Goal: Transaction & Acquisition: Purchase product/service

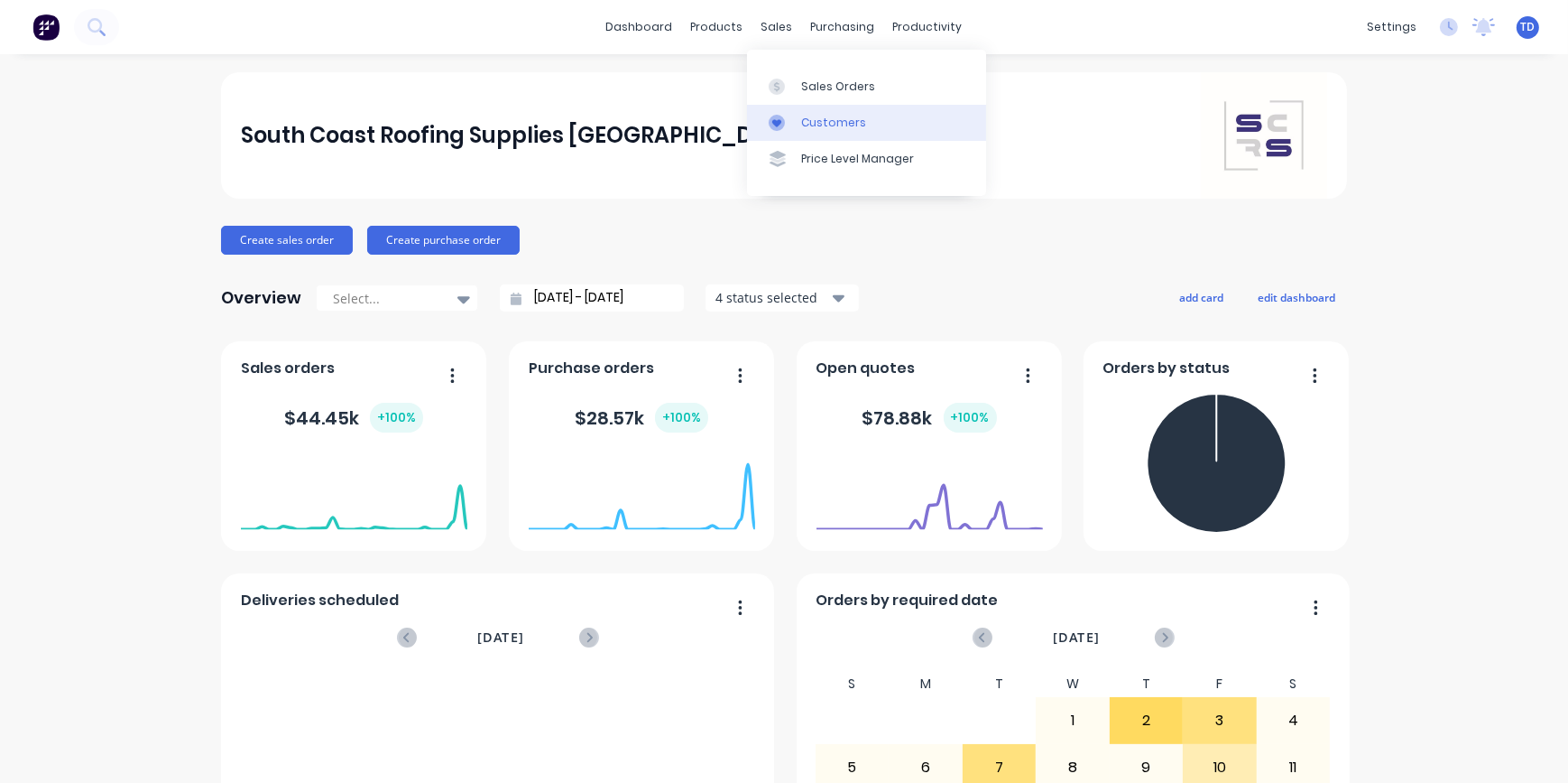
click at [796, 125] on link "Customers" at bounding box center [866, 122] width 240 height 36
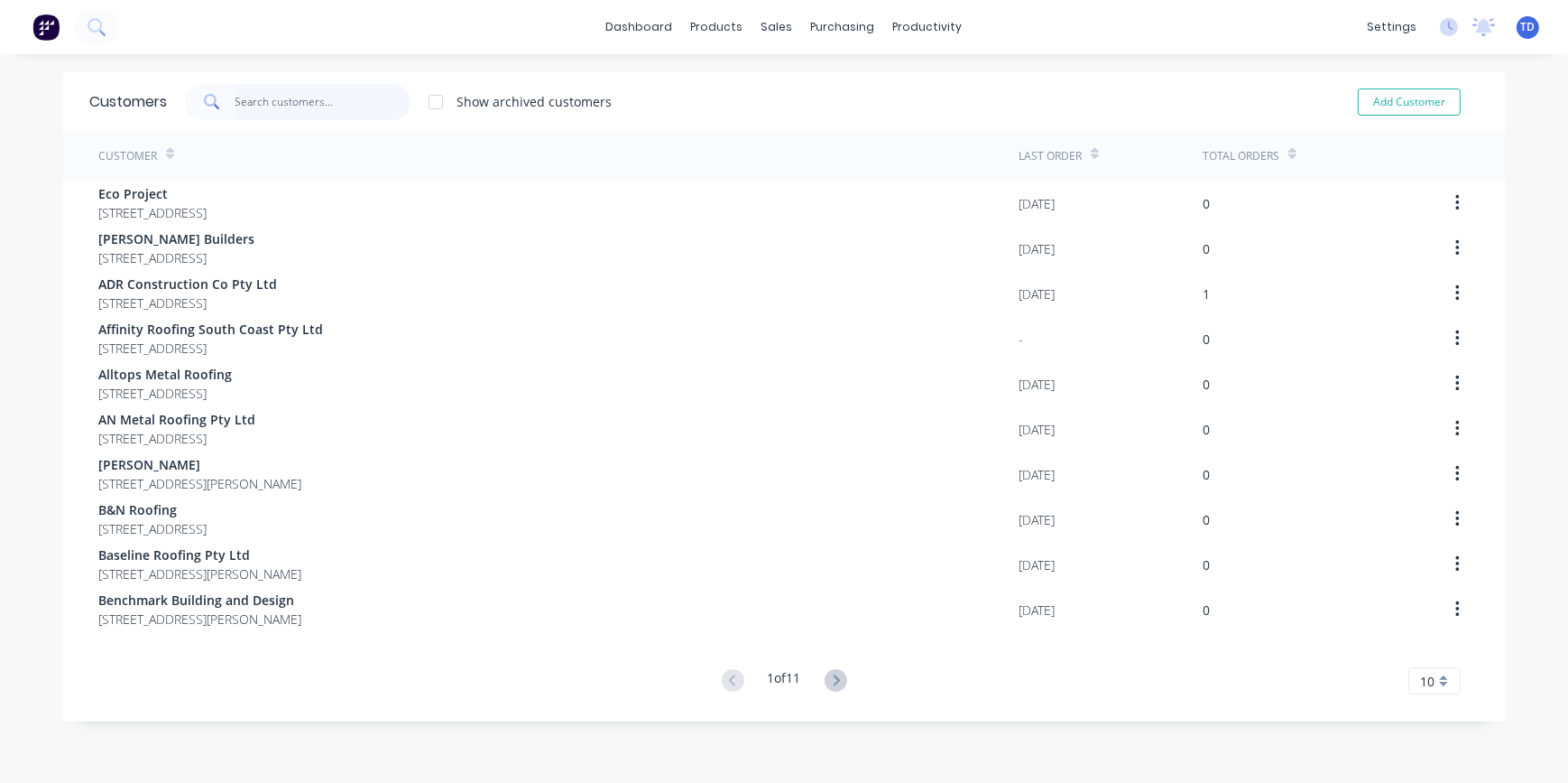
click at [251, 97] on input "text" at bounding box center [323, 102] width 176 height 36
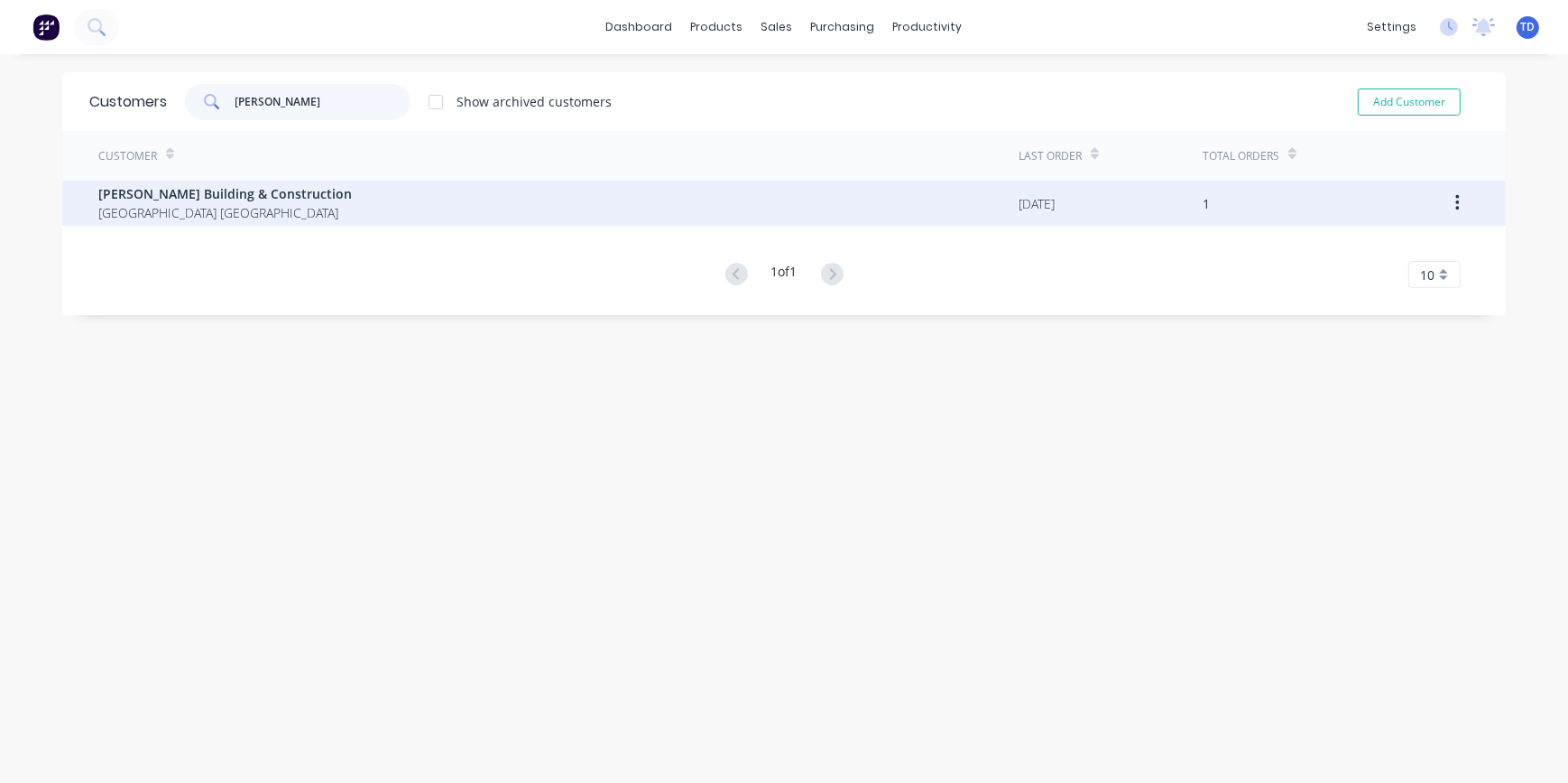
type input "[PERSON_NAME]"
click at [190, 201] on span "[PERSON_NAME] Building & Construction" at bounding box center [224, 194] width 253 height 19
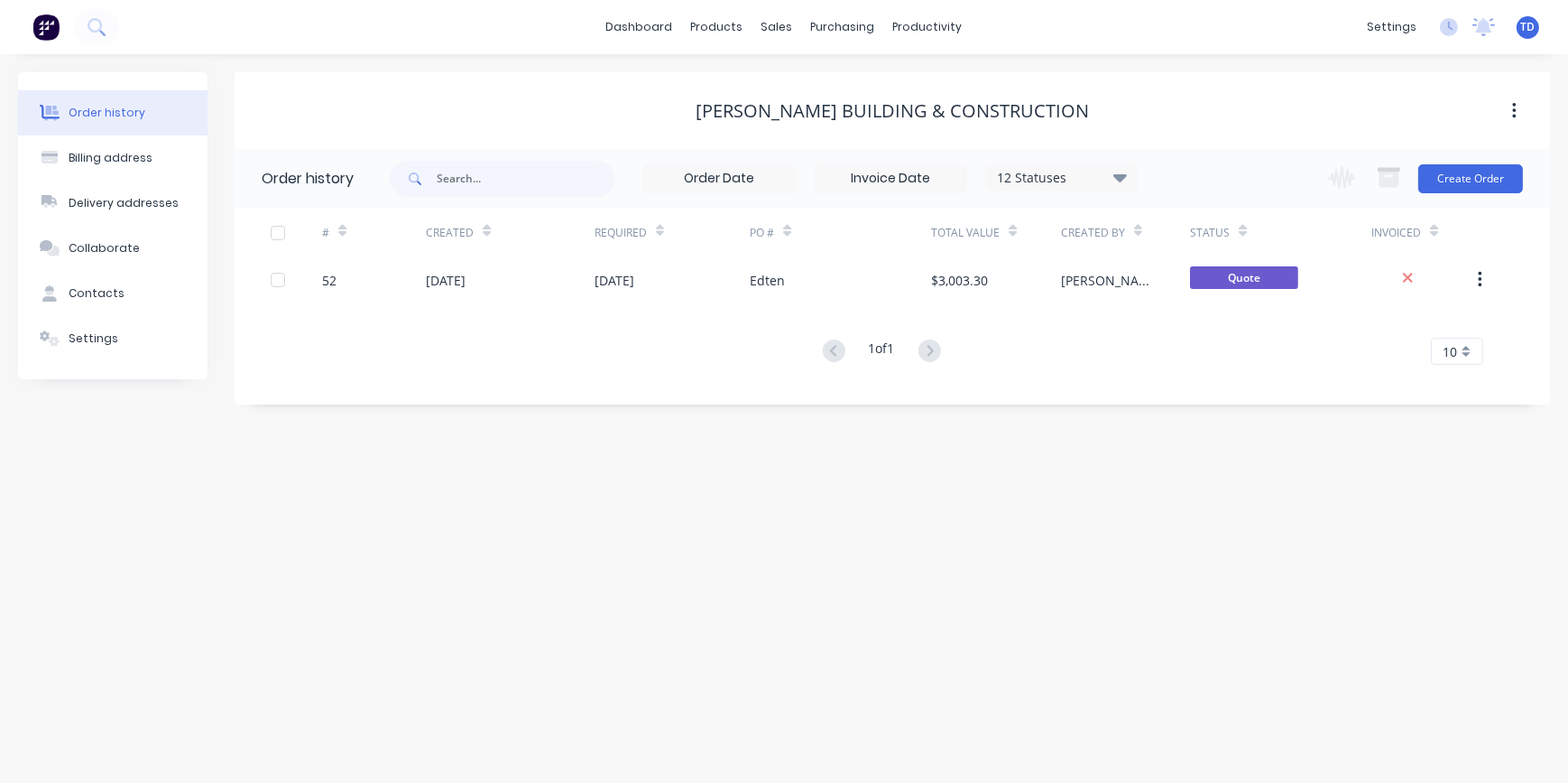
click at [764, 276] on div "Edten" at bounding box center [767, 280] width 35 height 19
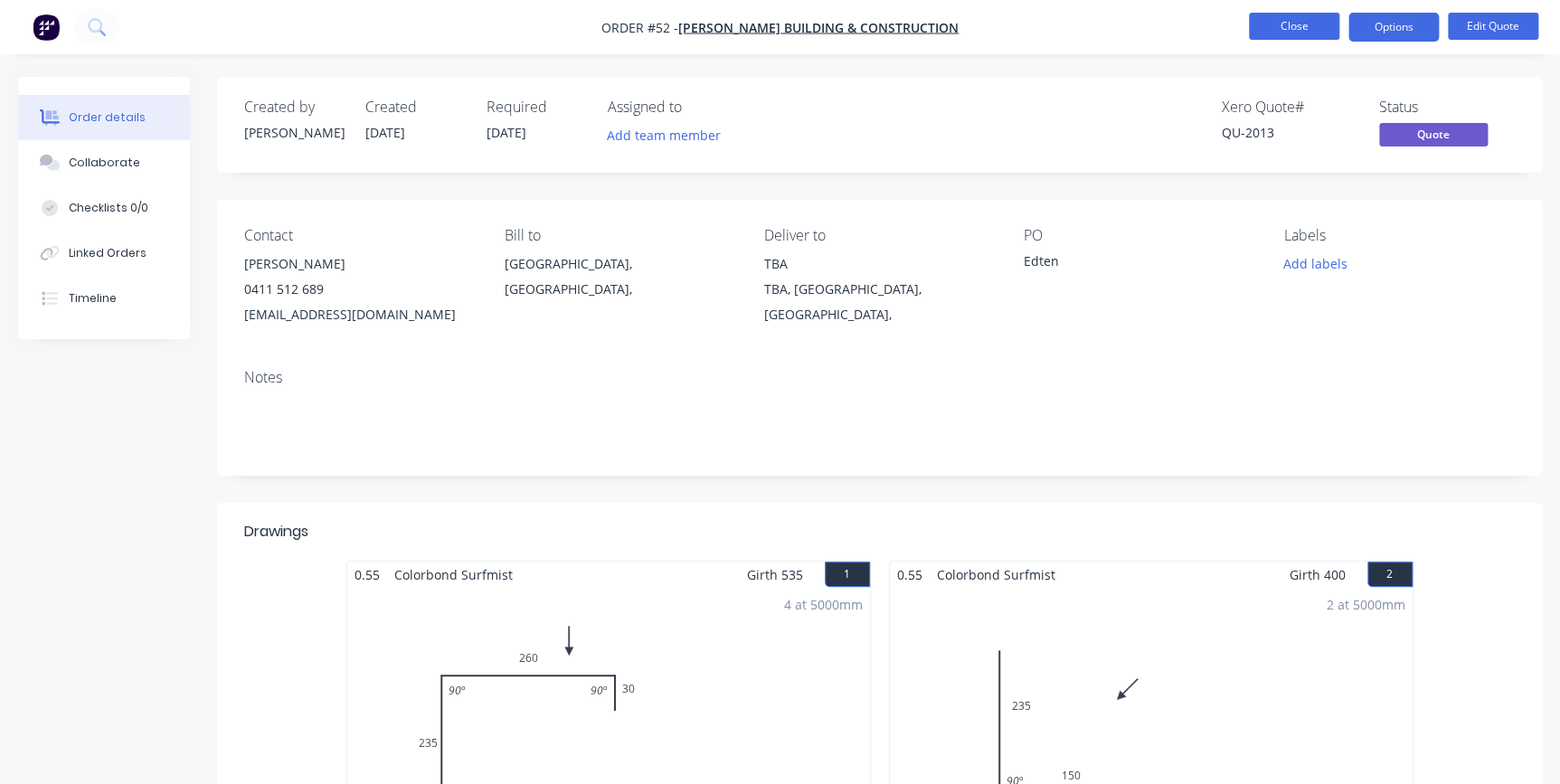
click at [1290, 30] on button "Close" at bounding box center [1294, 26] width 90 height 27
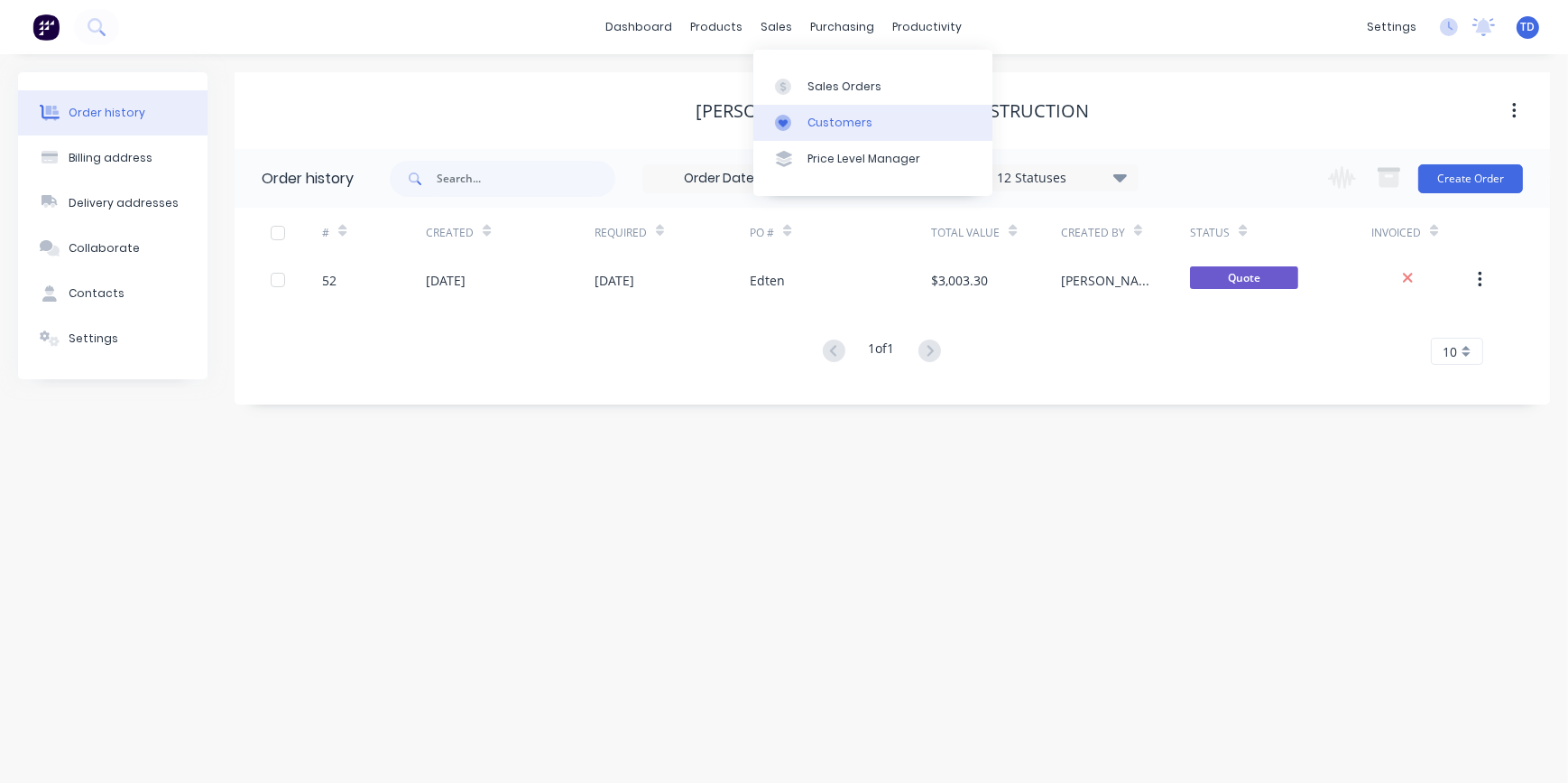
click at [816, 129] on div "Customers" at bounding box center [840, 122] width 65 height 16
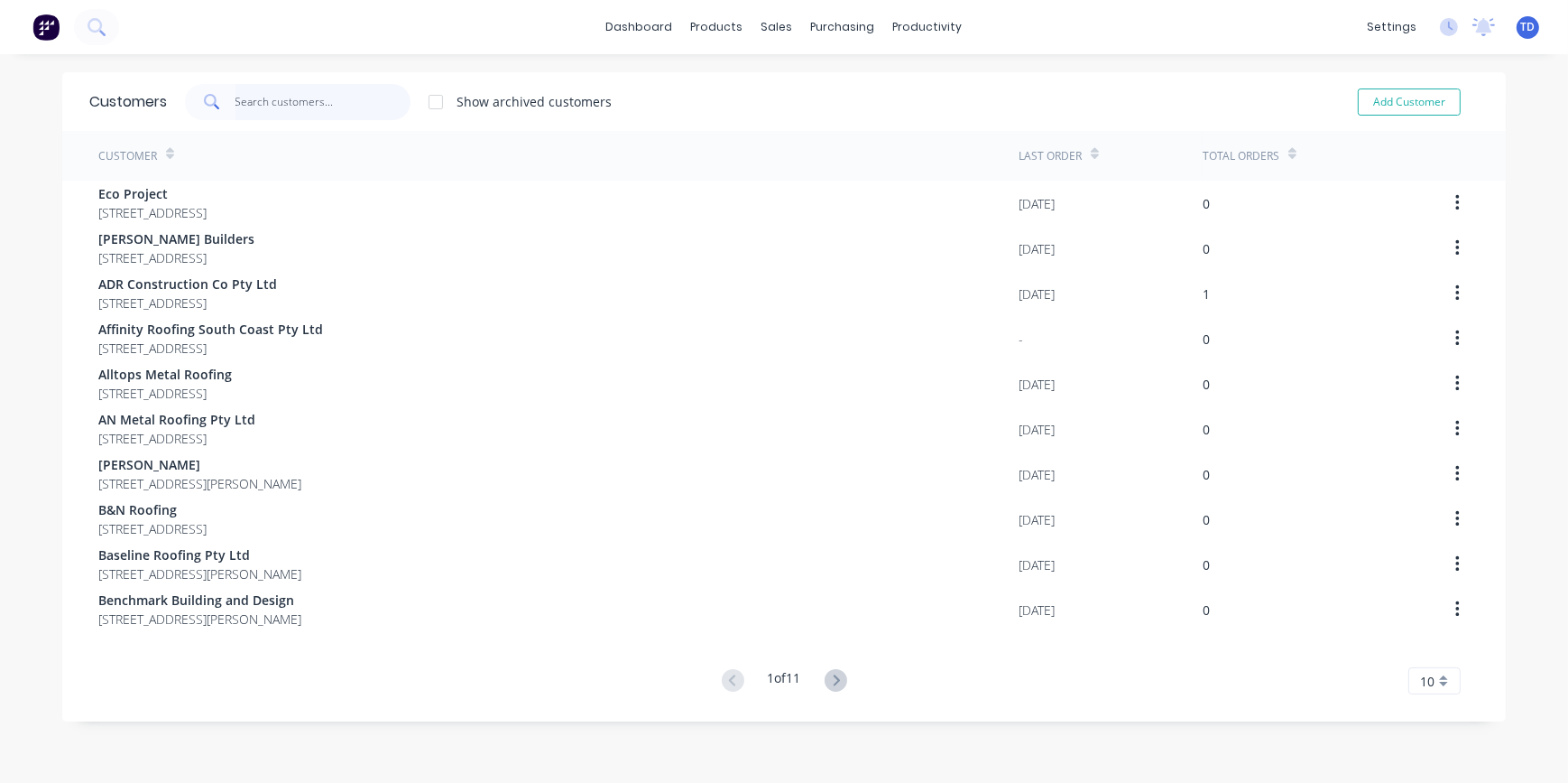
click at [249, 89] on input "text" at bounding box center [323, 102] width 176 height 36
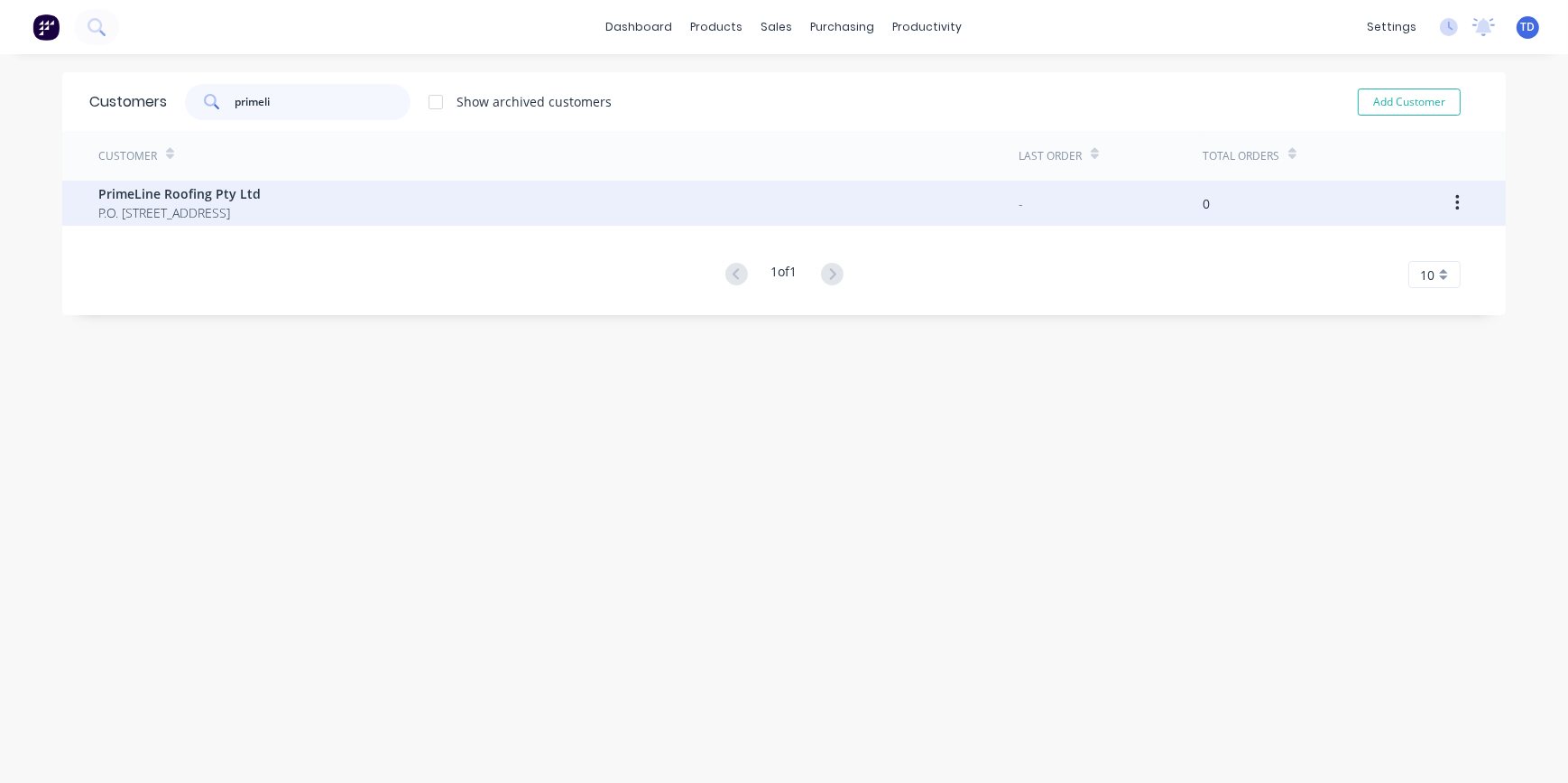
type input "primeli"
click at [221, 209] on span "P.O. [STREET_ADDRESS]" at bounding box center [178, 212] width 162 height 19
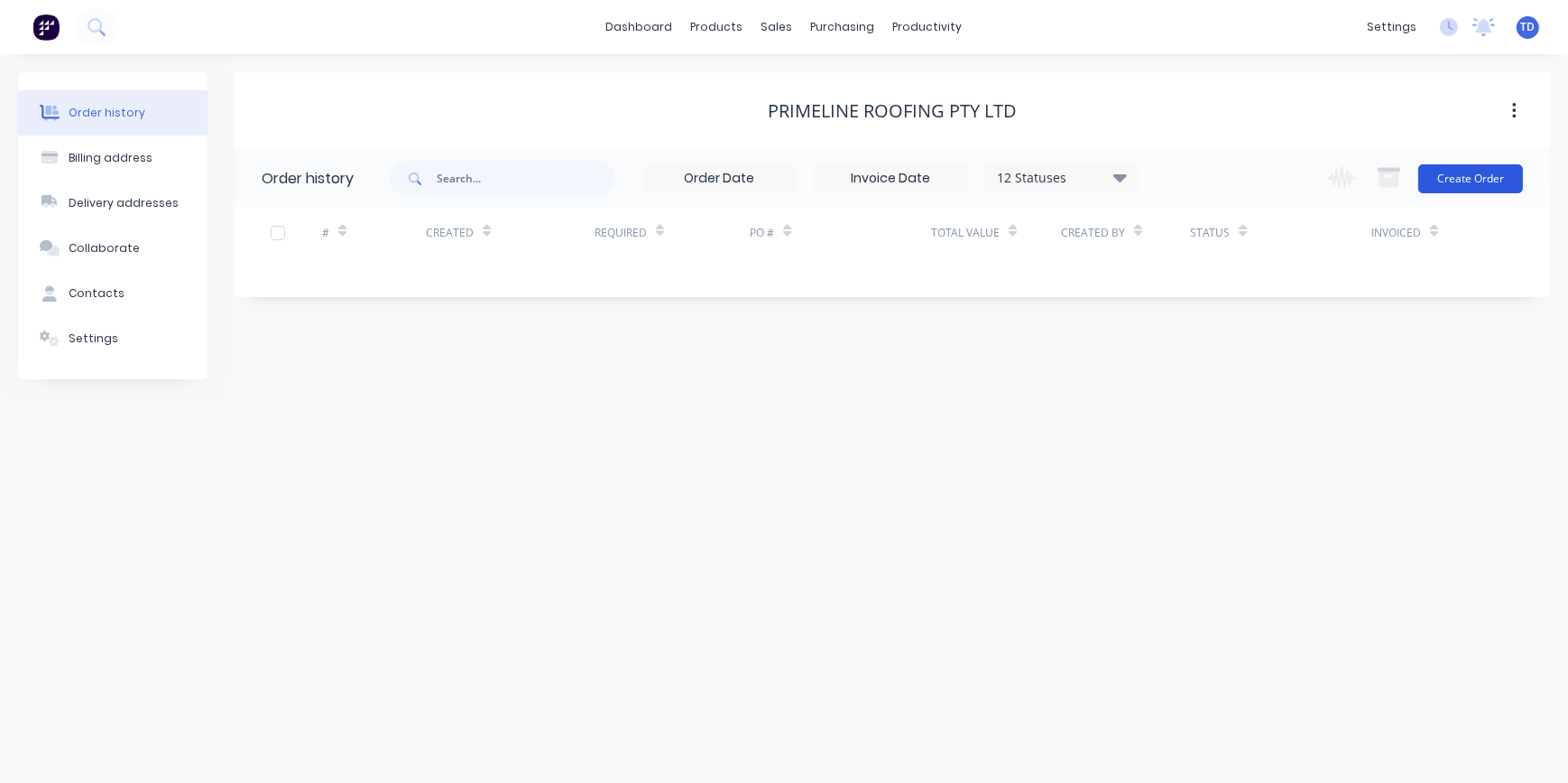
click at [1443, 183] on button "Create Order" at bounding box center [1471, 179] width 105 height 29
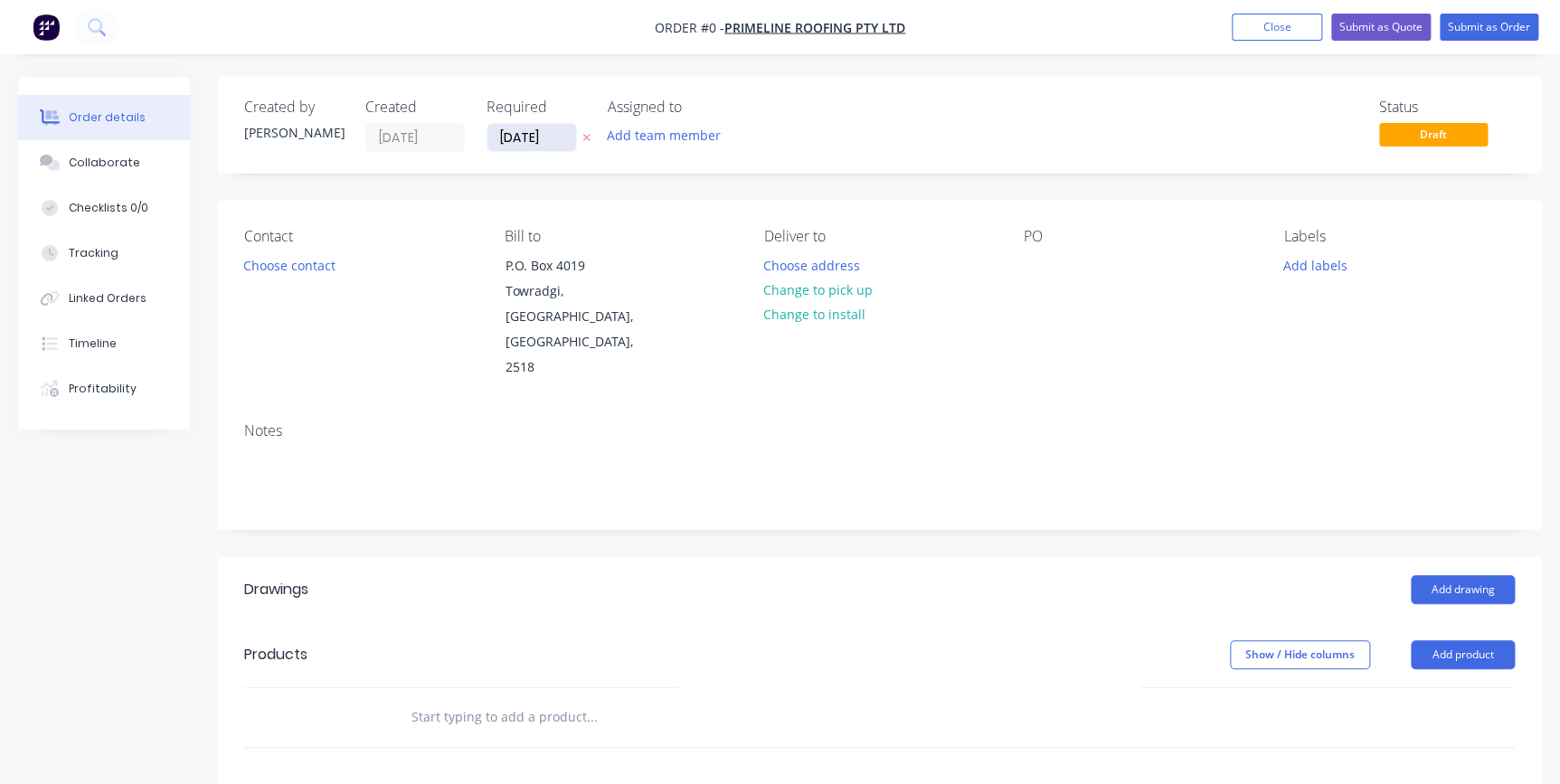
click at [545, 143] on input "[DATE]" at bounding box center [532, 137] width 88 height 27
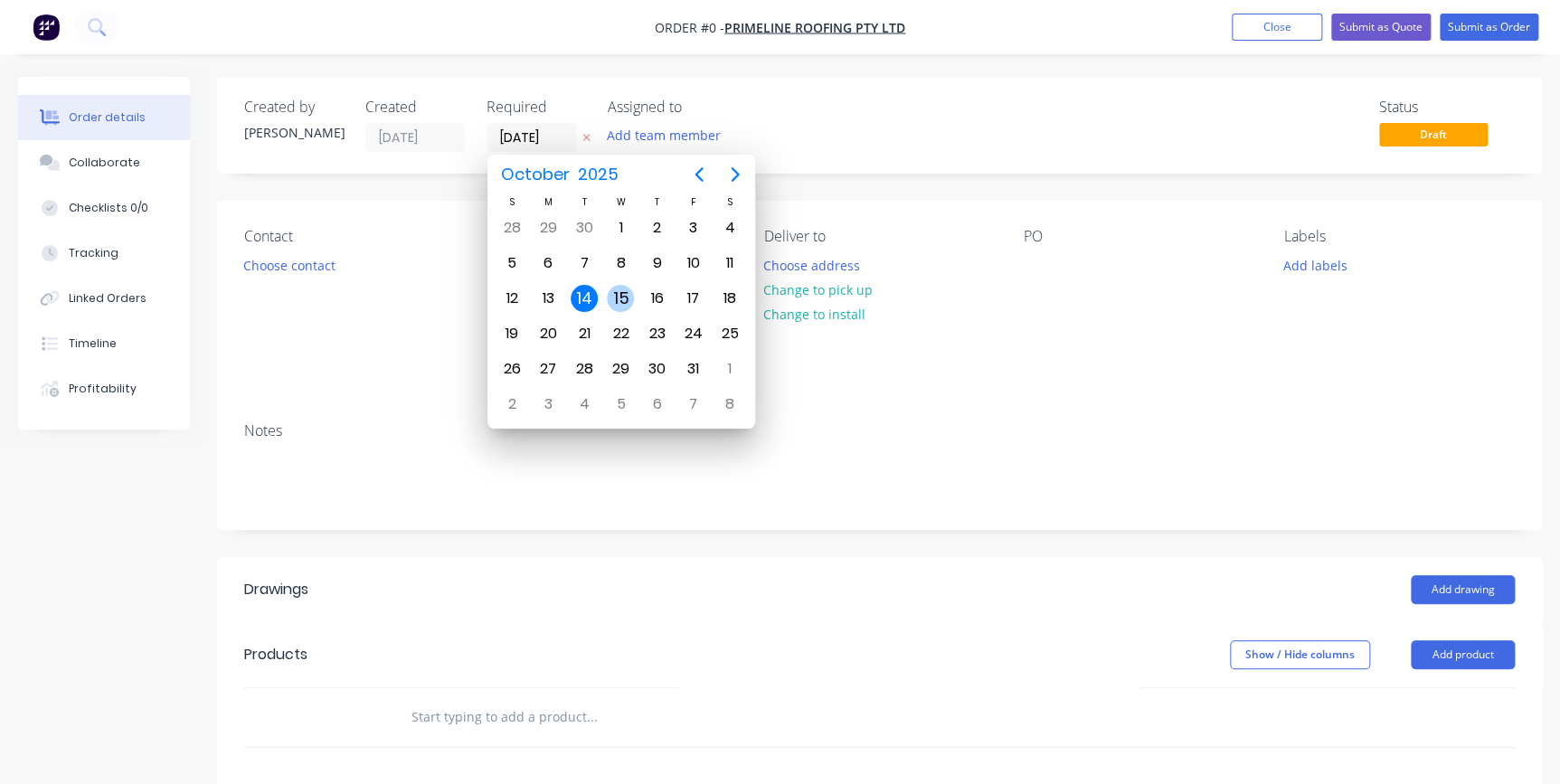
click at [623, 299] on div "15" at bounding box center [620, 298] width 27 height 27
type input "[DATE]"
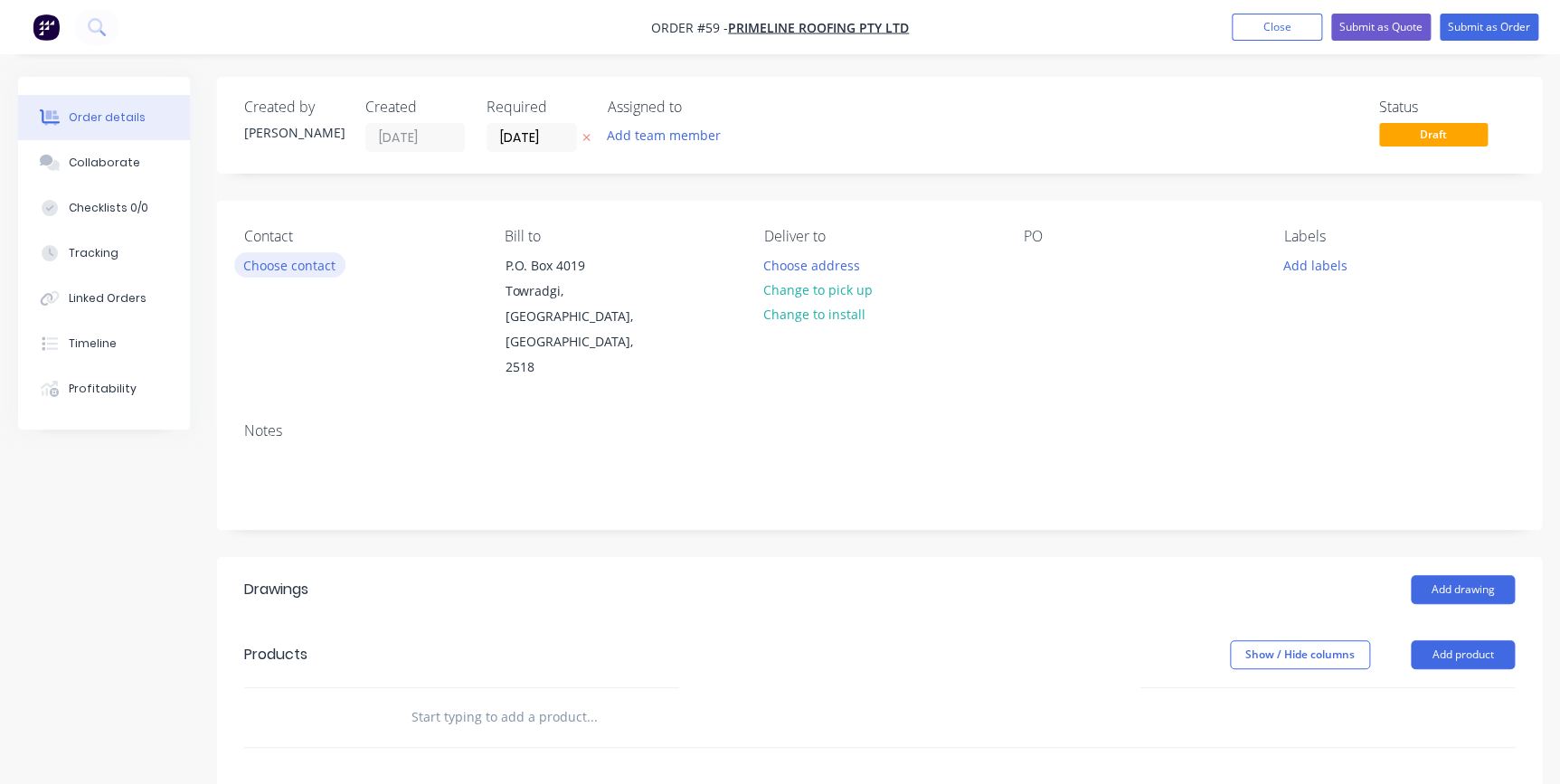
click at [331, 273] on button "Choose contact" at bounding box center [290, 264] width 111 height 24
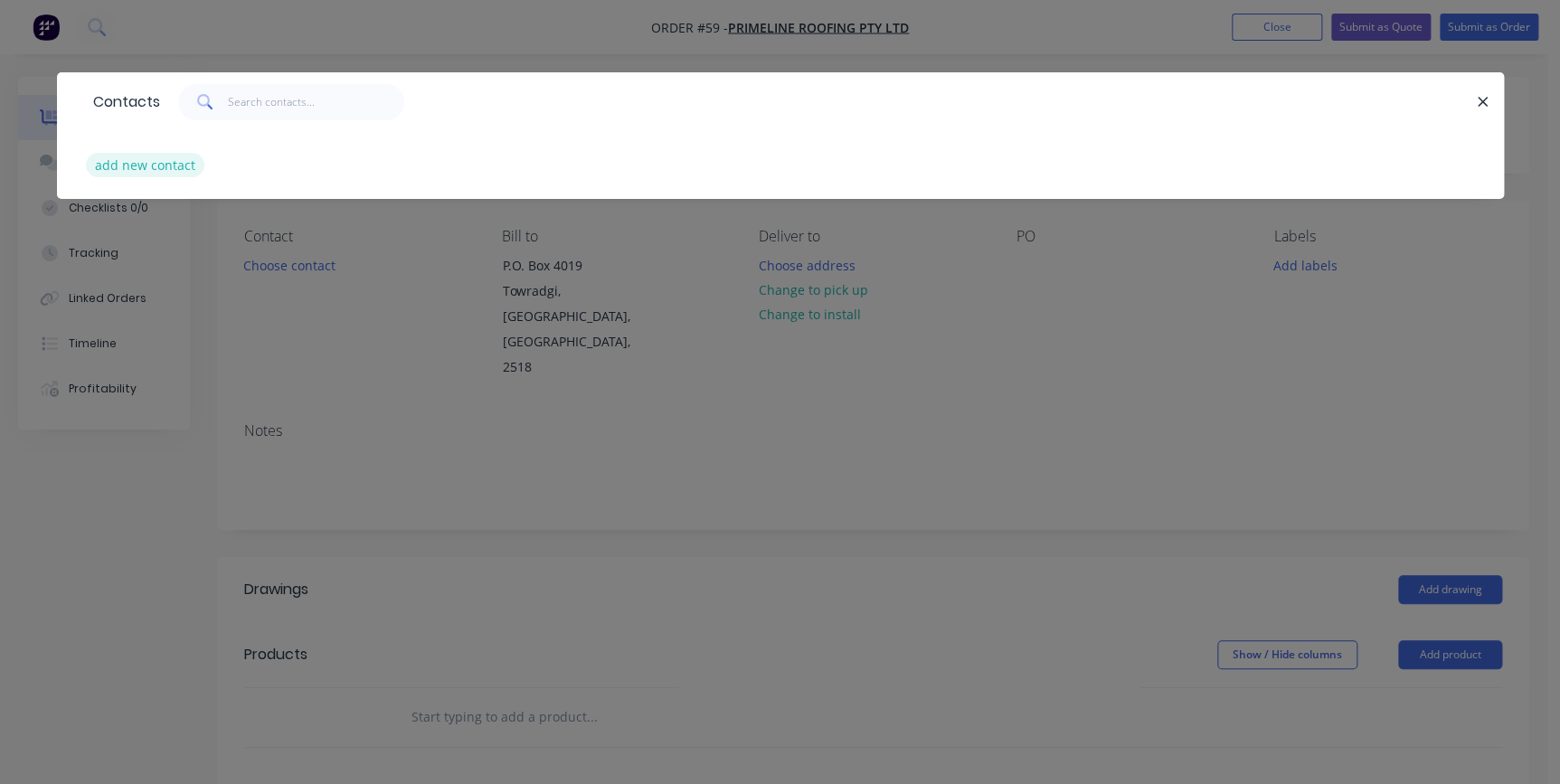
click at [128, 159] on button "add new contact" at bounding box center [145, 164] width 120 height 24
select select "AU"
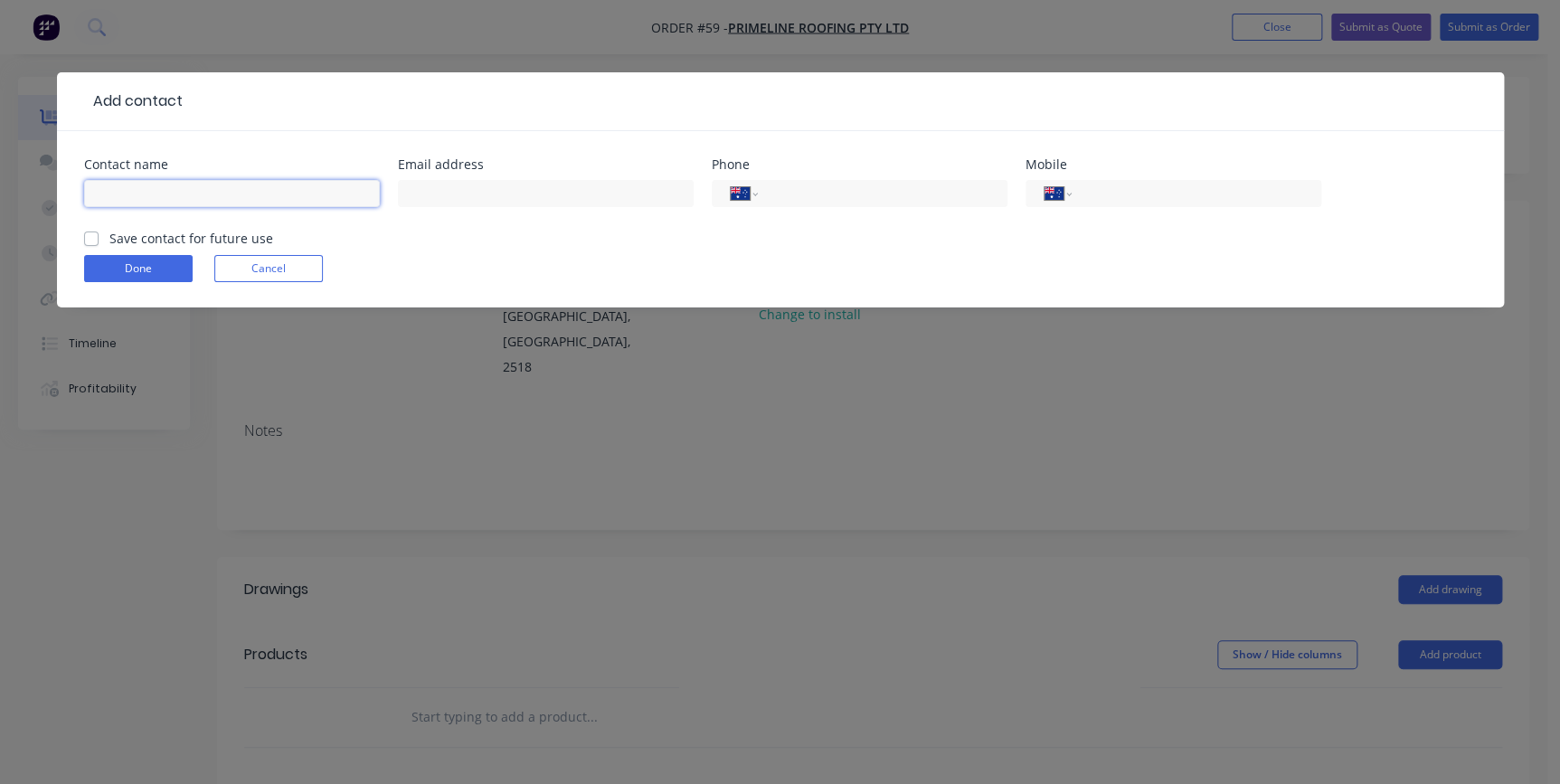
click at [168, 199] on input "text" at bounding box center [232, 193] width 295 height 27
type input "[PERSON_NAME]"
type input "[EMAIL_ADDRESS][DOMAIN_NAME]"
type input "0401 119 689"
click at [110, 235] on label "Save contact for future use" at bounding box center [191, 238] width 163 height 19
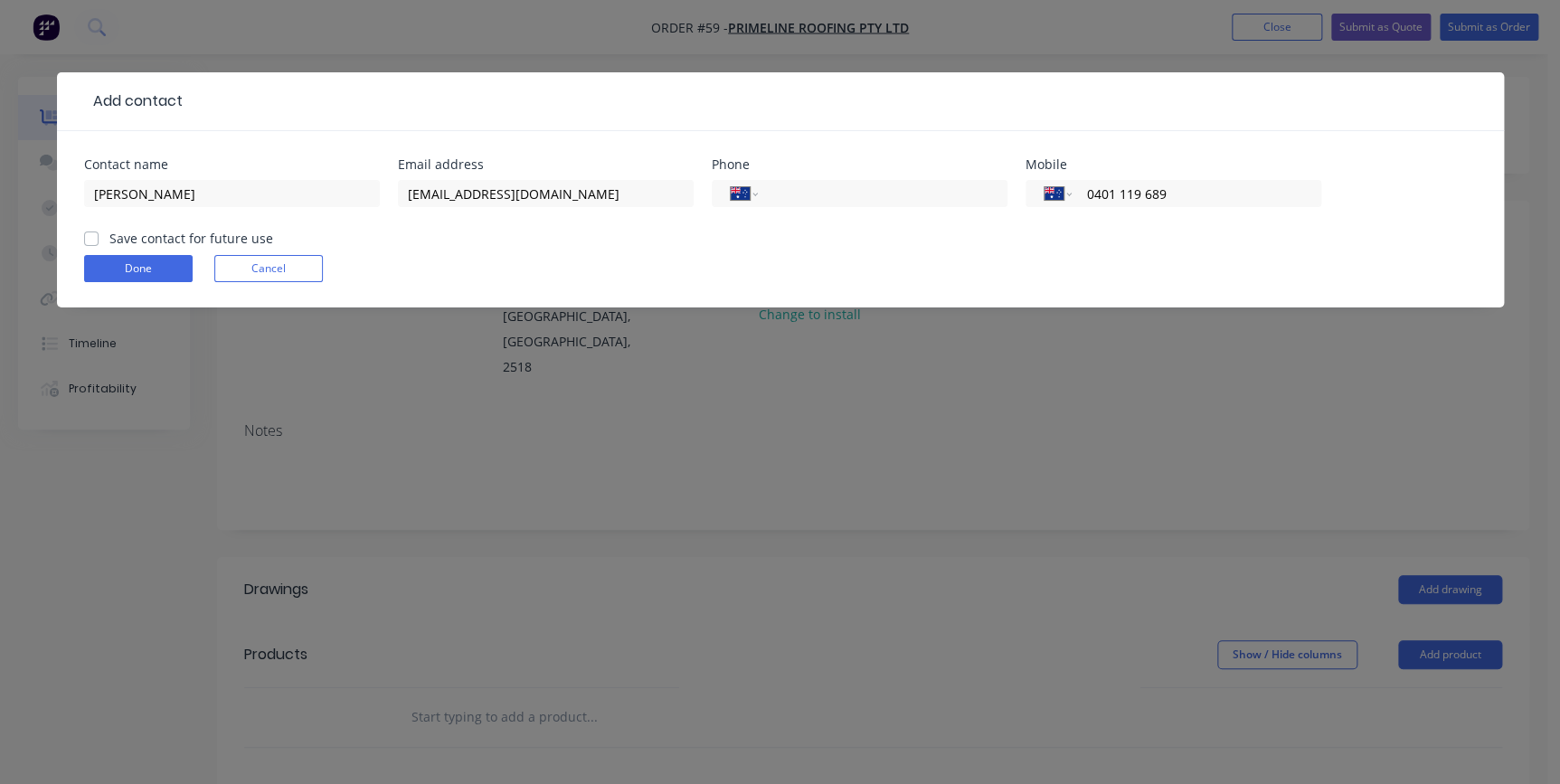
click at [87, 235] on input "Save contact for future use" at bounding box center [91, 237] width 15 height 17
checkbox input "true"
click at [106, 258] on button "Done" at bounding box center [139, 268] width 109 height 27
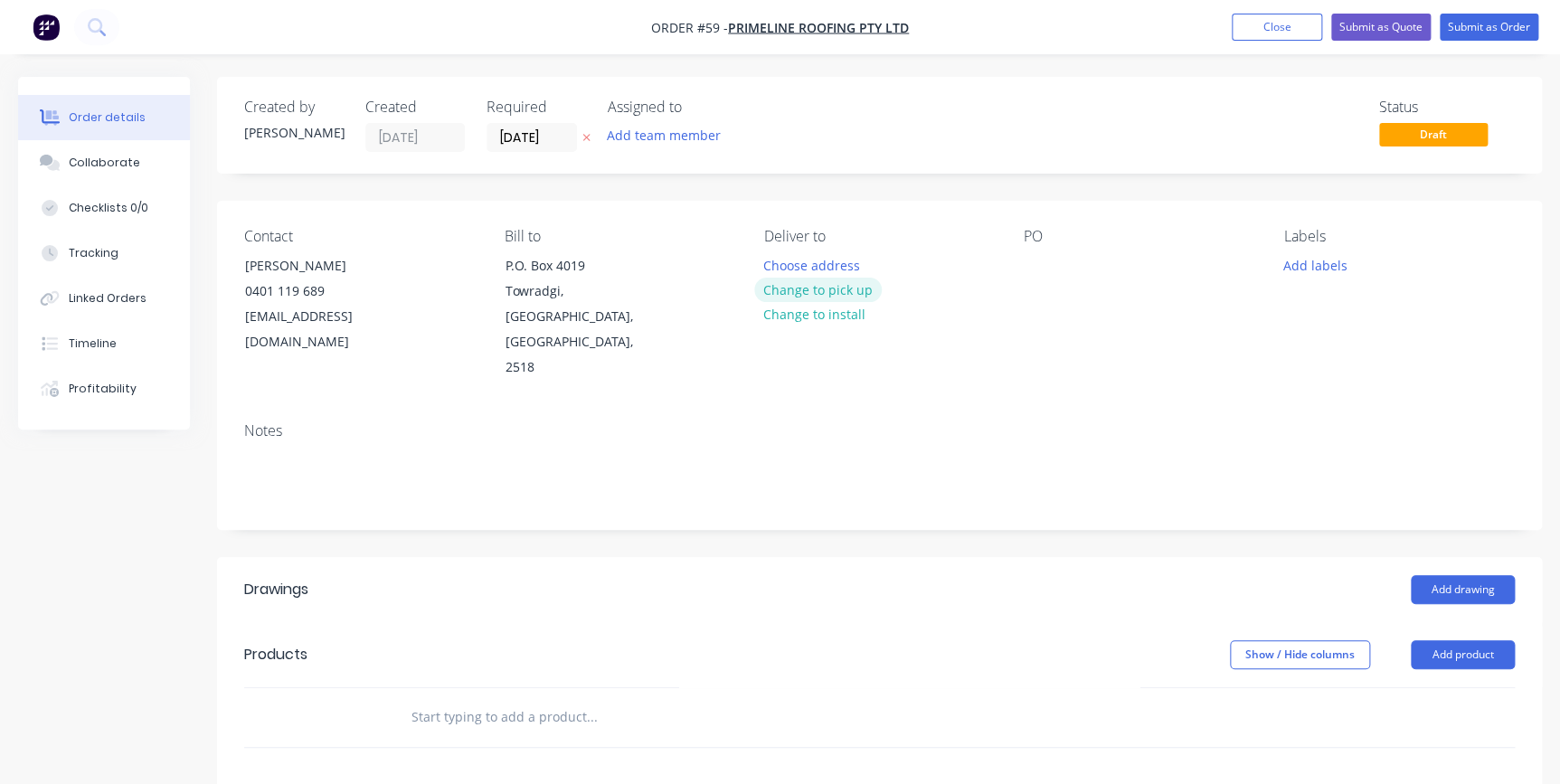
click at [814, 290] on button "Change to pick up" at bounding box center [818, 290] width 128 height 24
click at [768, 259] on div at bounding box center [779, 265] width 29 height 26
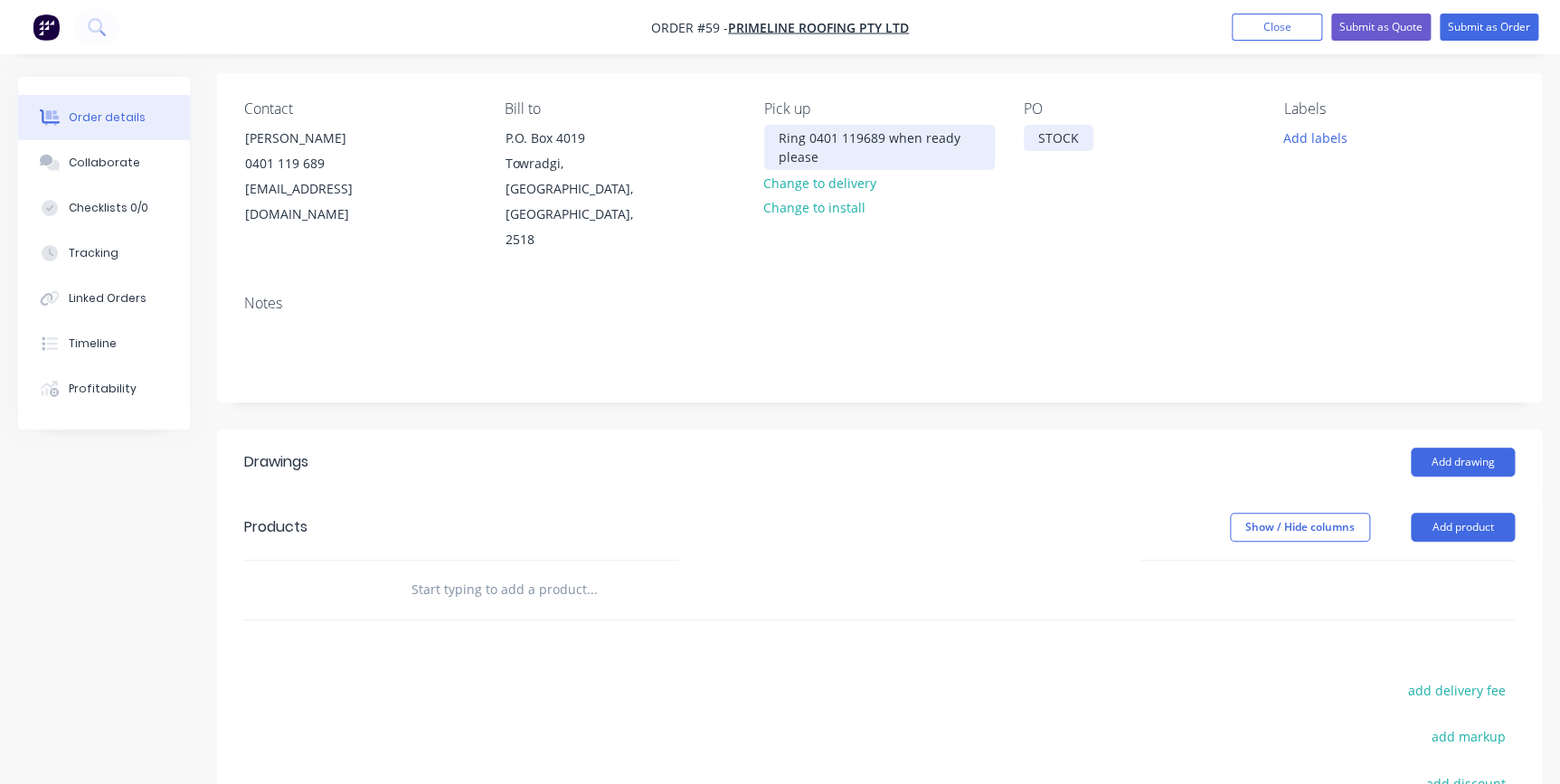
scroll to position [163, 0]
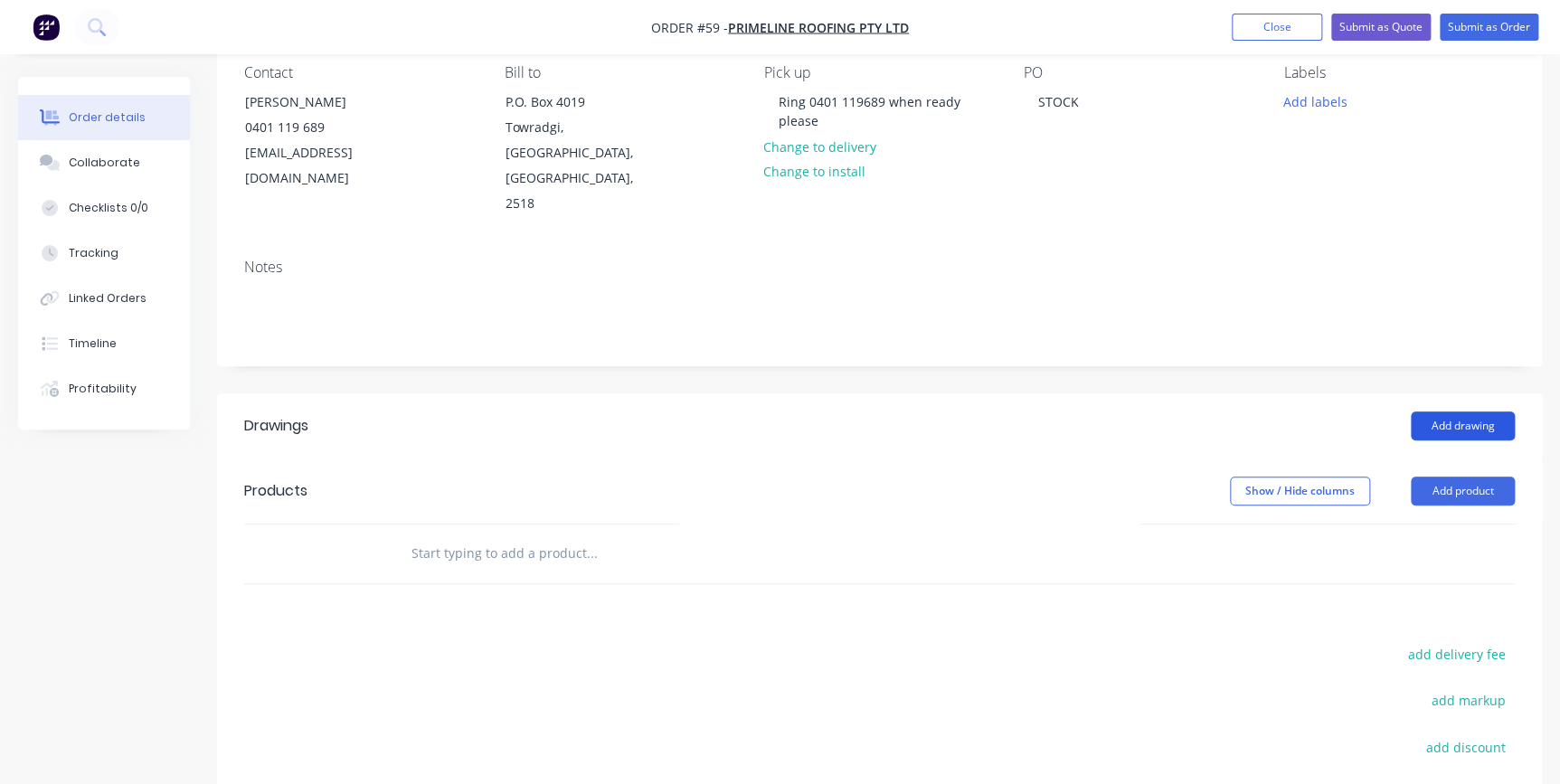
click at [1450, 411] on button "Add drawing" at bounding box center [1463, 426] width 104 height 29
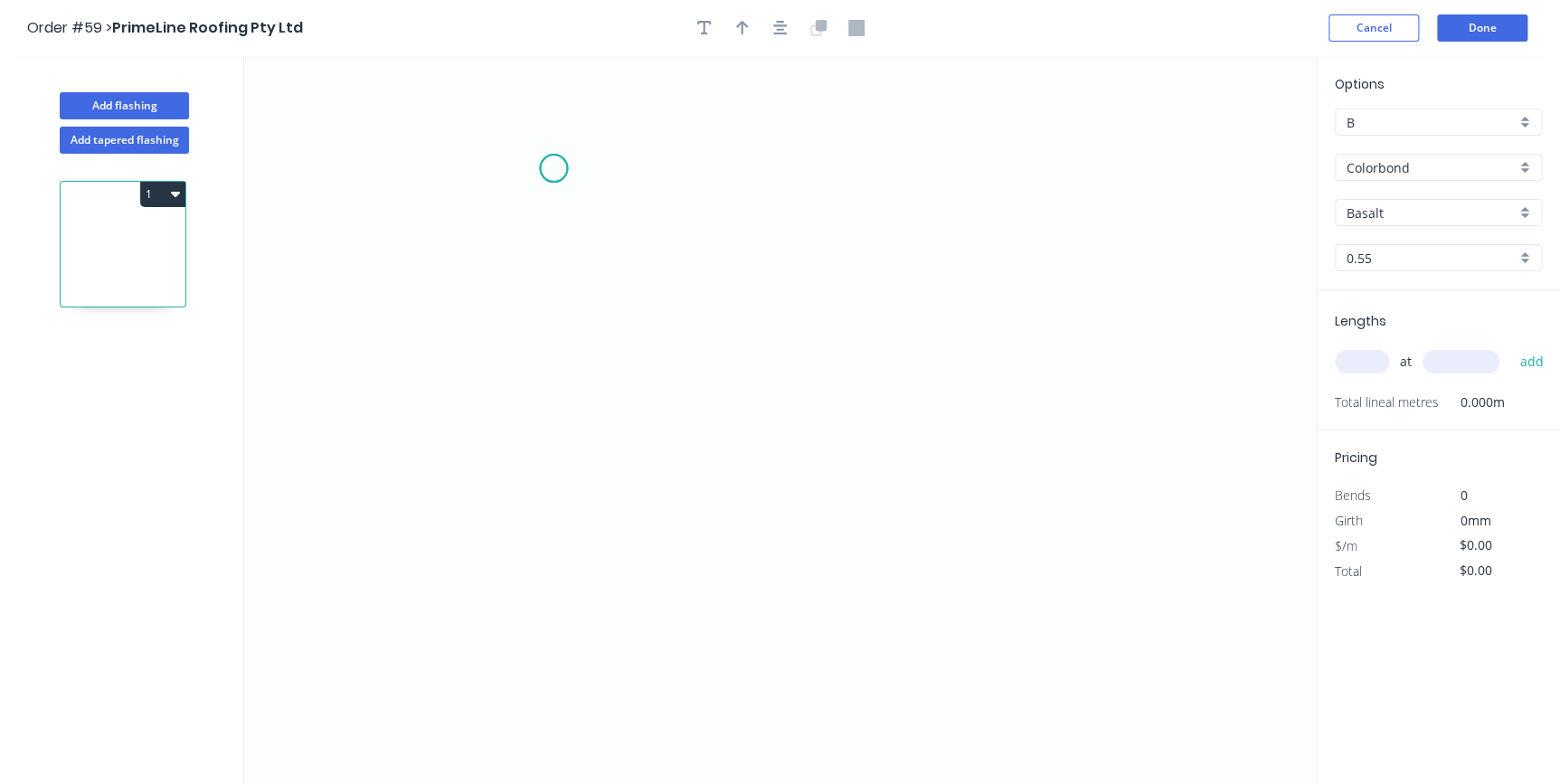
click at [553, 168] on icon "0" at bounding box center [780, 420] width 1072 height 728
click at [543, 477] on icon "0" at bounding box center [780, 420] width 1072 height 728
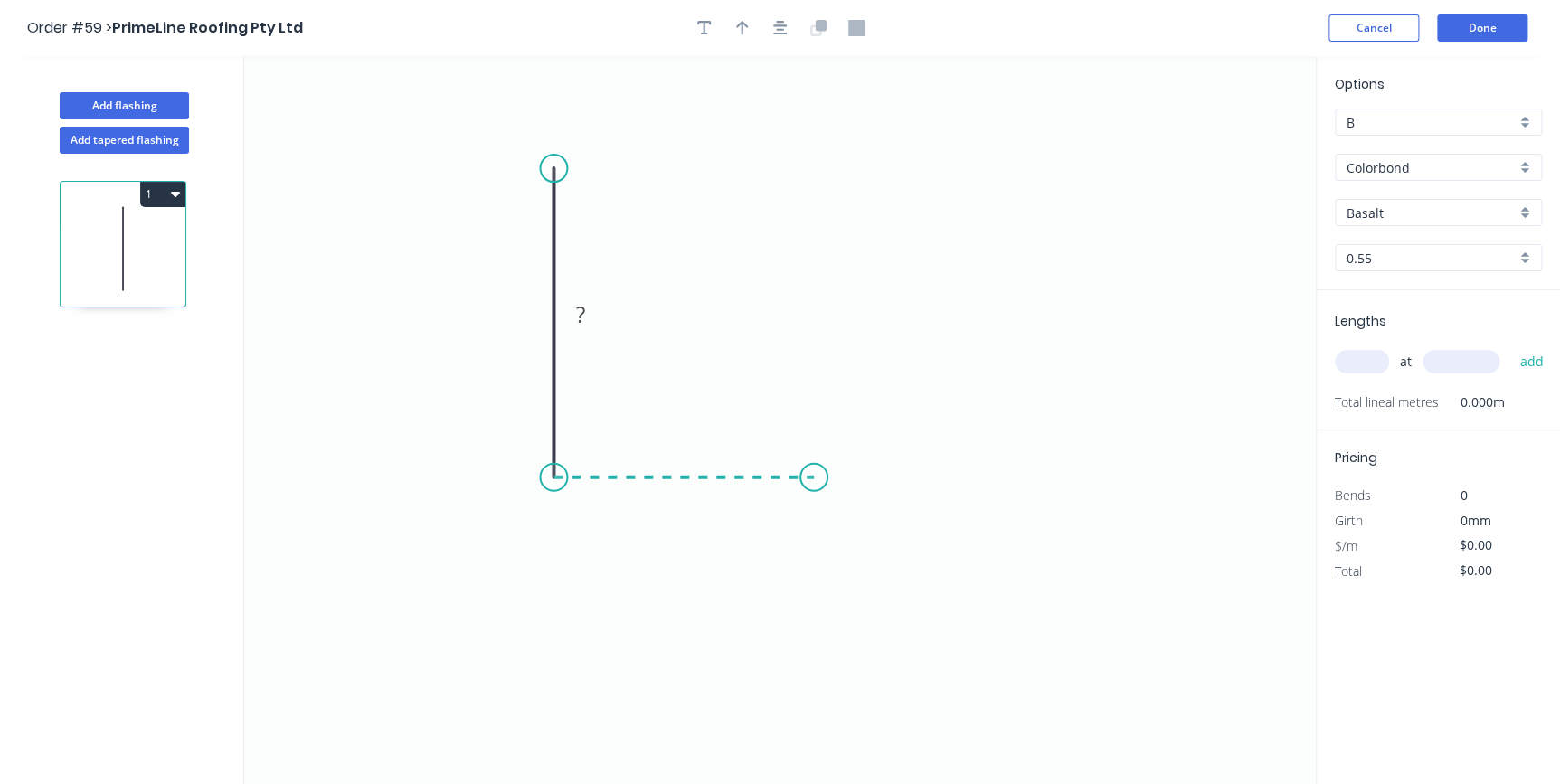
click at [814, 474] on icon "0 ?" at bounding box center [780, 420] width 1072 height 728
click at [808, 653] on icon "0 ? ?" at bounding box center [780, 420] width 1072 height 728
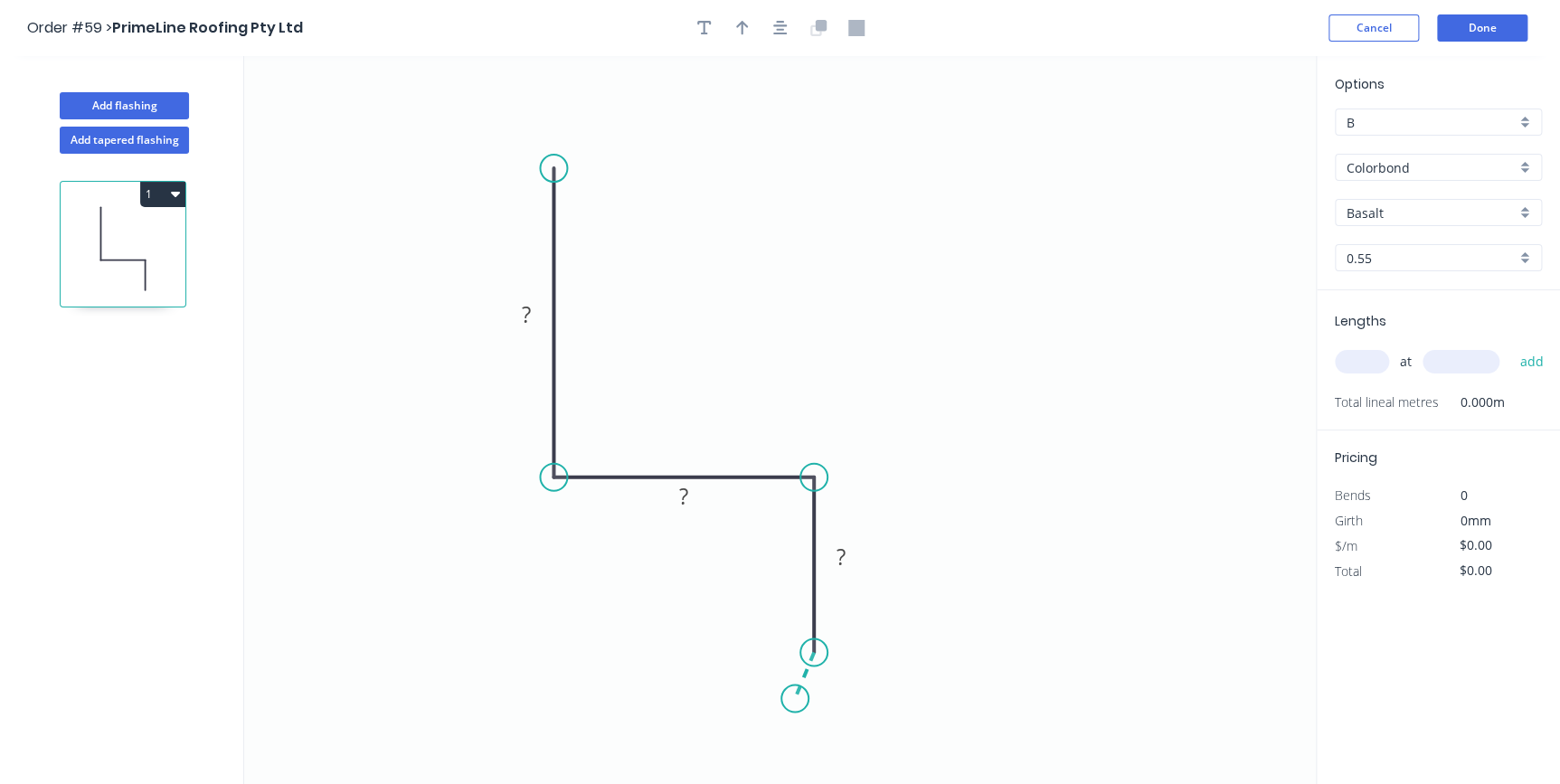
click at [795, 699] on icon "0 ? ? ?" at bounding box center [780, 420] width 1072 height 728
click at [795, 699] on circle at bounding box center [795, 698] width 27 height 27
drag, startPoint x: 707, startPoint y: 500, endPoint x: 746, endPoint y: 407, distance: 100.8
click at [746, 407] on rect at bounding box center [724, 402] width 58 height 37
drag, startPoint x: 543, startPoint y: 300, endPoint x: 646, endPoint y: 277, distance: 105.5
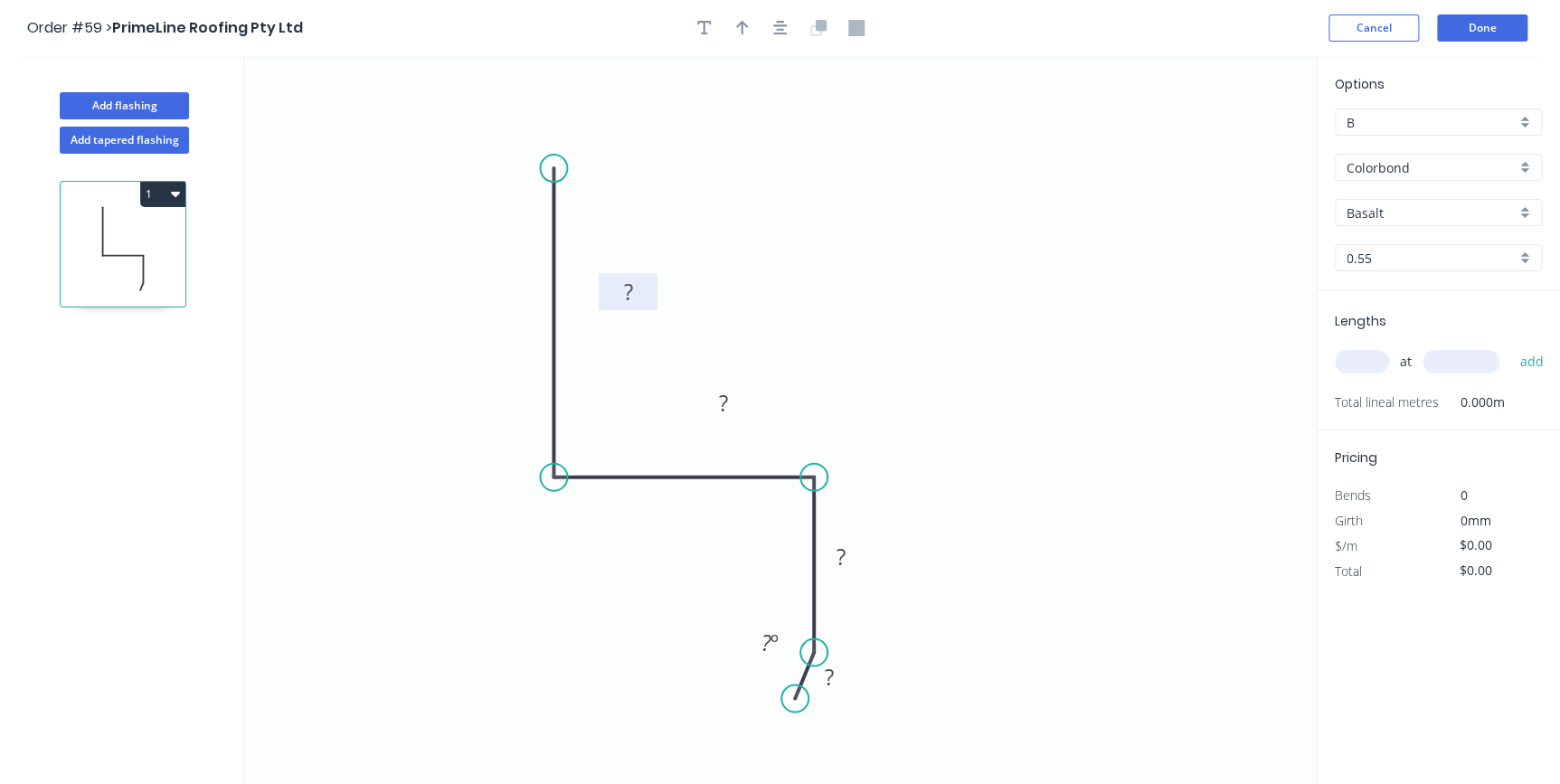
click at [646, 277] on rect at bounding box center [628, 291] width 58 height 37
drag, startPoint x: 583, startPoint y: 531, endPoint x: 637, endPoint y: 535, distance: 54.1
click at [588, 533] on div "Show angle" at bounding box center [649, 545] width 182 height 37
click at [840, 539] on div "Show angle" at bounding box center [895, 540] width 182 height 37
click at [790, 696] on circle at bounding box center [795, 698] width 27 height 27
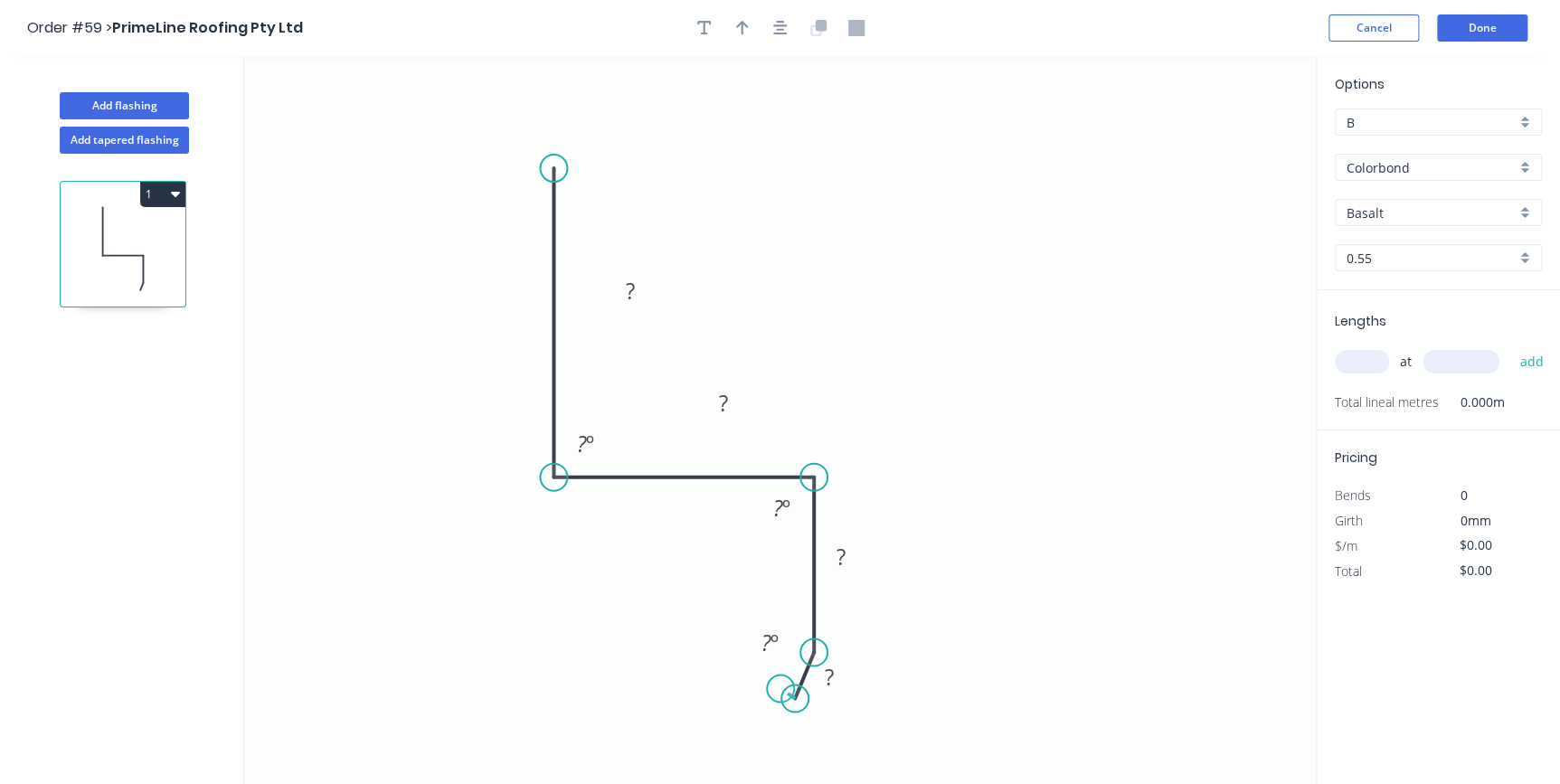
click at [780, 689] on icon "0 ? ? ? ? ? º ? º ? º" at bounding box center [780, 420] width 1072 height 728
click at [815, 630] on div "Delete point" at bounding box center [871, 623] width 182 height 37
click at [642, 292] on rect at bounding box center [629, 292] width 36 height 25
type input "$10.61"
click at [750, 36] on button "button" at bounding box center [743, 28] width 27 height 27
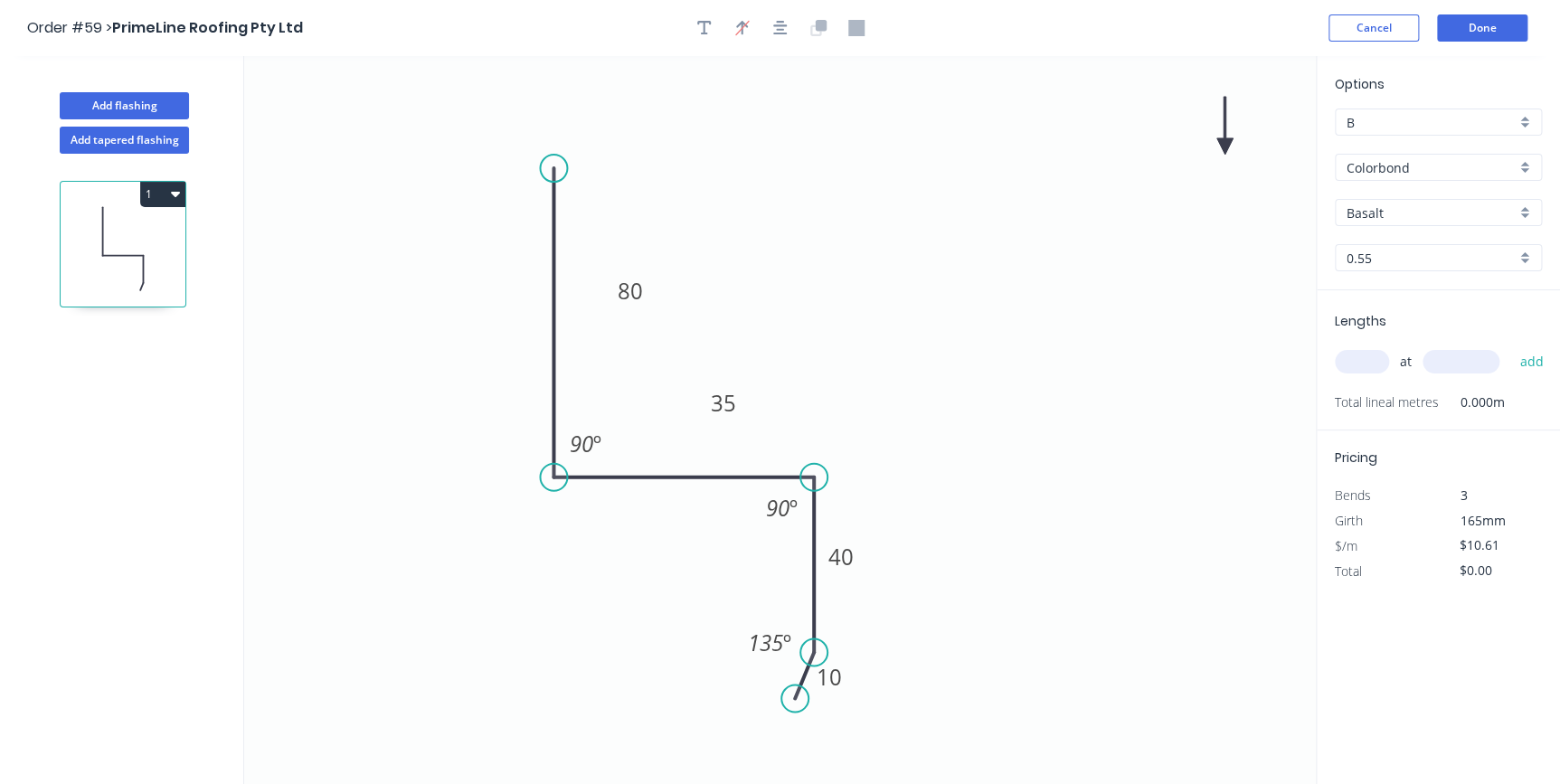
click at [1222, 142] on icon at bounding box center [1224, 126] width 17 height 58
click at [1222, 142] on icon at bounding box center [1221, 121] width 17 height 58
drag, startPoint x: 1222, startPoint y: 142, endPoint x: 988, endPoint y: 271, distance: 267.2
click at [879, 287] on icon at bounding box center [893, 270] width 52 height 52
click at [1430, 207] on input "Basalt" at bounding box center [1431, 213] width 169 height 19
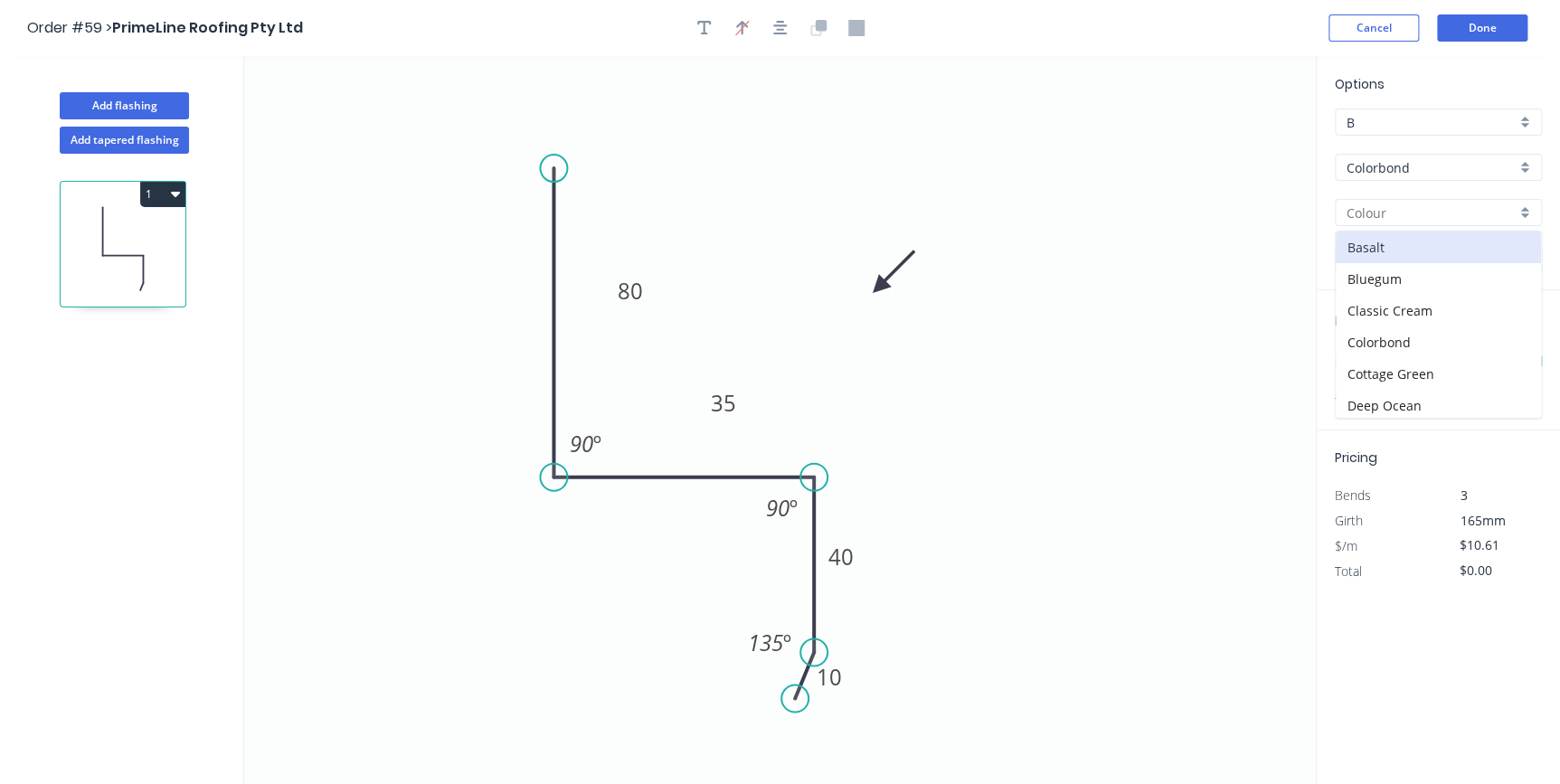
click at [1525, 163] on div "Colorbond" at bounding box center [1438, 167] width 207 height 27
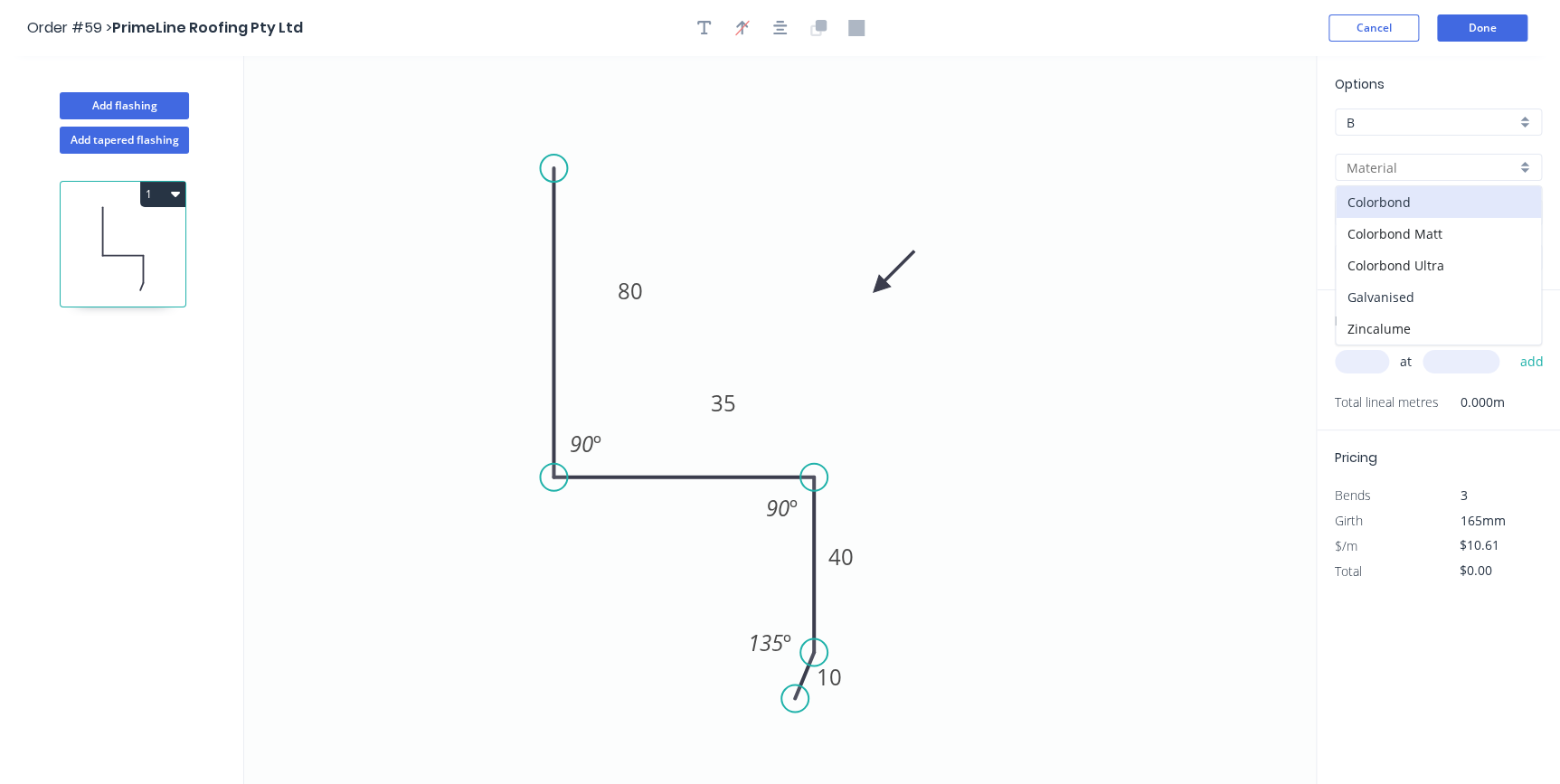
click at [1439, 292] on div "Galvanised" at bounding box center [1438, 296] width 205 height 32
type input "Galvanised"
type input "$12.60"
click at [1380, 363] on input "text" at bounding box center [1362, 361] width 54 height 23
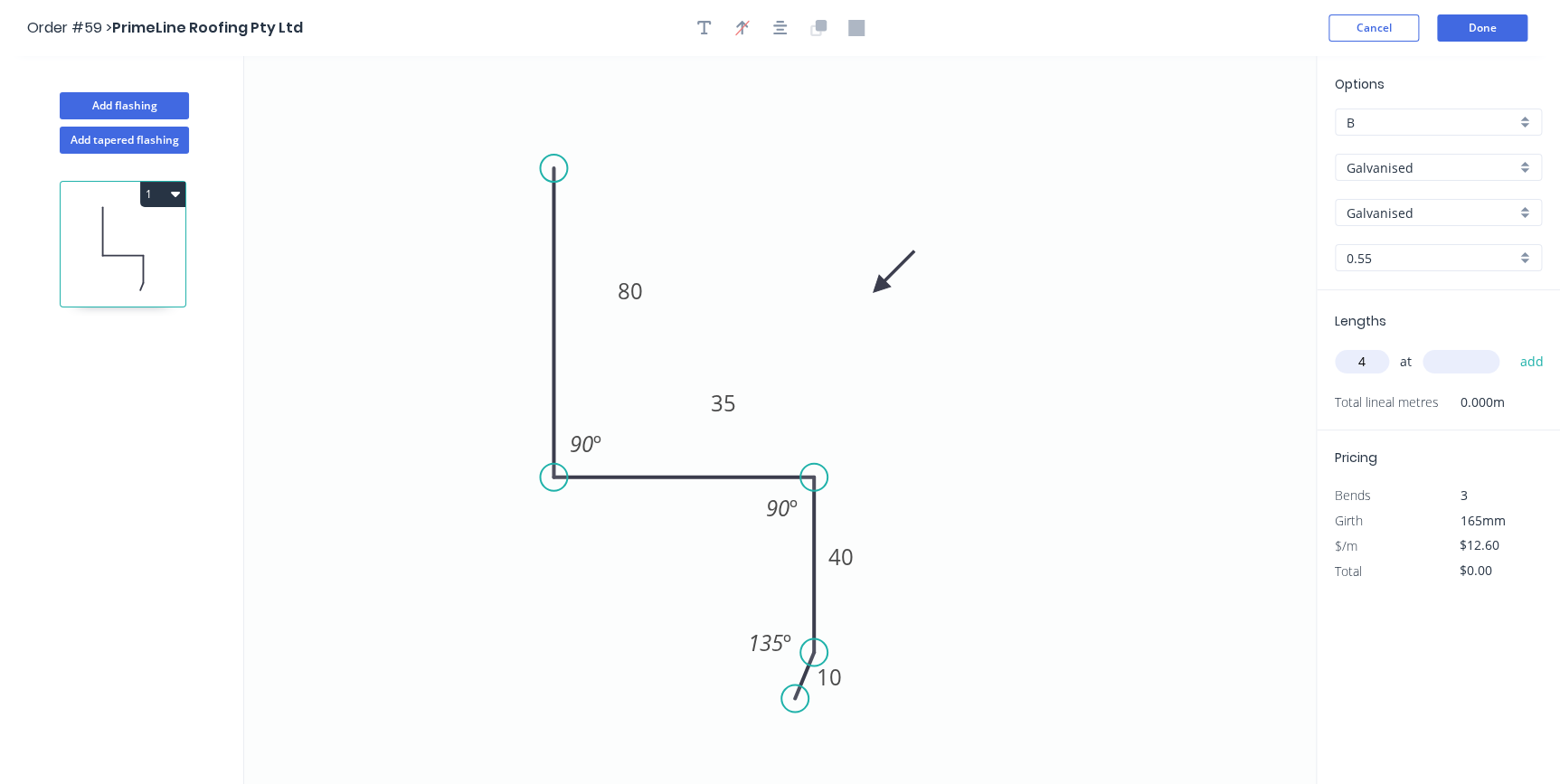
type input "4"
type input "5000"
click at [1510, 346] on button "add" at bounding box center [1532, 361] width 43 height 31
type input "$252.00"
click at [1490, 26] on button "Done" at bounding box center [1482, 28] width 90 height 27
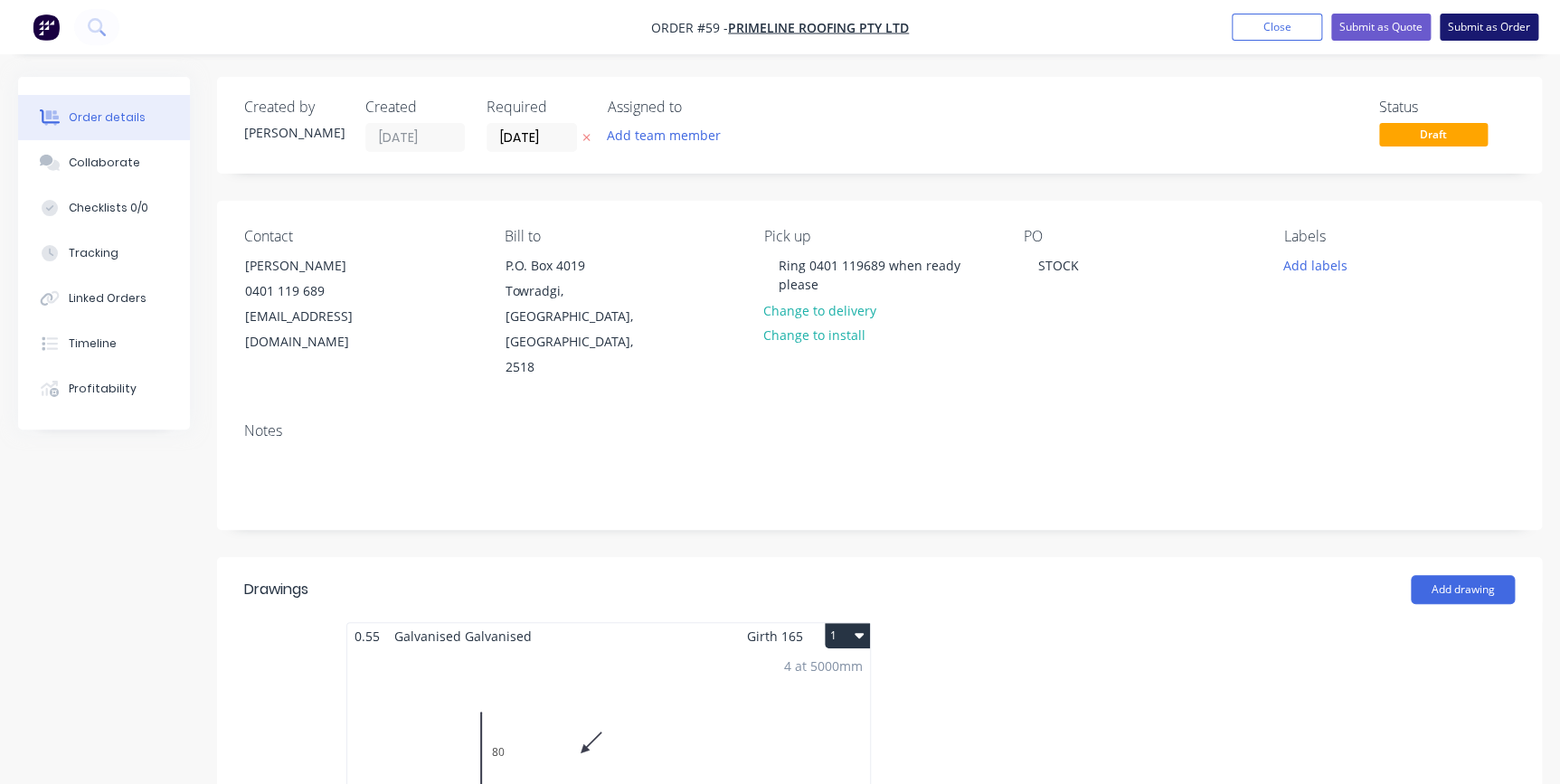
click at [1494, 31] on button "Submit as Order" at bounding box center [1488, 27] width 98 height 27
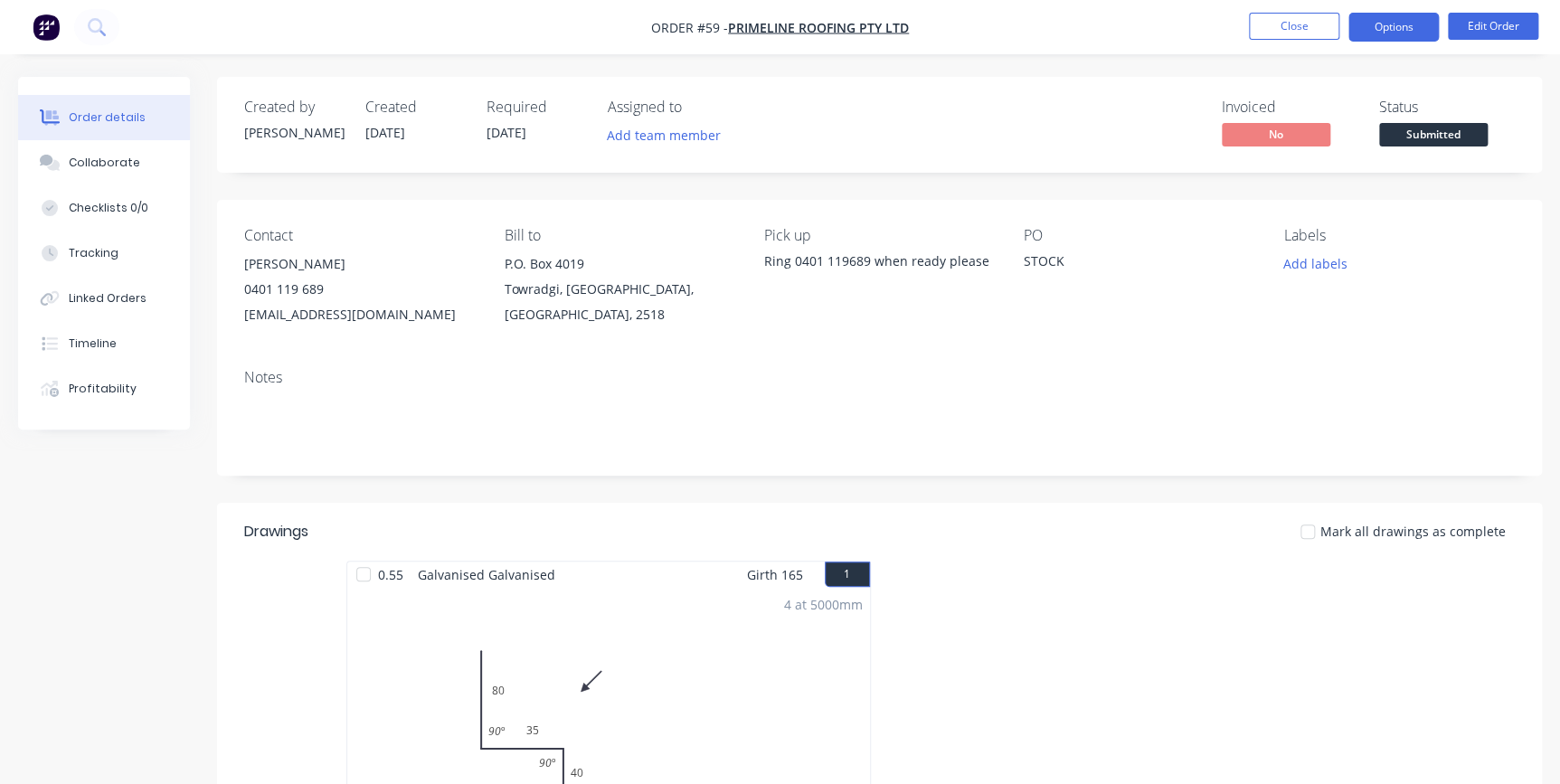
click at [1387, 31] on button "Options" at bounding box center [1393, 27] width 90 height 29
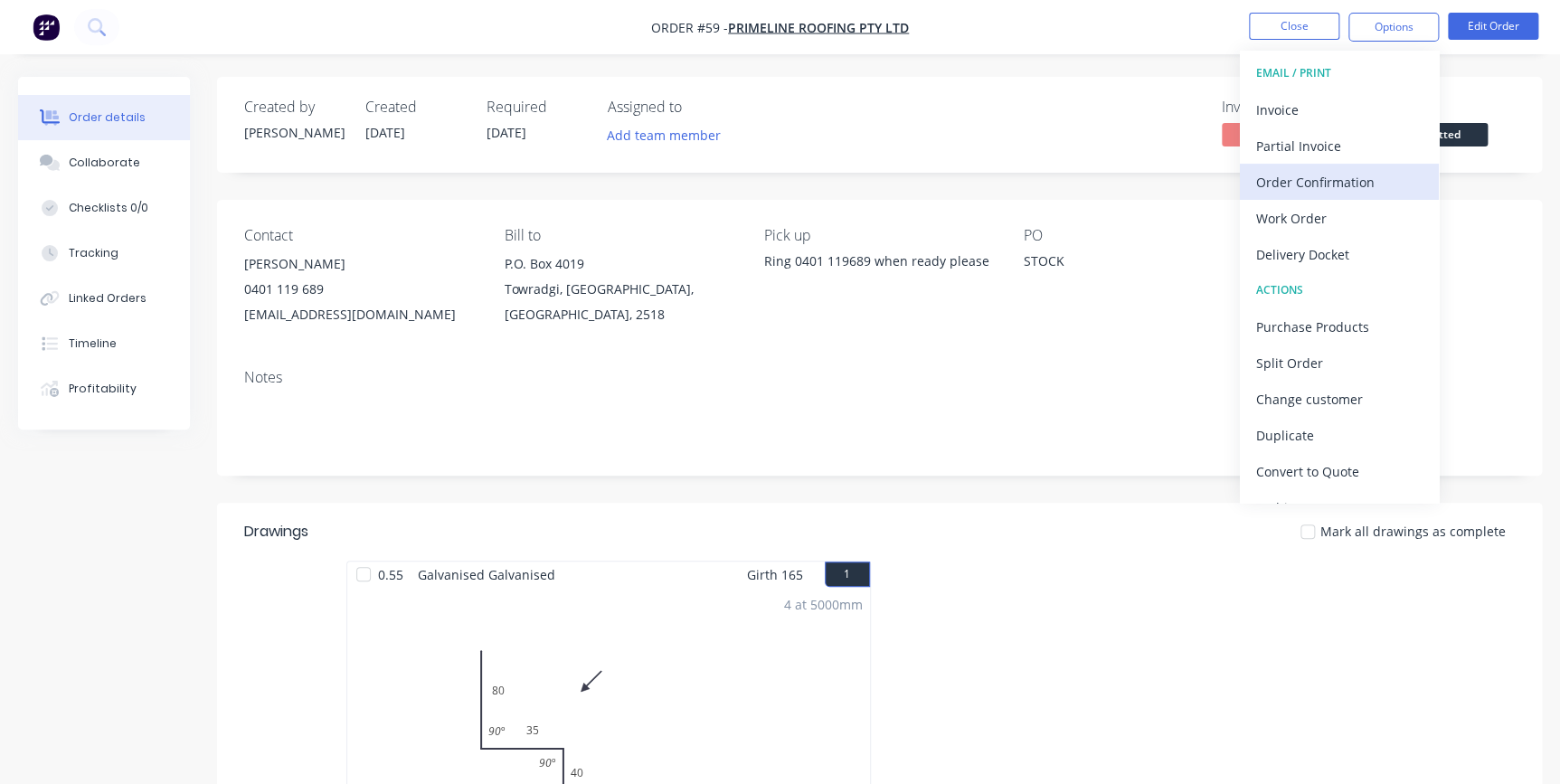
click at [1313, 172] on div "Order Confirmation" at bounding box center [1338, 182] width 166 height 26
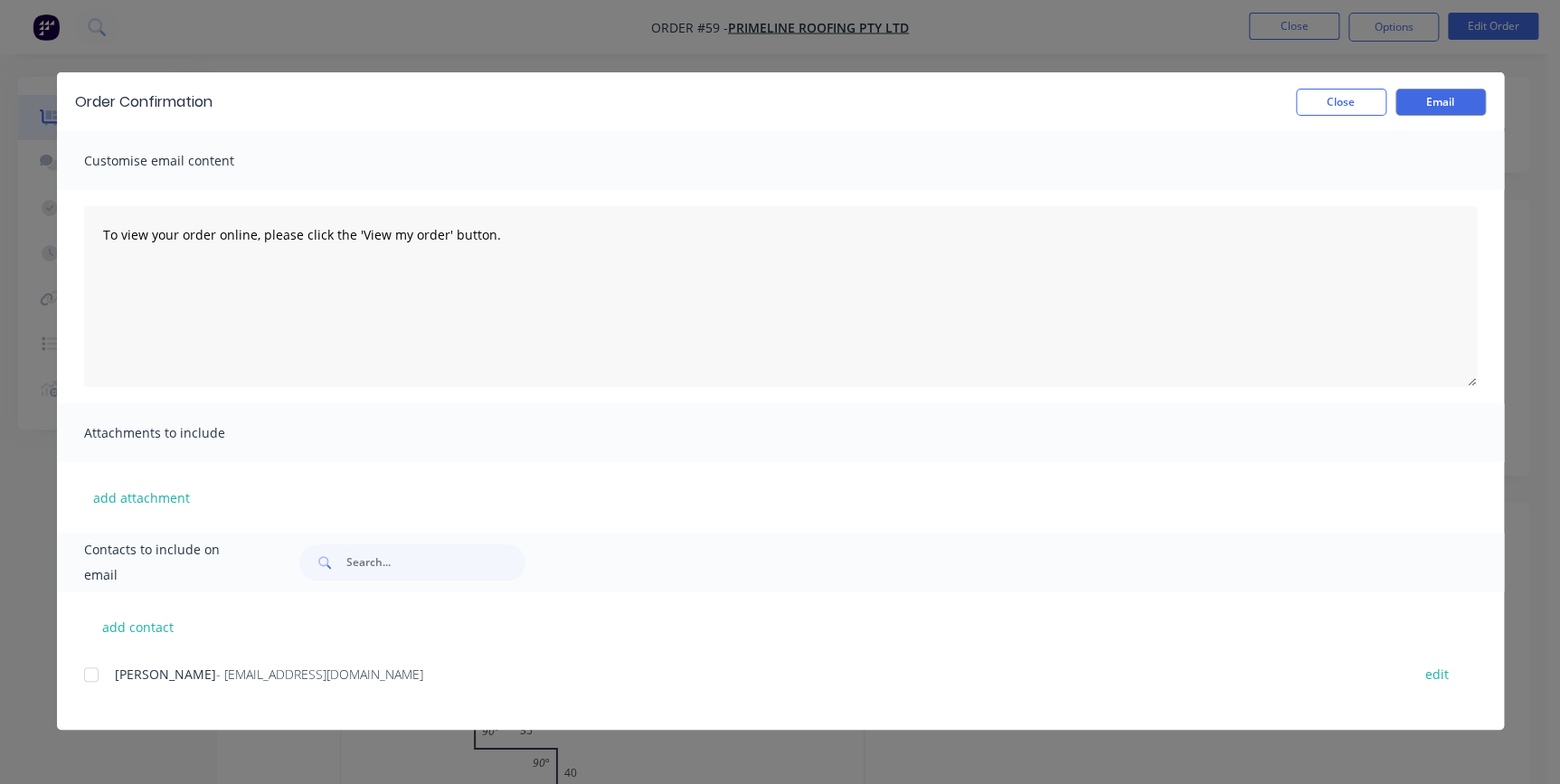
click at [85, 674] on div at bounding box center [90, 674] width 36 height 36
click at [1420, 99] on button "Email" at bounding box center [1440, 102] width 90 height 27
click at [1337, 111] on button "Close" at bounding box center [1340, 102] width 90 height 27
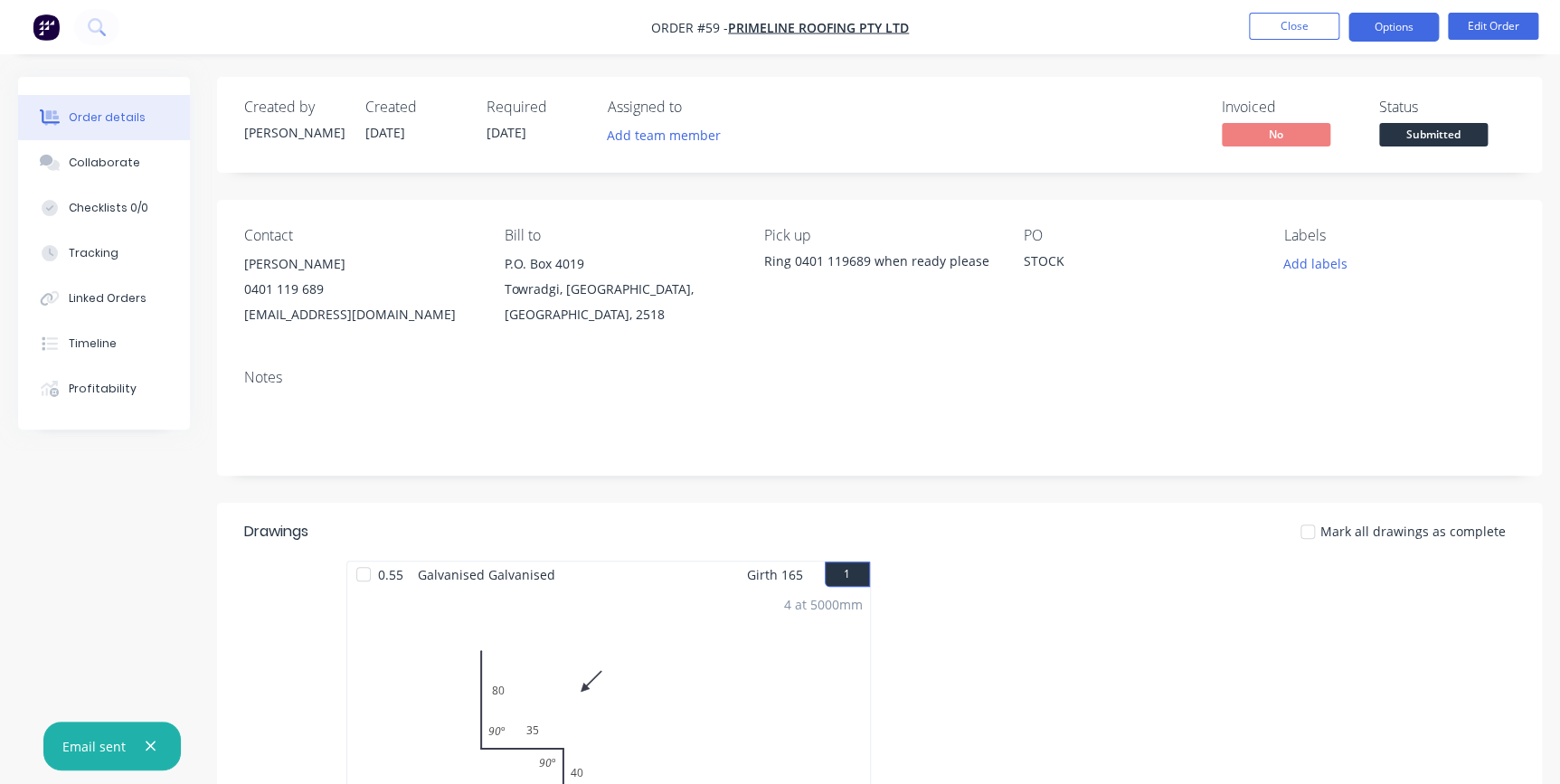
click at [1373, 36] on button "Options" at bounding box center [1393, 27] width 90 height 29
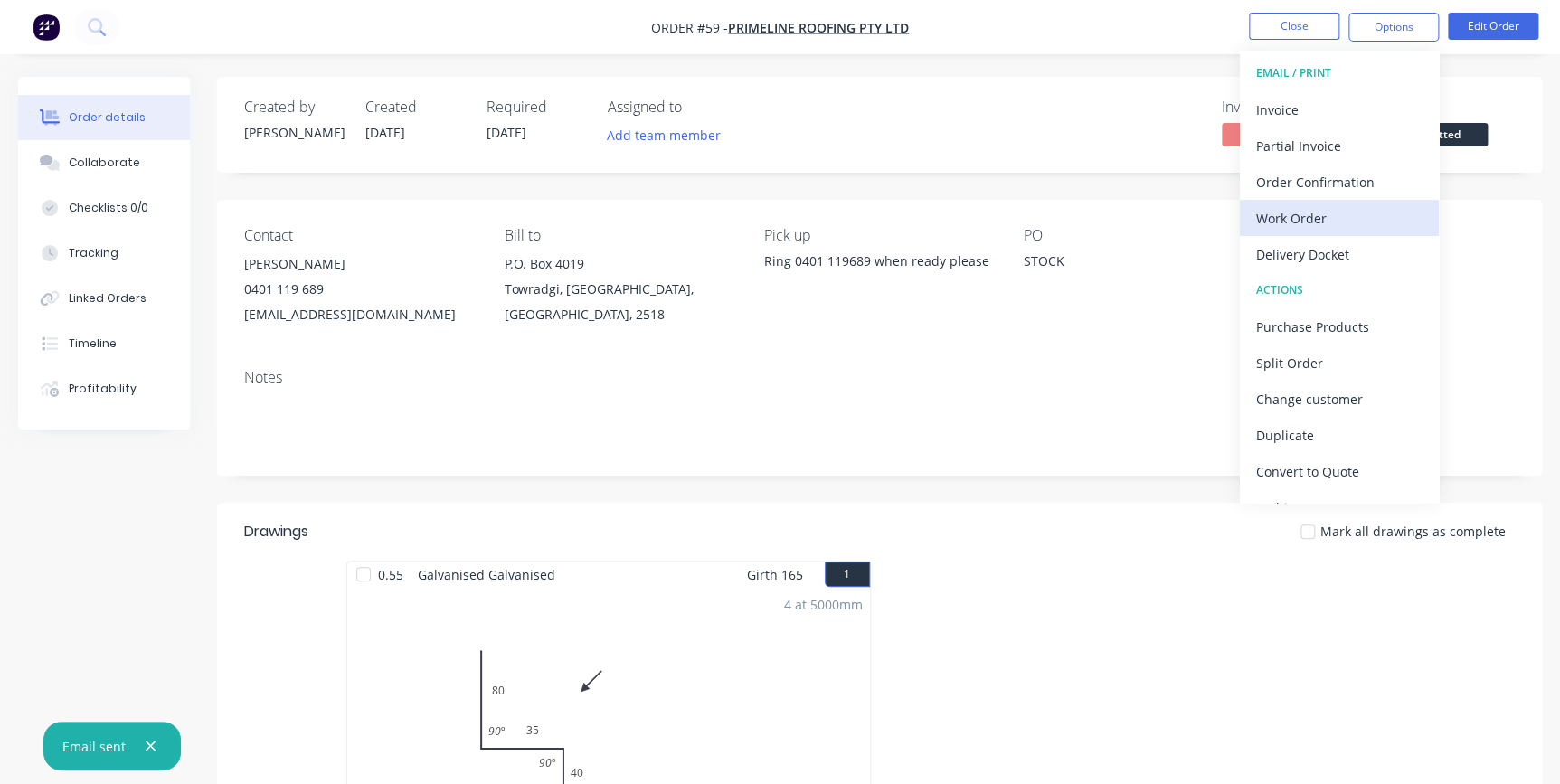
click at [1337, 216] on div "Work Order" at bounding box center [1338, 218] width 166 height 26
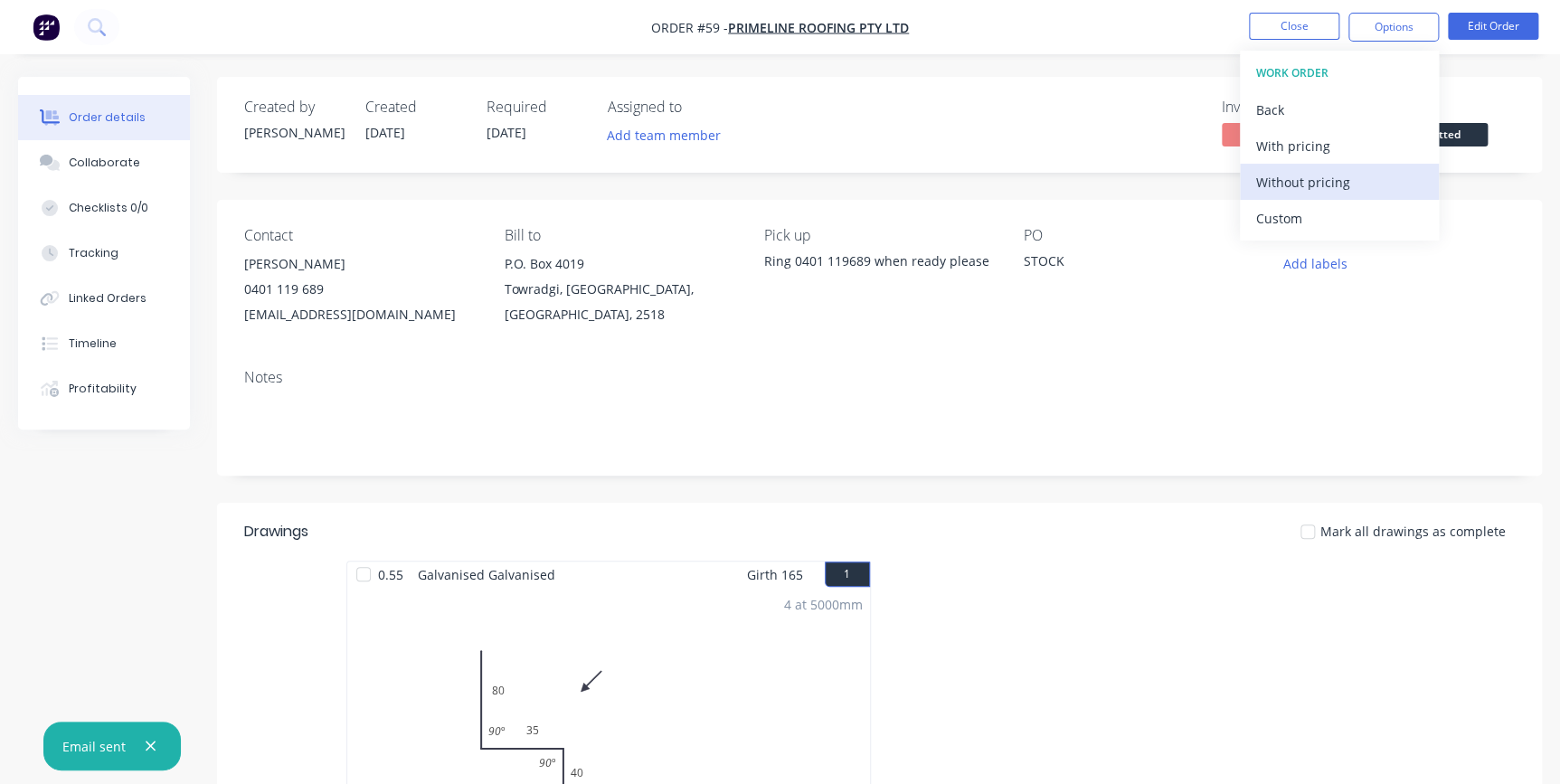
click at [1344, 187] on div "Without pricing" at bounding box center [1338, 182] width 166 height 26
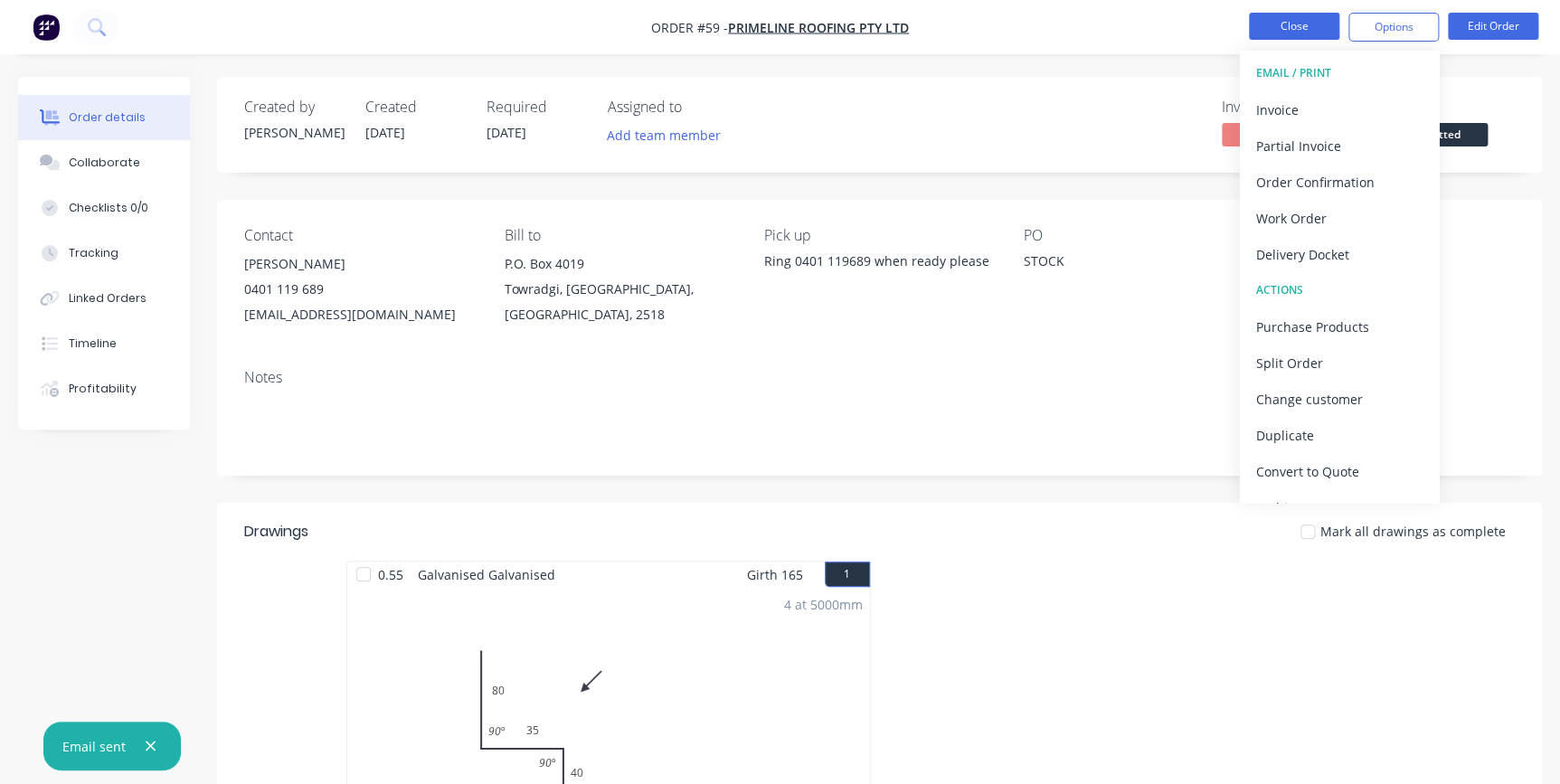
click at [1268, 35] on button "Close" at bounding box center [1294, 26] width 90 height 27
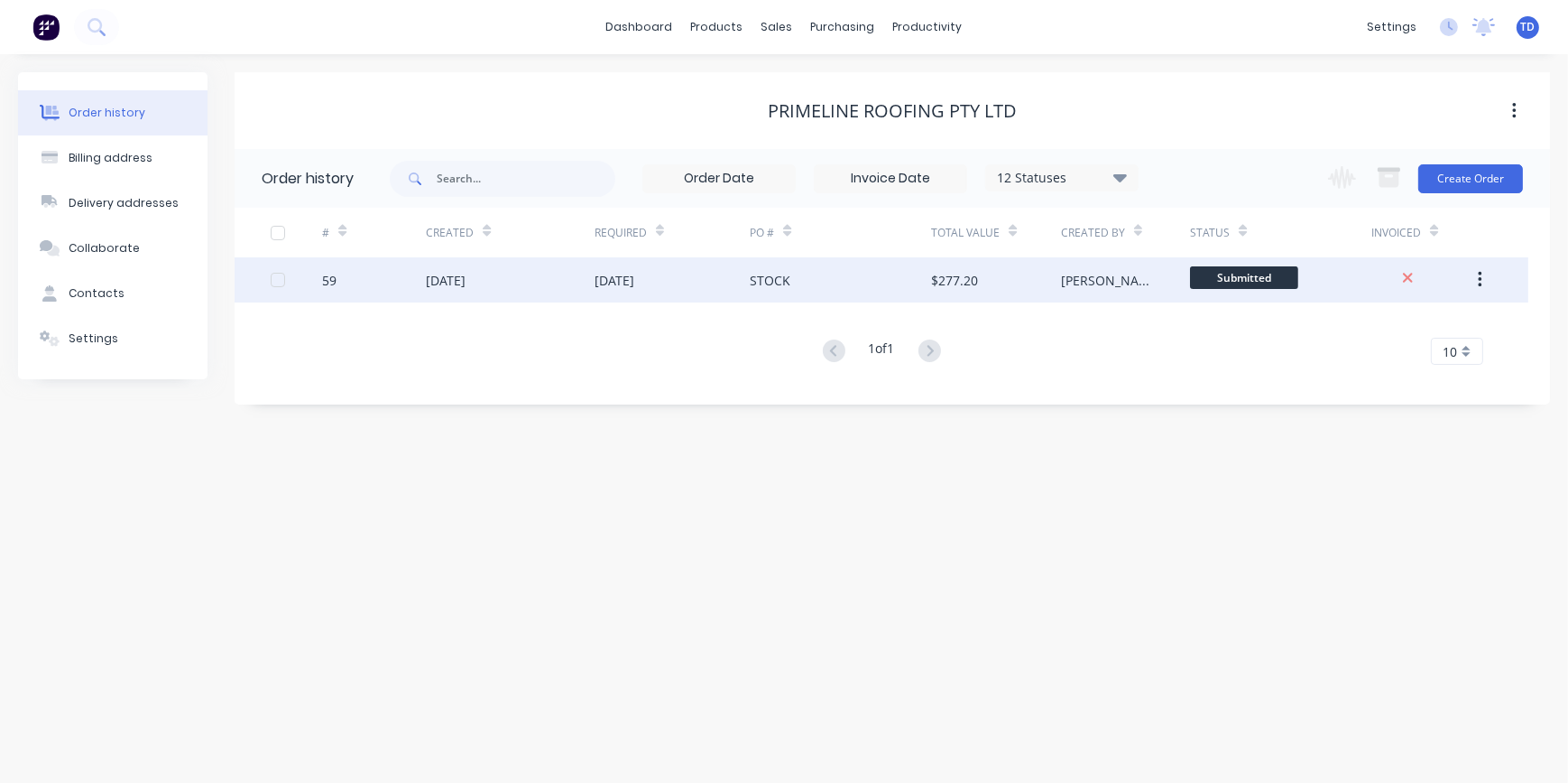
click at [449, 277] on div "[DATE]" at bounding box center [445, 280] width 40 height 19
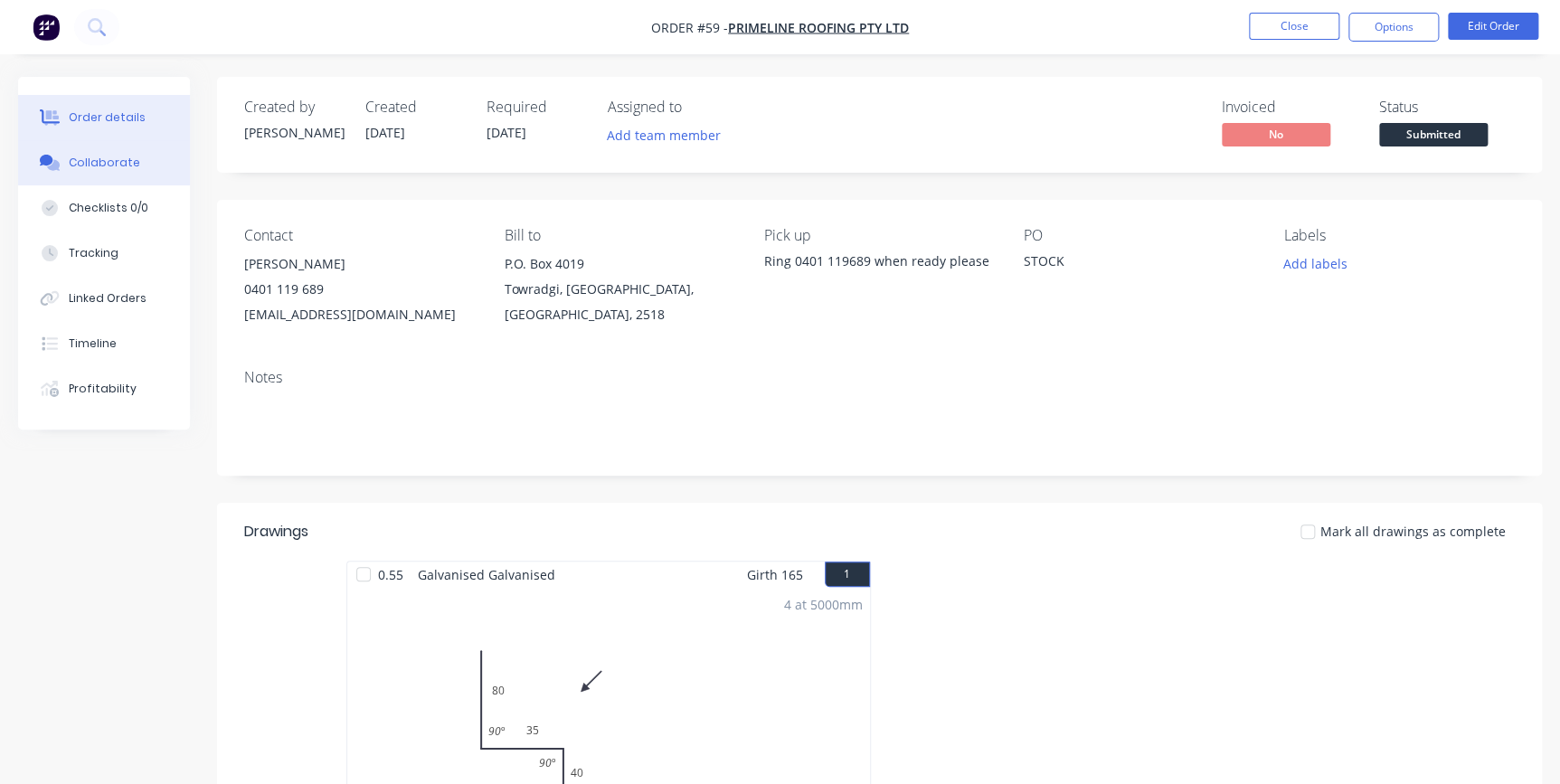
click at [56, 154] on icon at bounding box center [50, 162] width 20 height 17
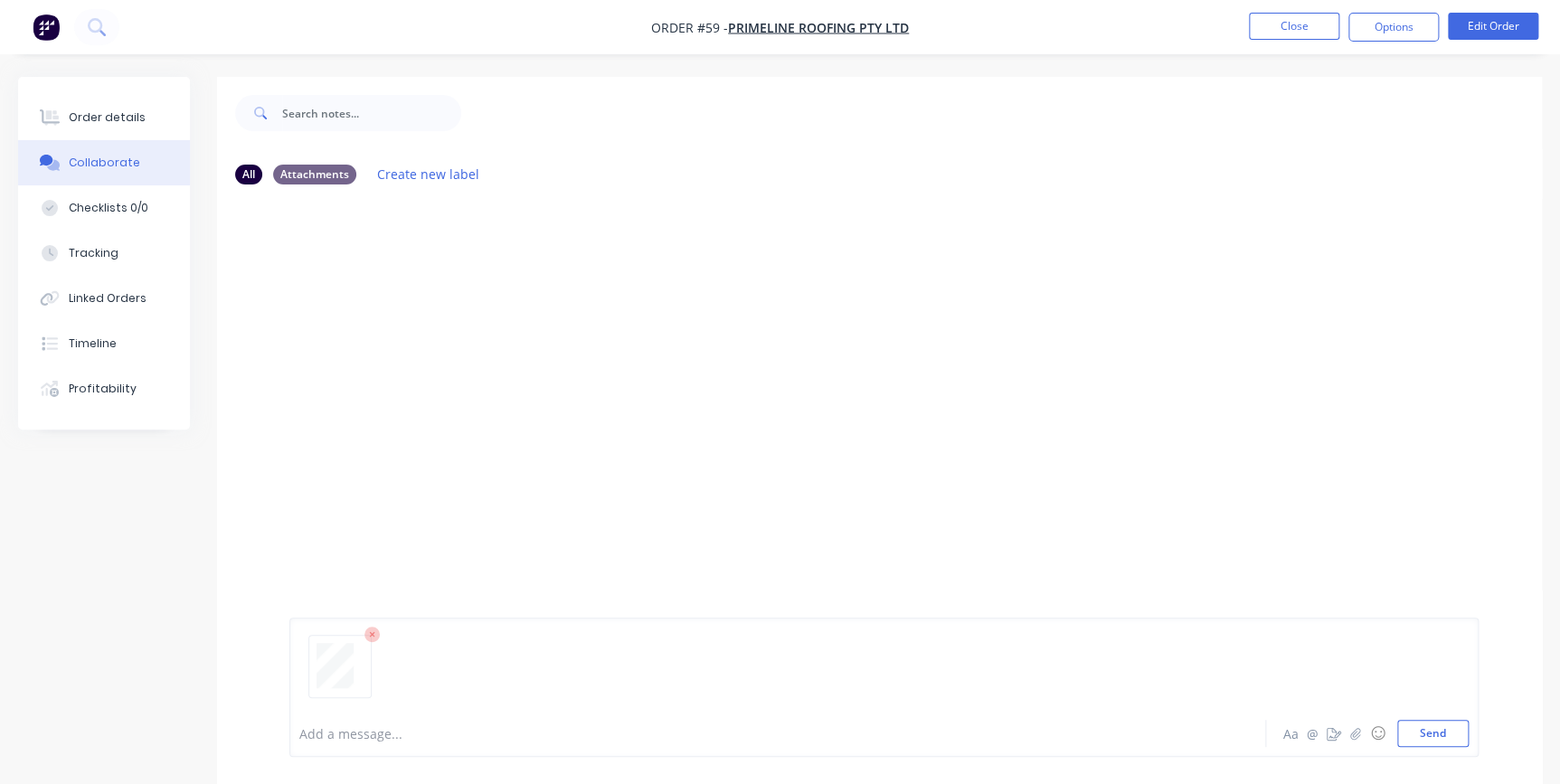
click at [1463, 753] on div "Add a message... Aa @ ☺ Send" at bounding box center [884, 687] width 1190 height 139
click at [1416, 731] on button "Send" at bounding box center [1434, 733] width 72 height 27
click at [137, 121] on div "Order details" at bounding box center [107, 118] width 77 height 17
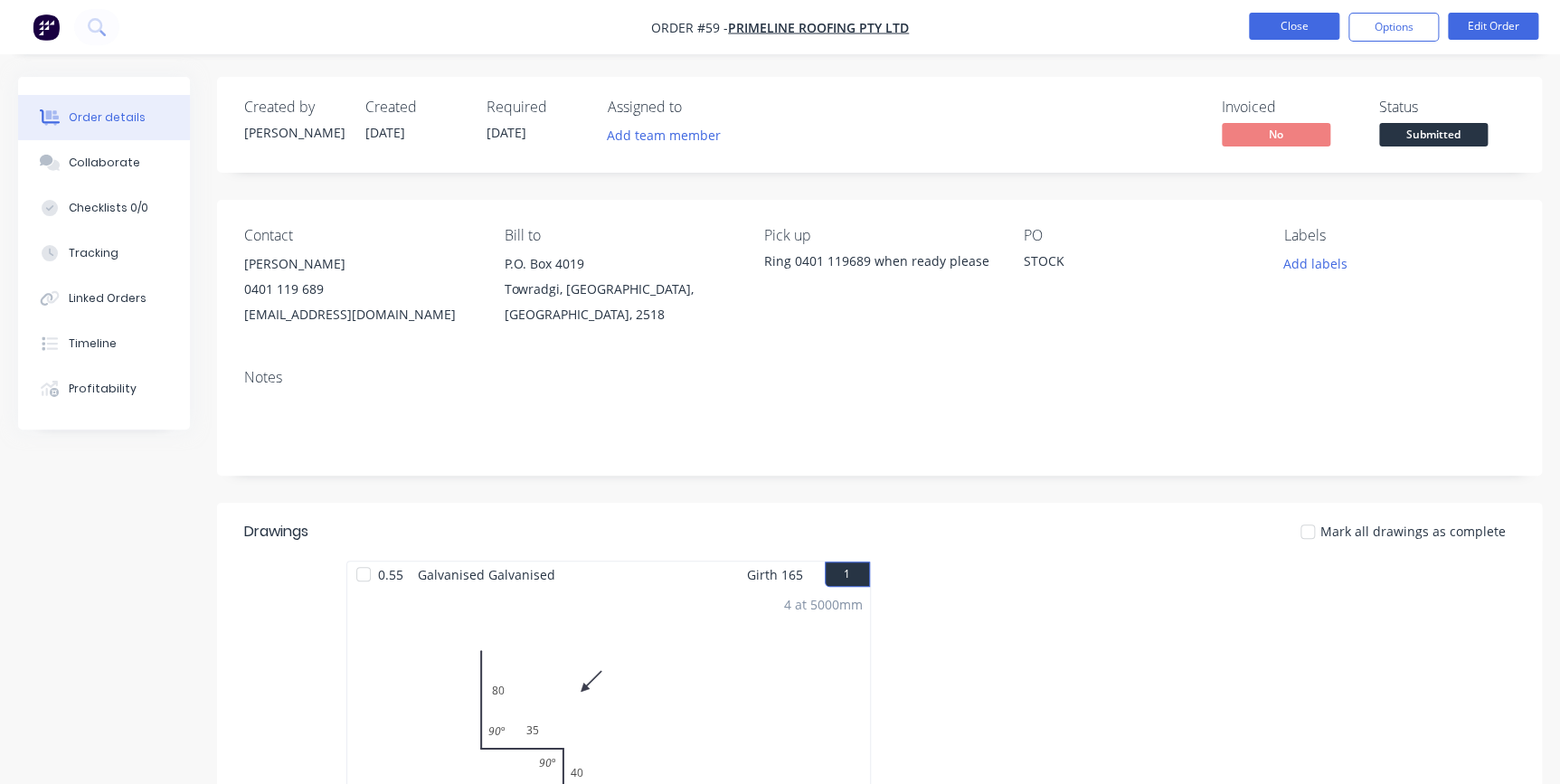
click at [1279, 31] on button "Close" at bounding box center [1294, 26] width 90 height 27
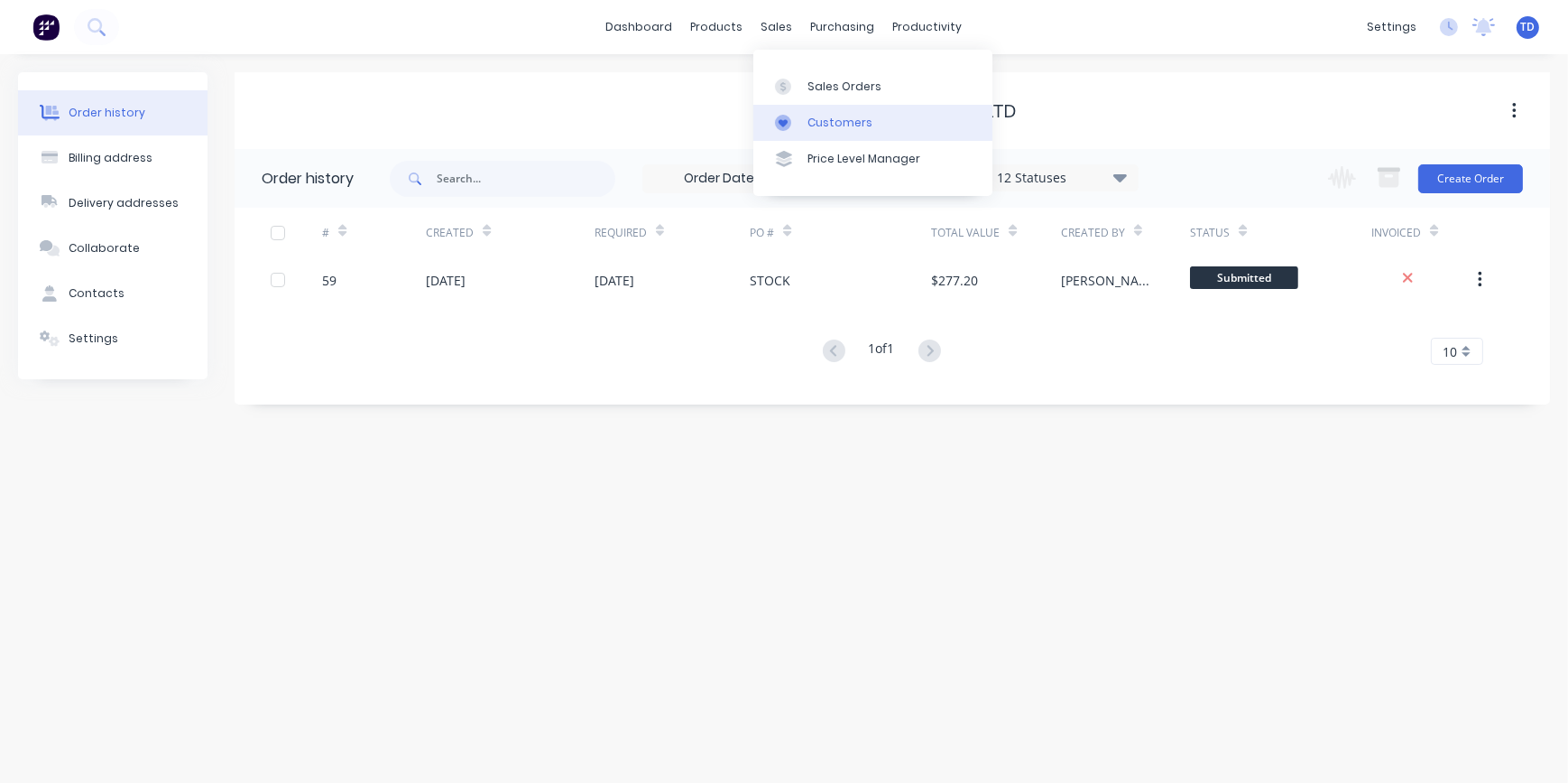
click at [802, 113] on link "Customers" at bounding box center [873, 122] width 240 height 36
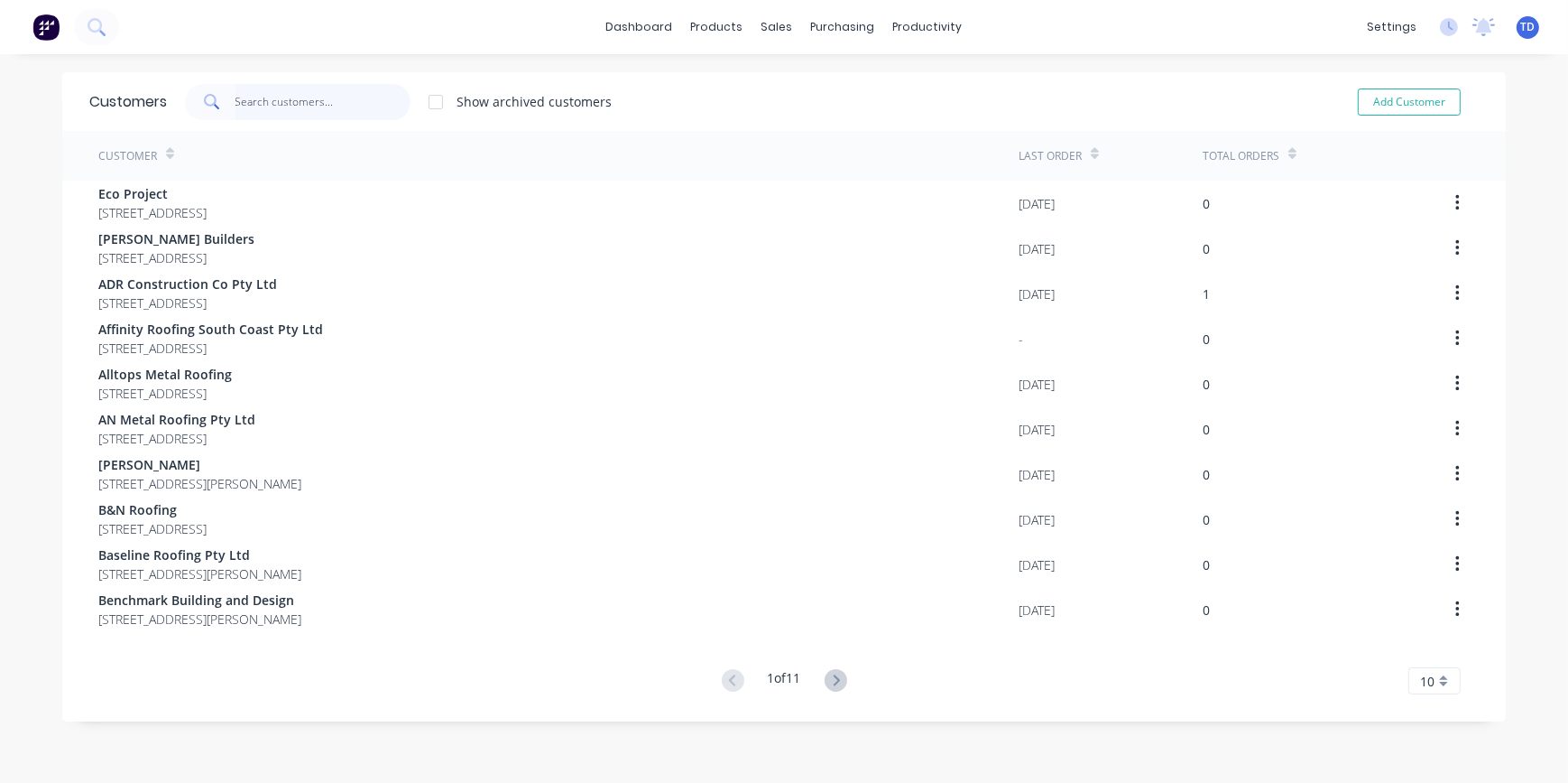
click at [360, 95] on input "text" at bounding box center [323, 102] width 176 height 36
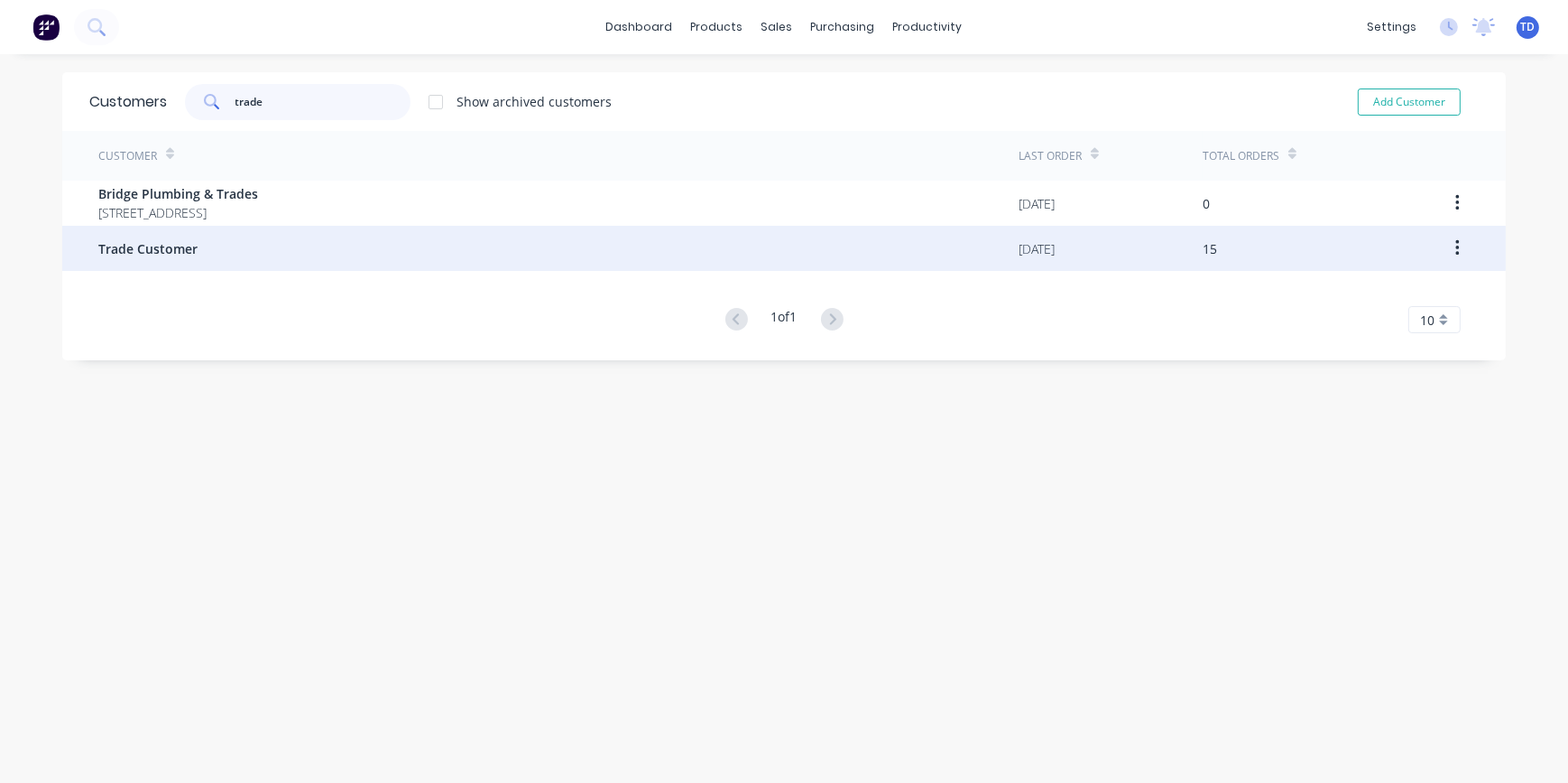
type input "trade"
click at [174, 245] on span "Trade Customer" at bounding box center [147, 249] width 99 height 19
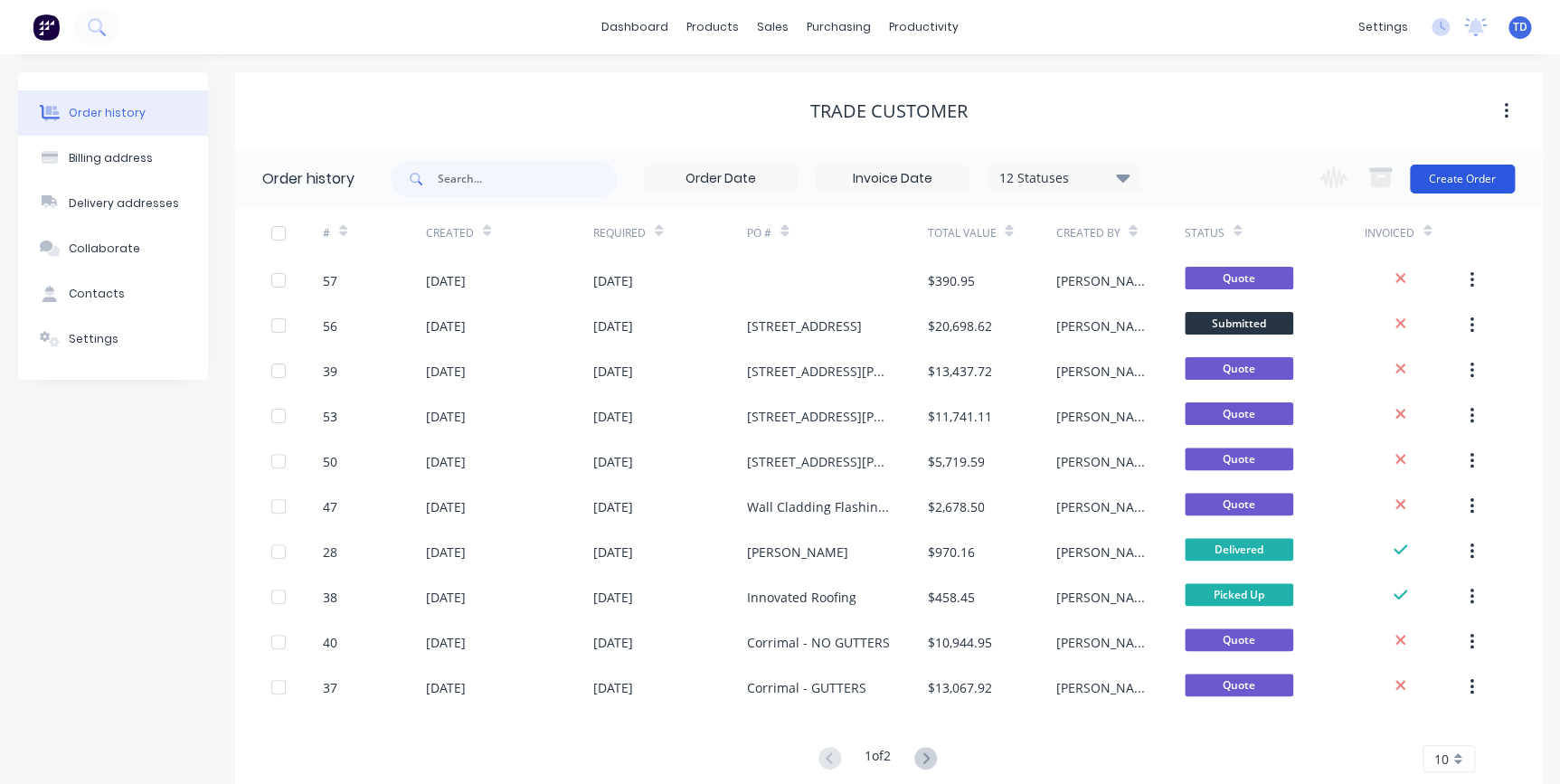
click at [1489, 182] on button "Create Order" at bounding box center [1463, 179] width 105 height 29
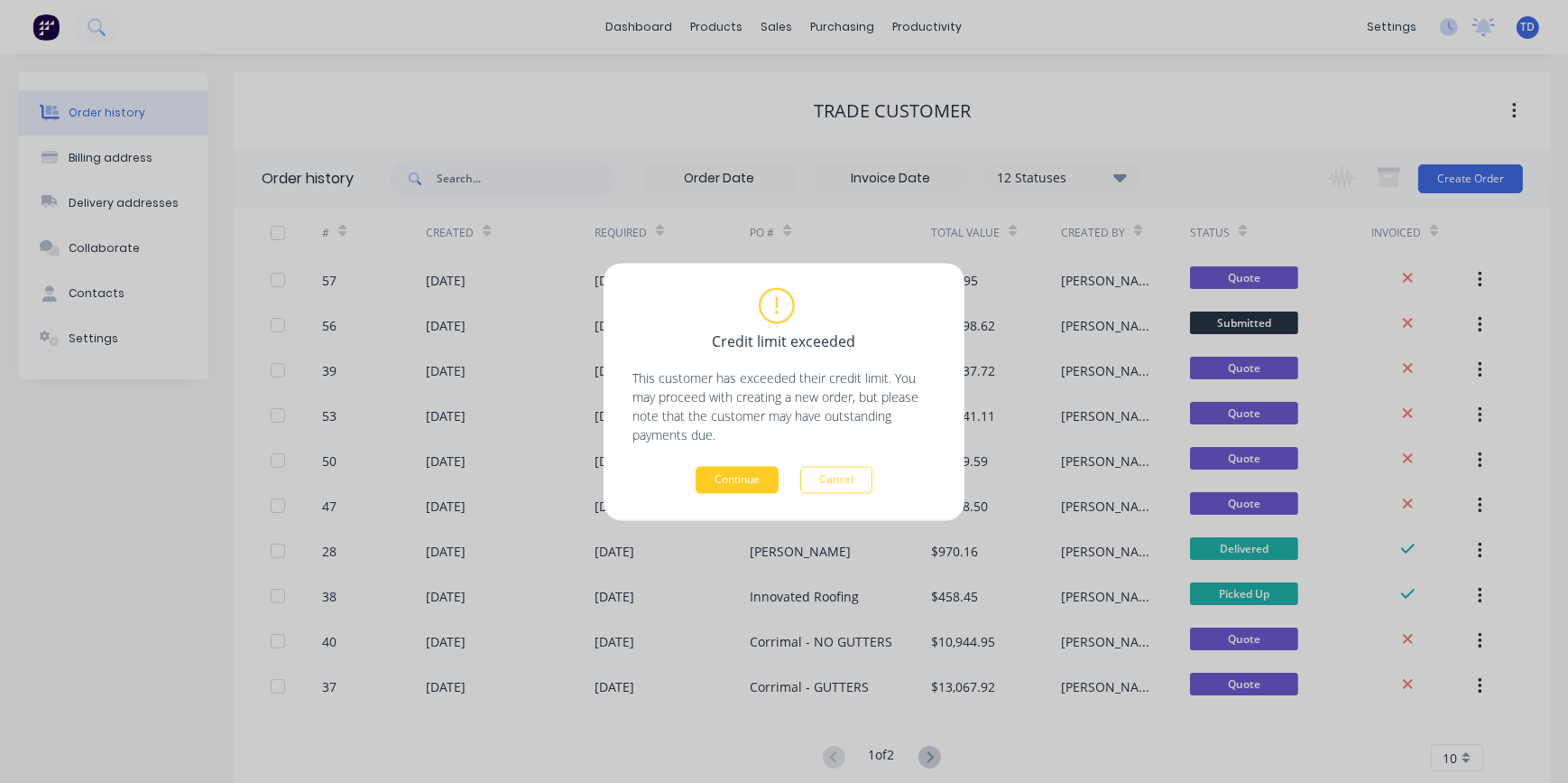
click at [749, 469] on button "Continue" at bounding box center [737, 479] width 83 height 27
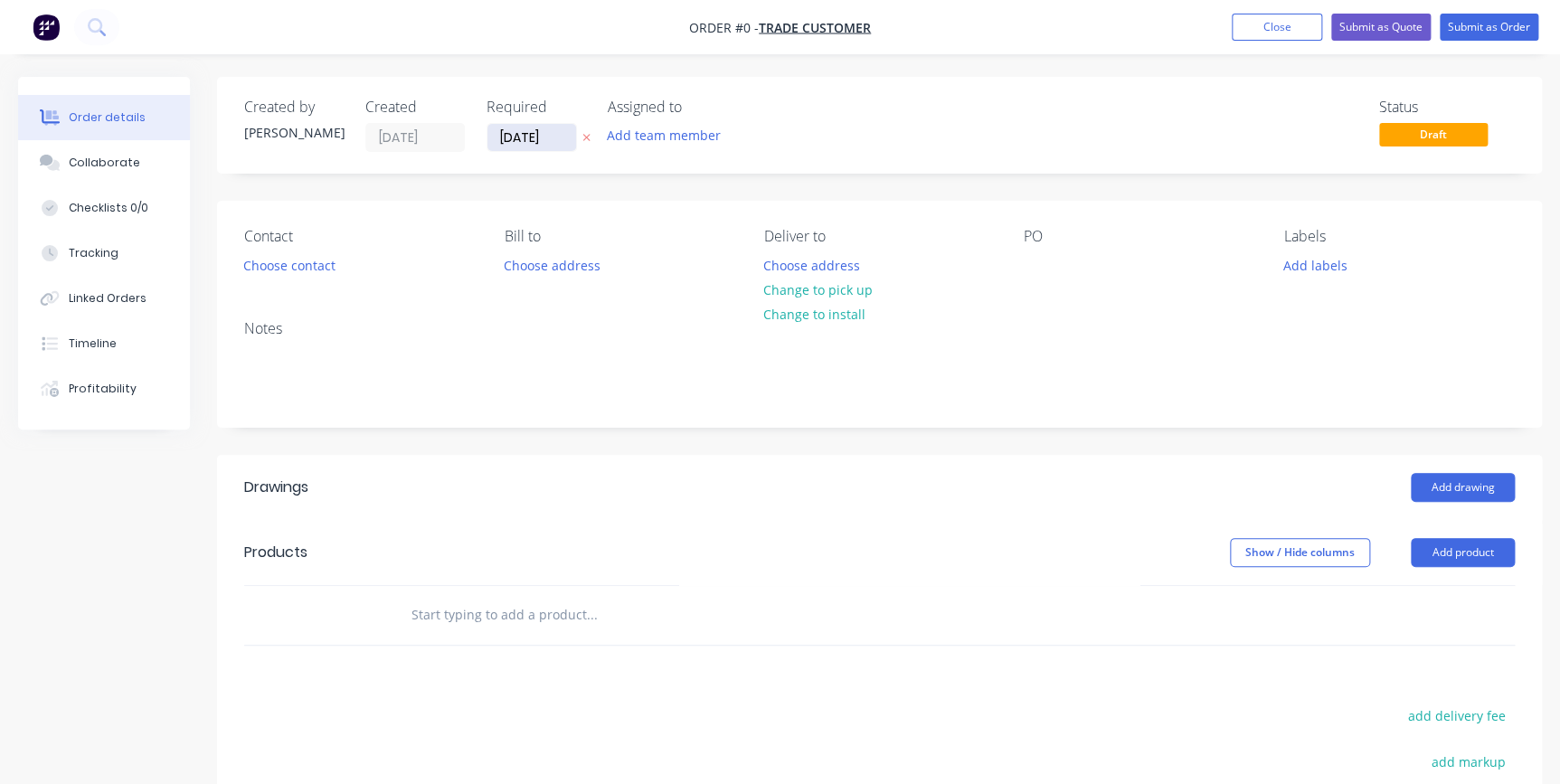
click at [550, 137] on input "[DATE]" at bounding box center [532, 137] width 88 height 27
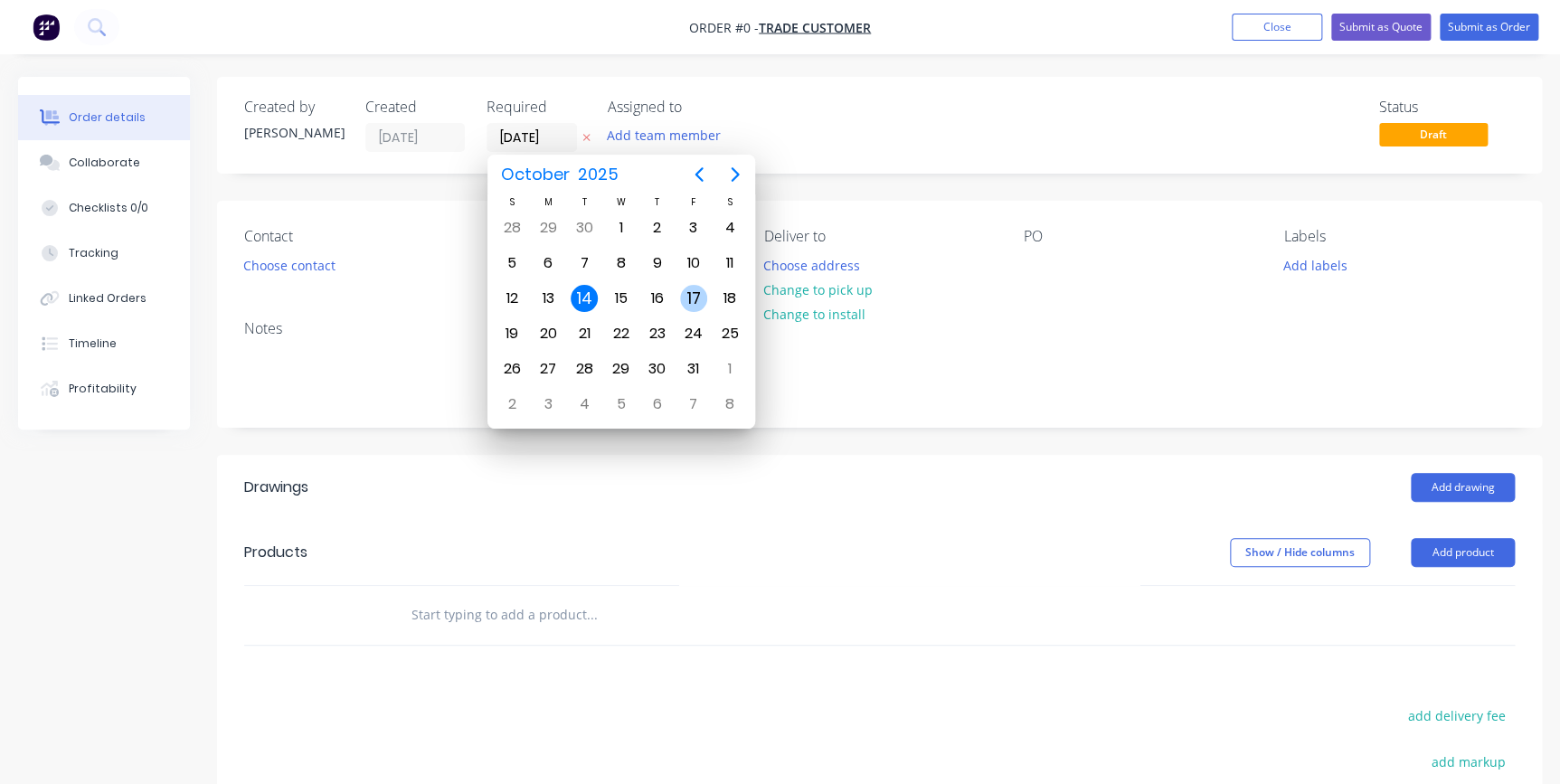
click at [683, 294] on div "17" at bounding box center [694, 298] width 27 height 27
type input "[DATE]"
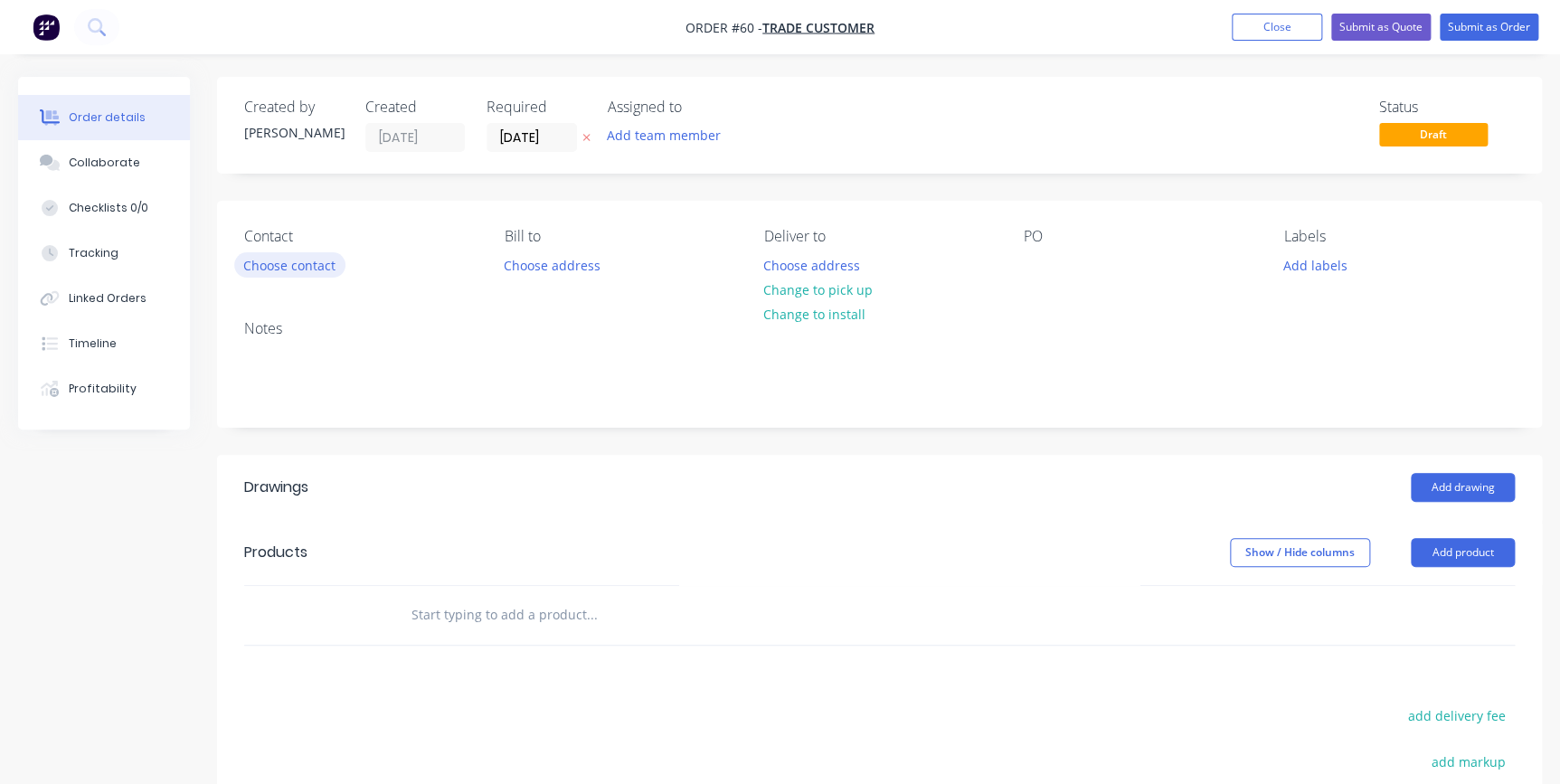
click at [281, 270] on button "Choose contact" at bounding box center [290, 264] width 111 height 24
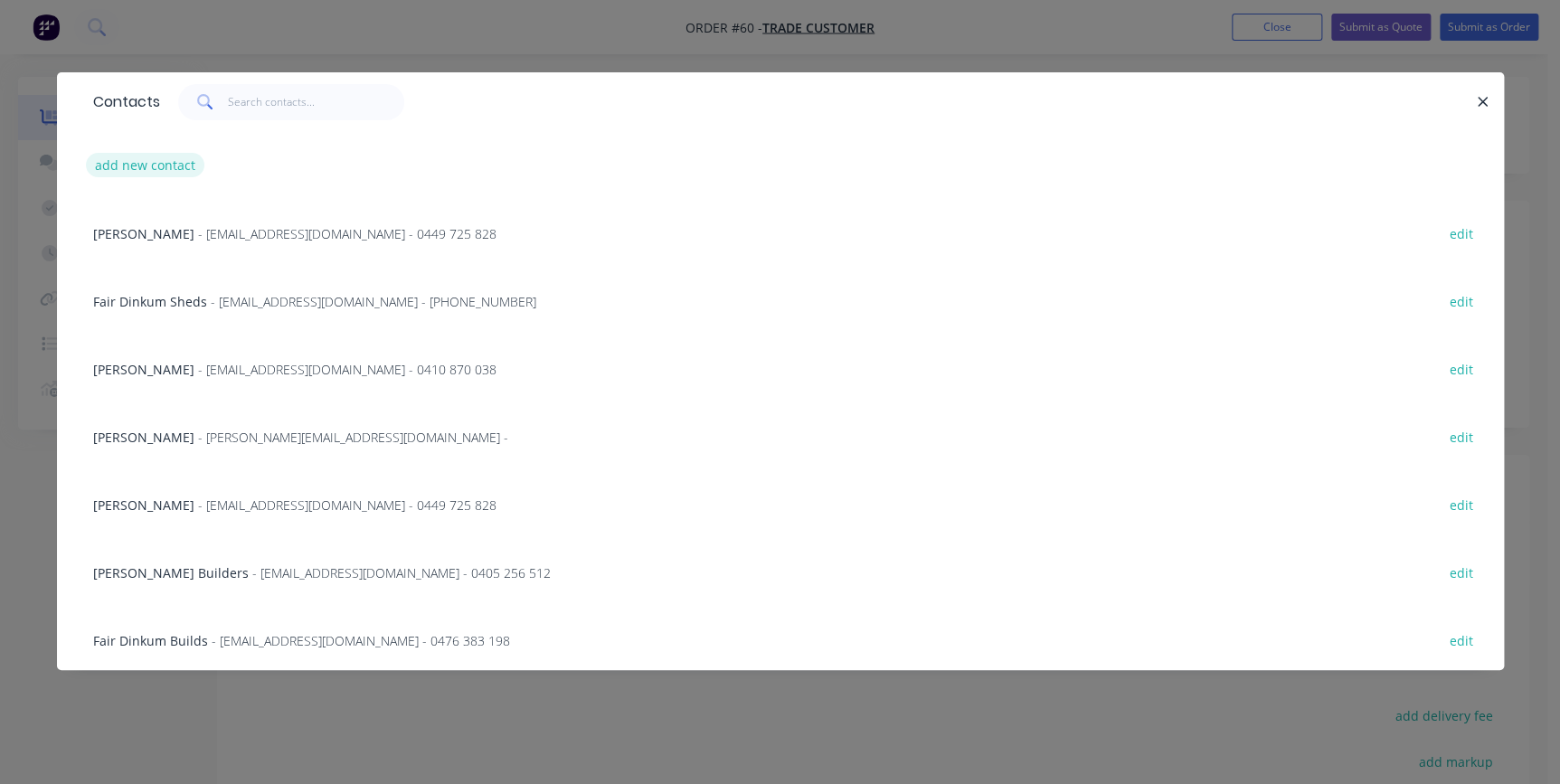
click at [164, 169] on button "add new contact" at bounding box center [145, 164] width 120 height 24
select select "AU"
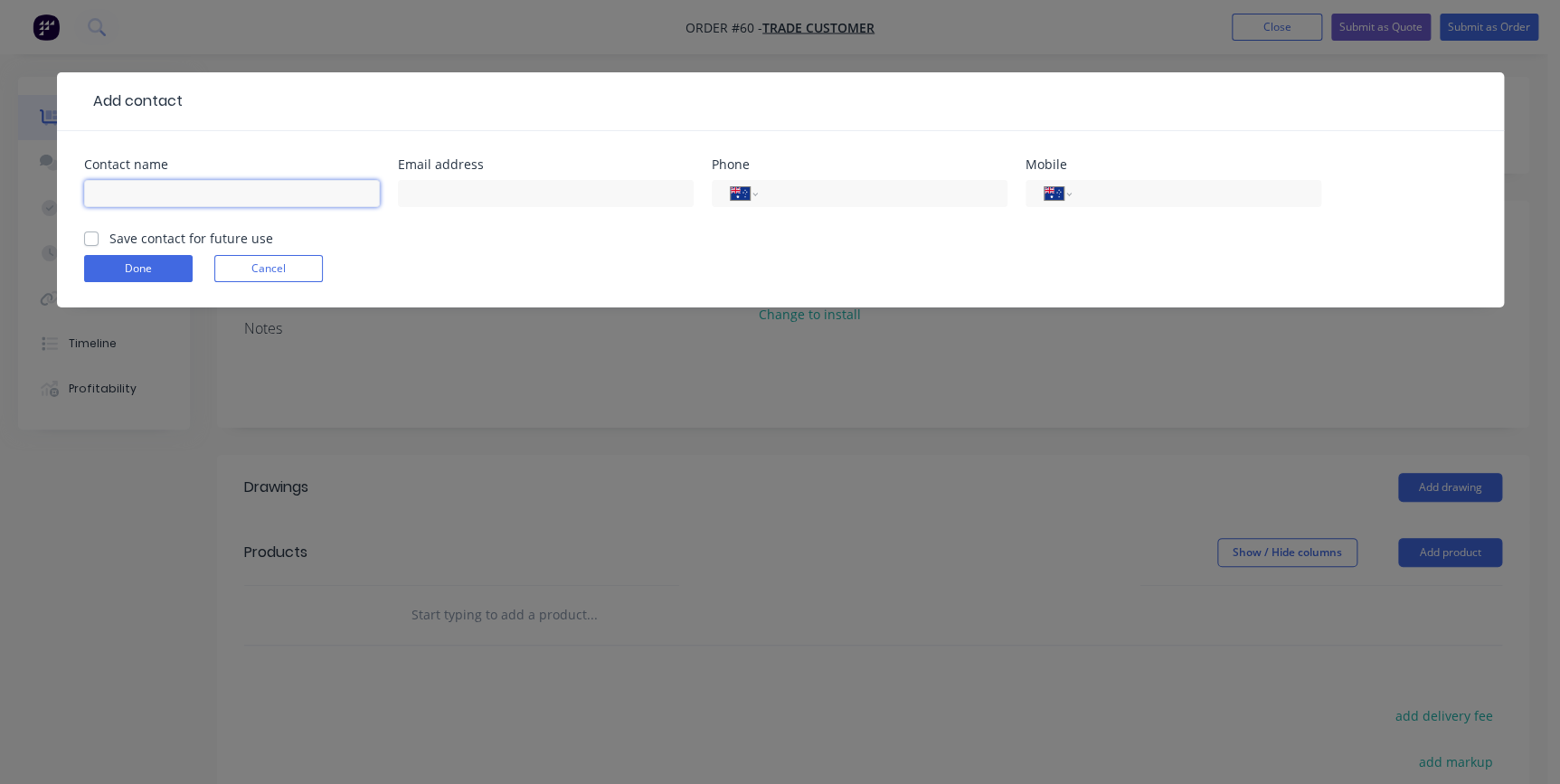
click at [178, 191] on input "text" at bounding box center [232, 193] width 295 height 27
type input "[PERSON_NAME] Construction Co"
type input "[PERSON_NAME][EMAIL_ADDRESS][PERSON_NAME][DOMAIN_NAME]"
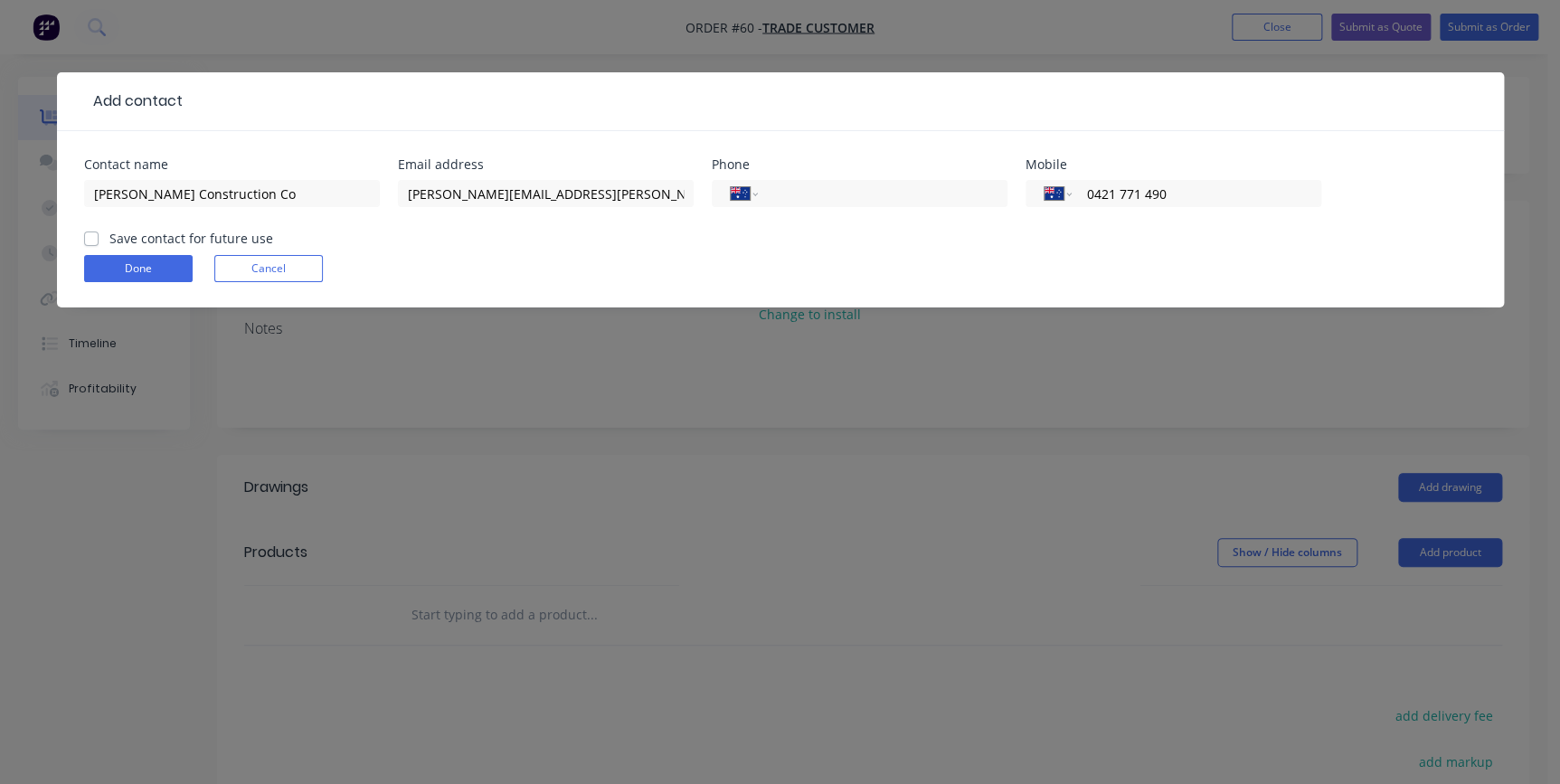
type input "0421 771 490"
click at [110, 233] on label "Save contact for future use" at bounding box center [191, 238] width 163 height 19
click at [89, 233] on input "Save contact for future use" at bounding box center [91, 237] width 15 height 17
checkbox input "true"
click at [98, 264] on button "Done" at bounding box center [139, 268] width 109 height 27
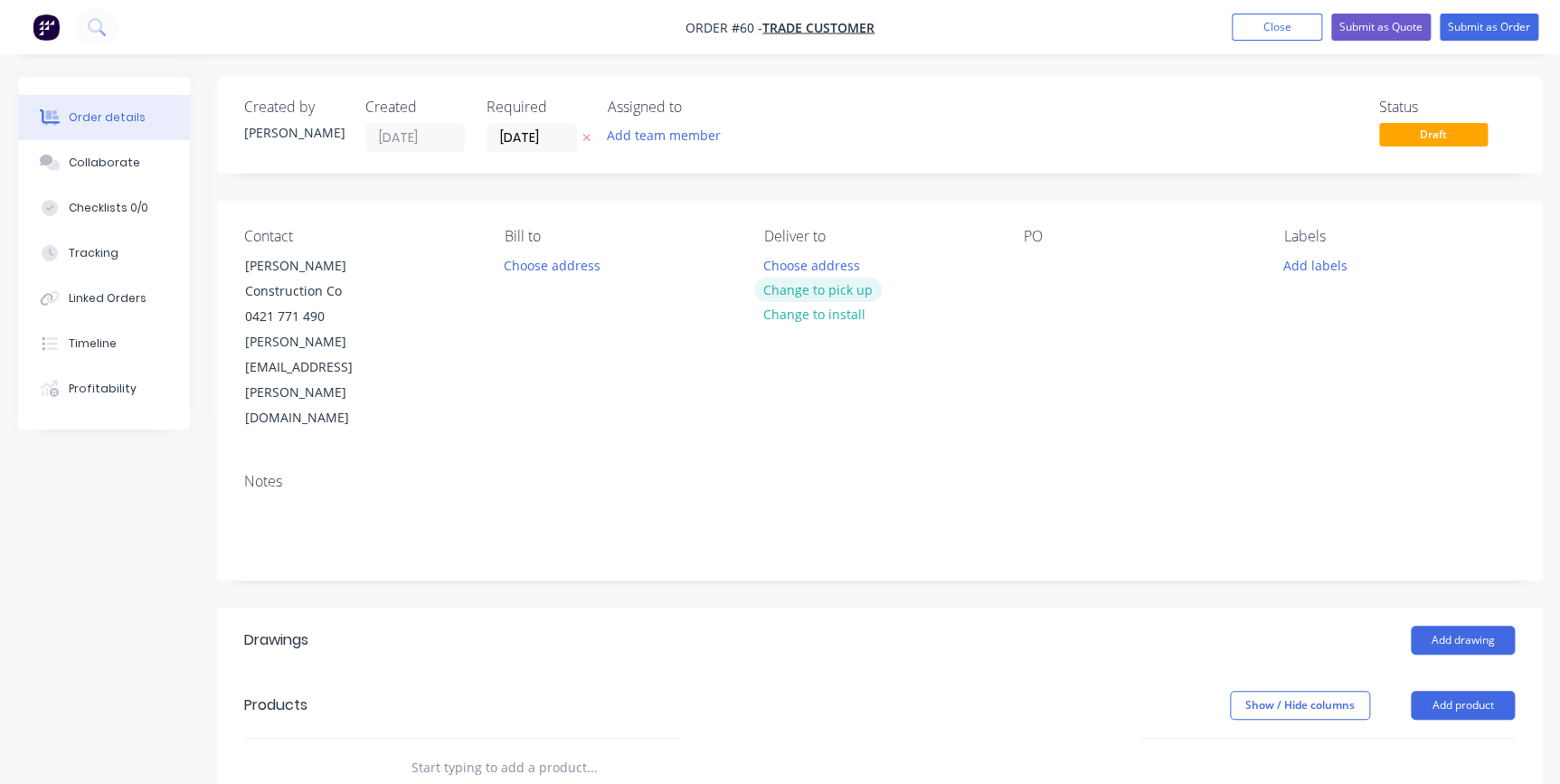
click at [788, 284] on button "Change to pick up" at bounding box center [818, 290] width 128 height 24
click at [785, 266] on div at bounding box center [779, 265] width 29 height 26
click at [1443, 626] on button "Add drawing" at bounding box center [1463, 640] width 104 height 29
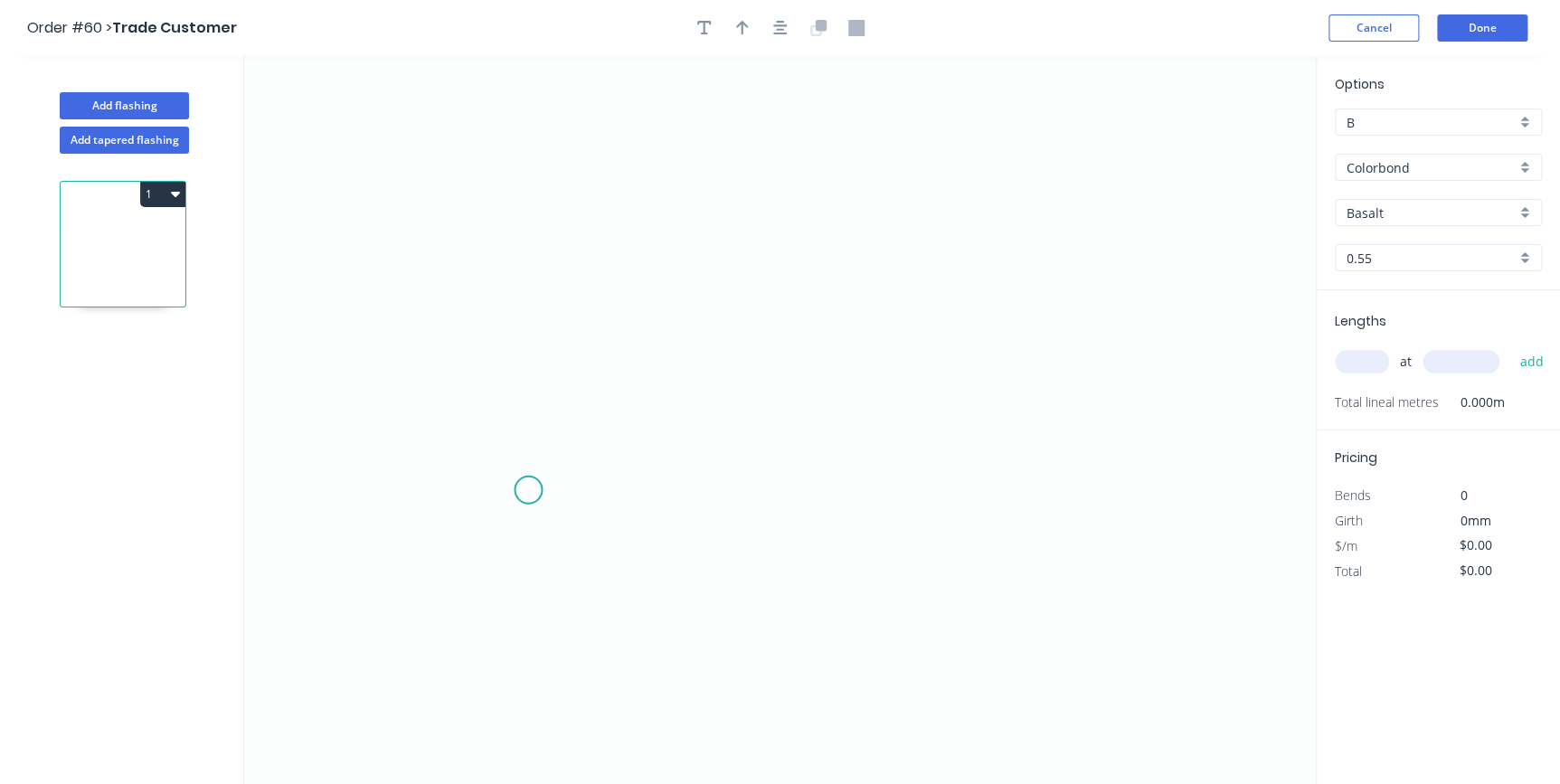
click at [528, 490] on icon "0" at bounding box center [780, 420] width 1072 height 728
click at [533, 264] on icon "0" at bounding box center [780, 420] width 1072 height 728
click at [1126, 275] on icon "0 ?" at bounding box center [780, 420] width 1072 height 728
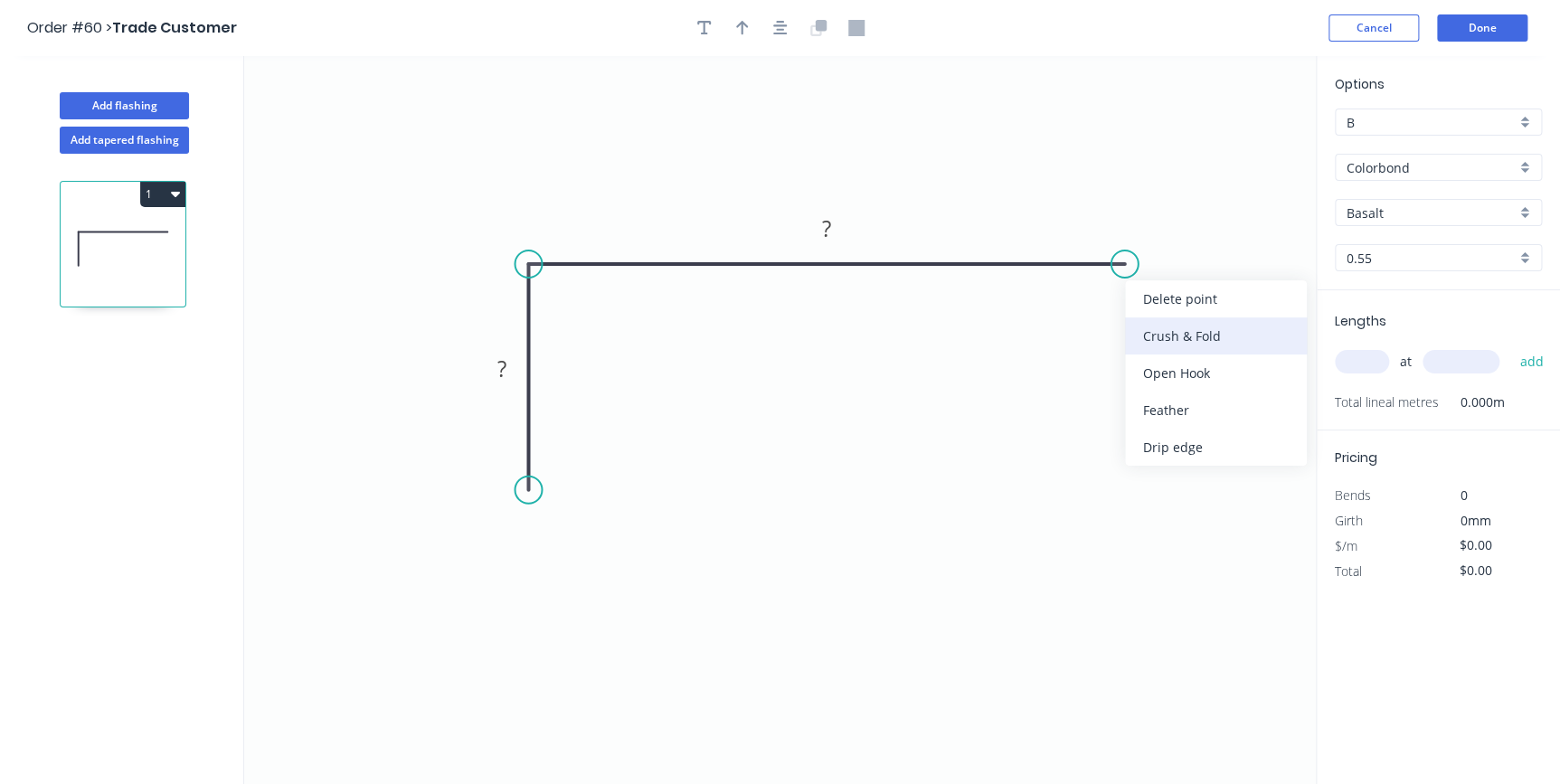
click at [1152, 343] on div "Crush & Fold" at bounding box center [1216, 336] width 182 height 37
click at [1149, 320] on div "Flip bend" at bounding box center [1210, 327] width 182 height 37
drag, startPoint x: 1178, startPoint y: 285, endPoint x: 1149, endPoint y: 354, distance: 74.8
click at [1149, 354] on rect at bounding box center [1119, 363] width 72 height 37
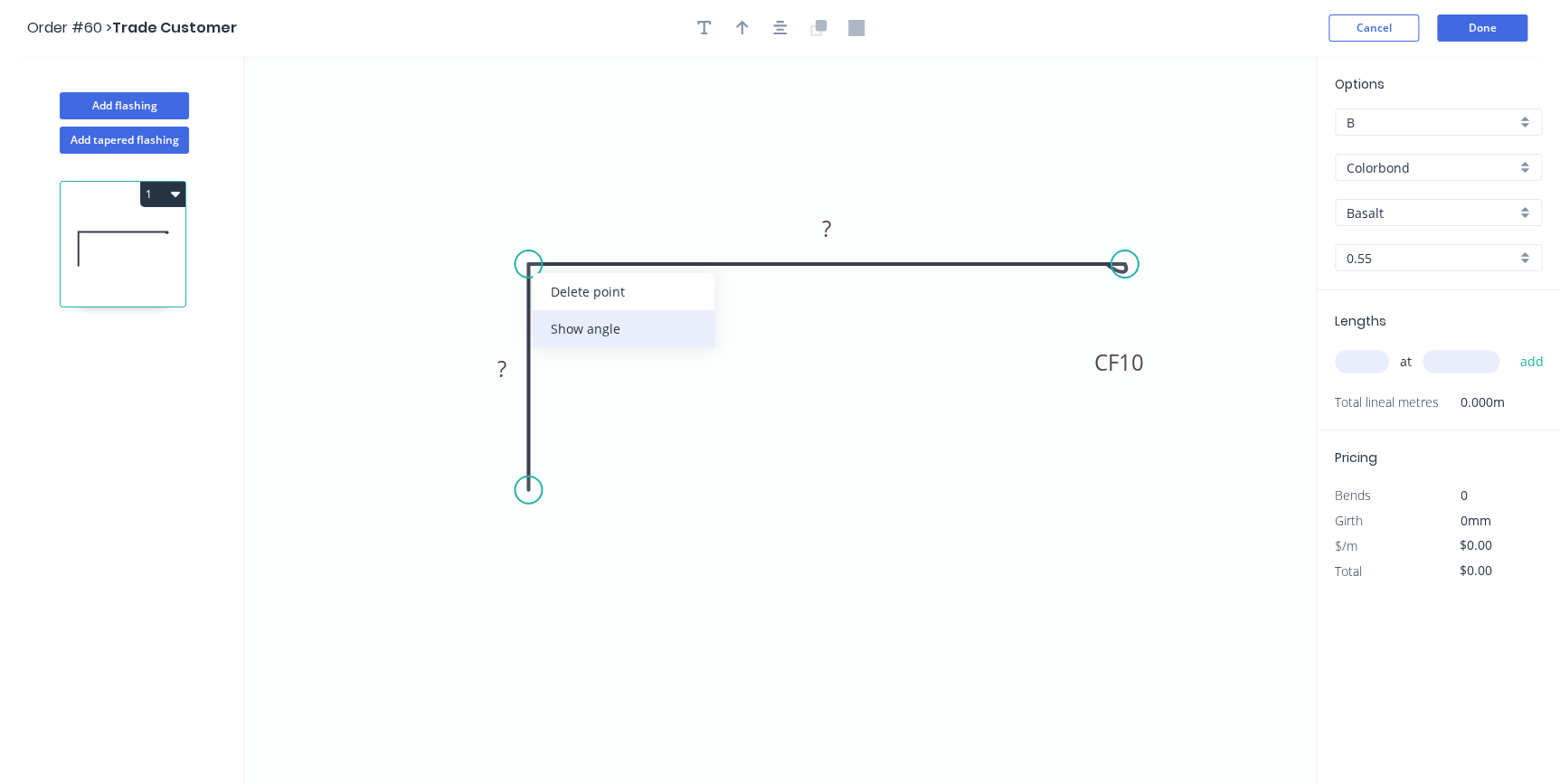
click at [599, 341] on div "Show angle" at bounding box center [623, 328] width 182 height 37
click at [503, 354] on tspan "?" at bounding box center [501, 368] width 9 height 30
type input "$10.61"
click at [1405, 208] on input "Basalt" at bounding box center [1431, 213] width 169 height 19
click at [1417, 255] on div "Monument" at bounding box center [1438, 247] width 205 height 32
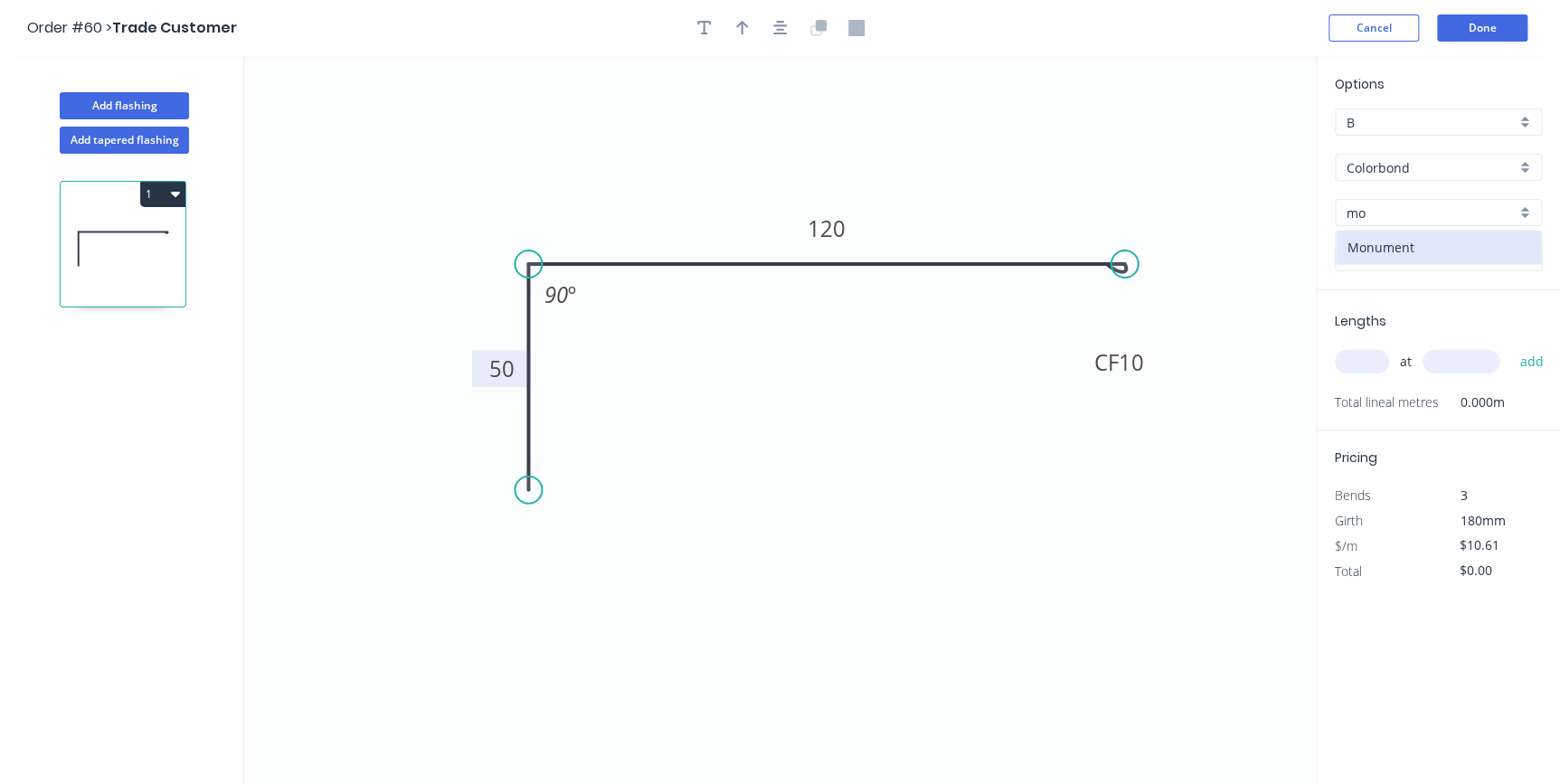
type input "Monument"
click at [1377, 357] on input "text" at bounding box center [1362, 361] width 54 height 23
type input "13"
type input "3600"
click at [1510, 346] on button "add" at bounding box center [1532, 361] width 43 height 31
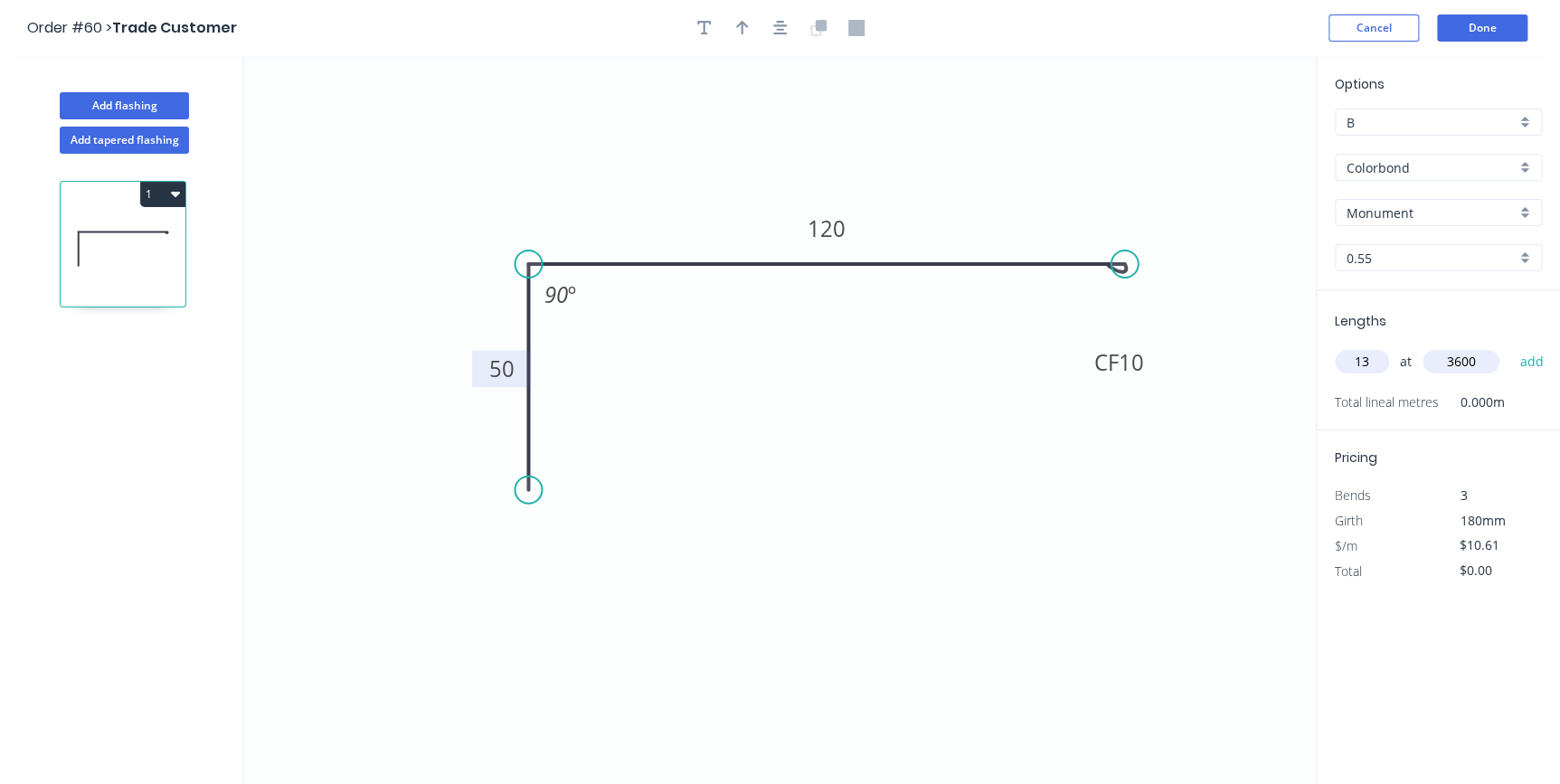
type input "$496.55"
click at [1403, 128] on input "B" at bounding box center [1431, 122] width 169 height 19
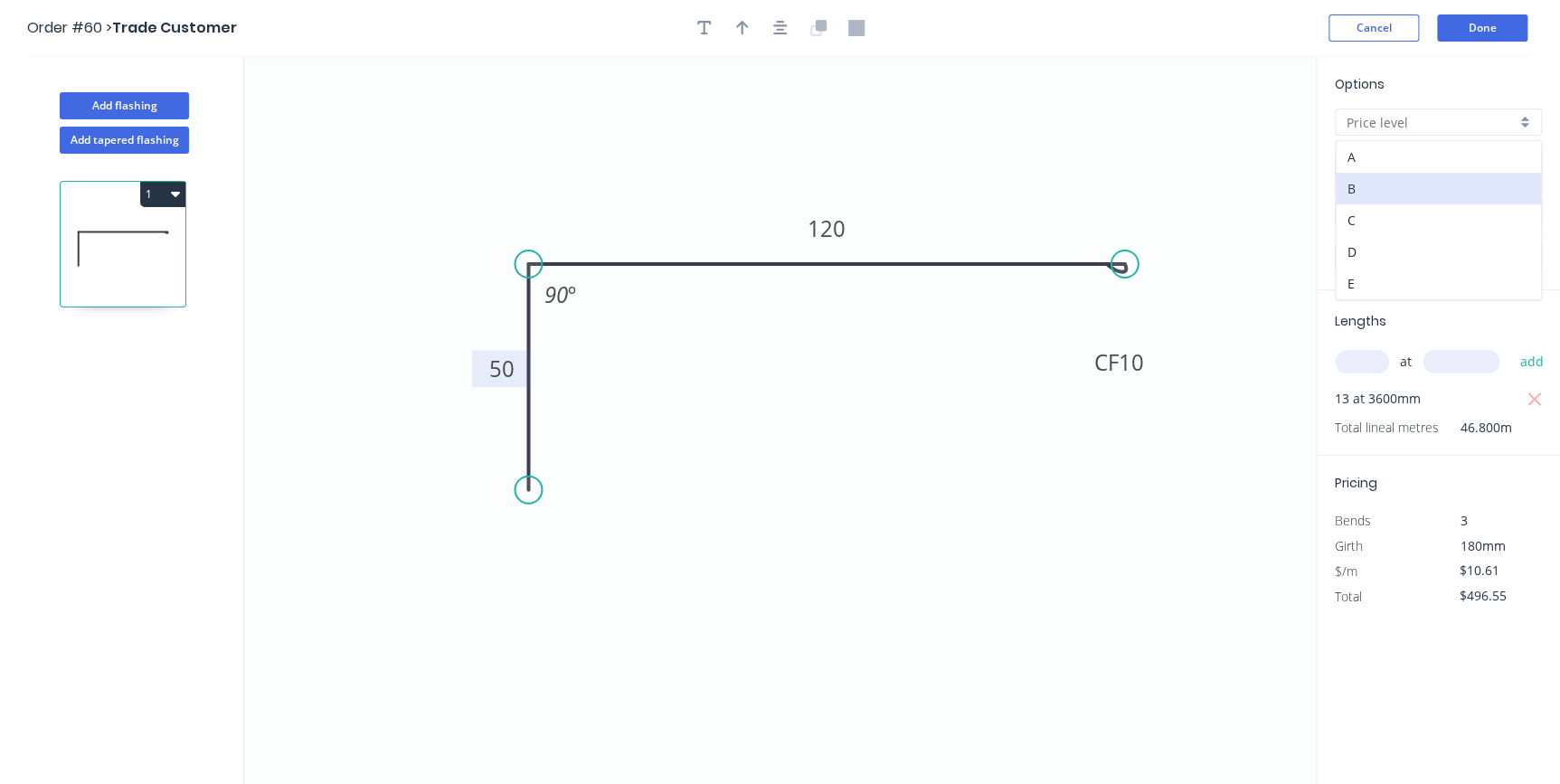
click at [1379, 158] on div "A" at bounding box center [1438, 156] width 205 height 32
type input "A"
type input "$7.85"
type input "$367.38"
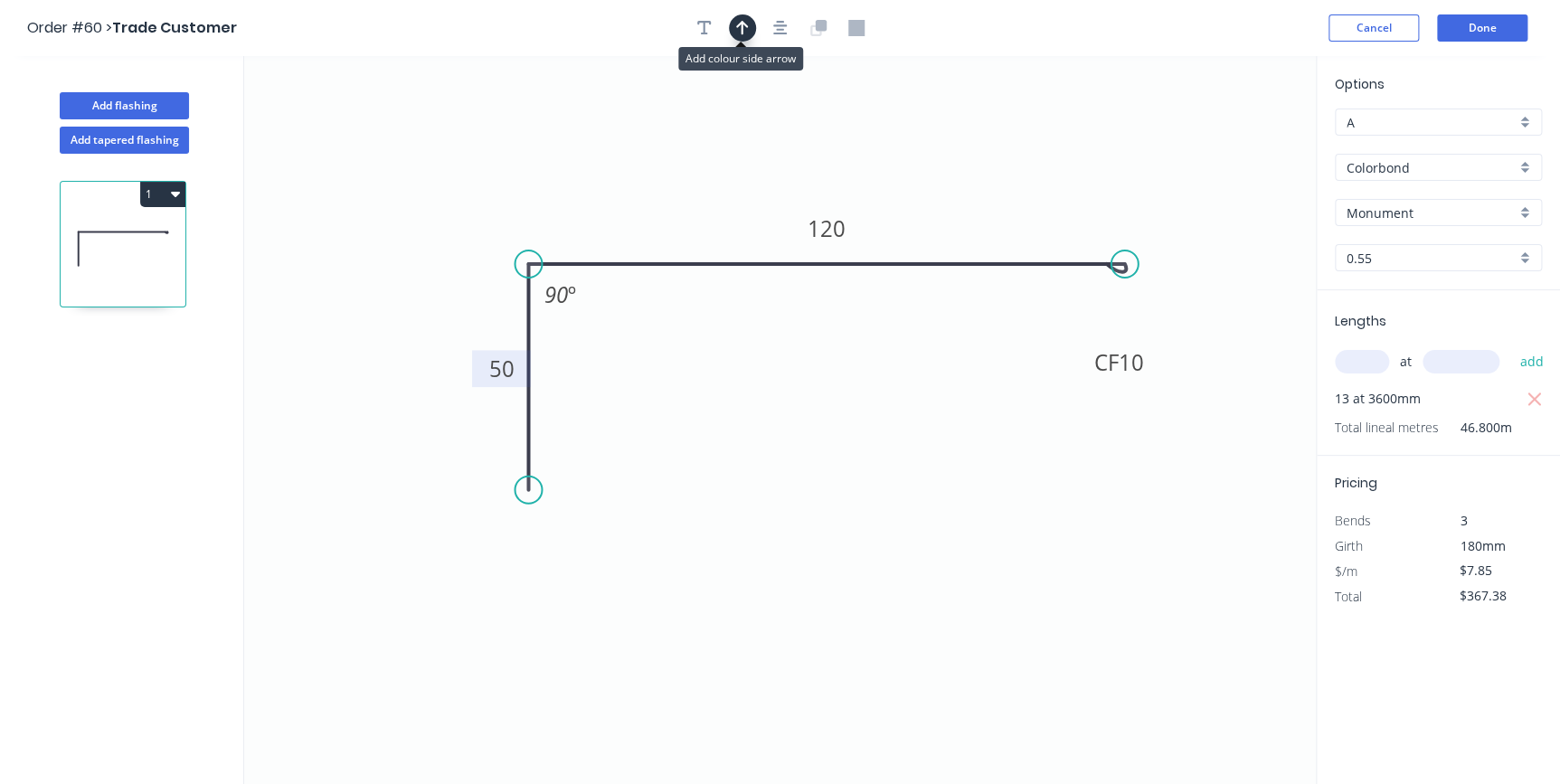
click at [740, 32] on icon "button" at bounding box center [742, 27] width 13 height 17
drag, startPoint x: 1227, startPoint y: 140, endPoint x: 1160, endPoint y: 126, distance: 68.4
click at [1160, 126] on icon at bounding box center [1159, 106] width 17 height 58
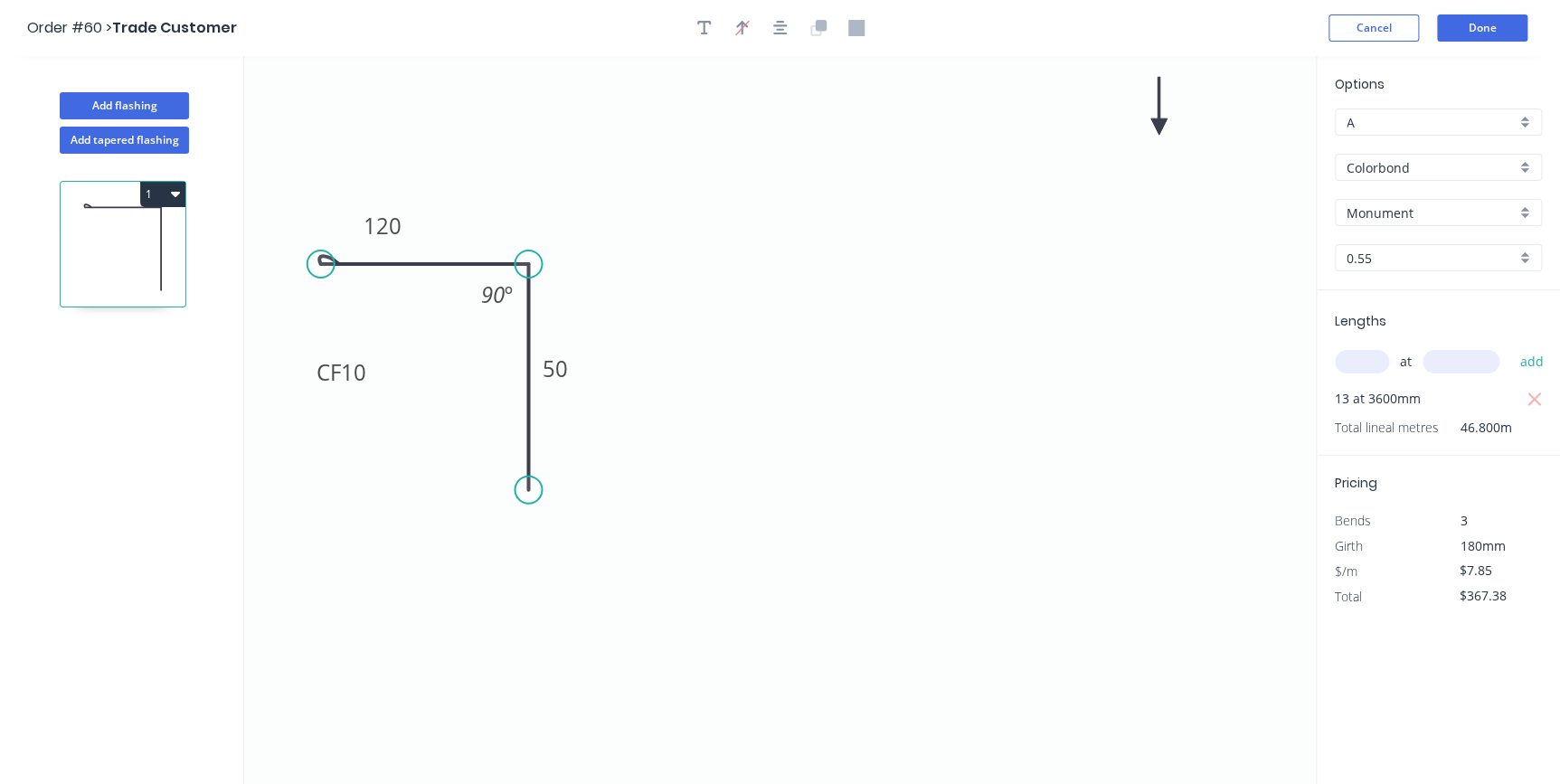
drag, startPoint x: 1122, startPoint y: 260, endPoint x: 320, endPoint y: 269, distance: 802.1
click at [320, 269] on circle at bounding box center [321, 264] width 27 height 27
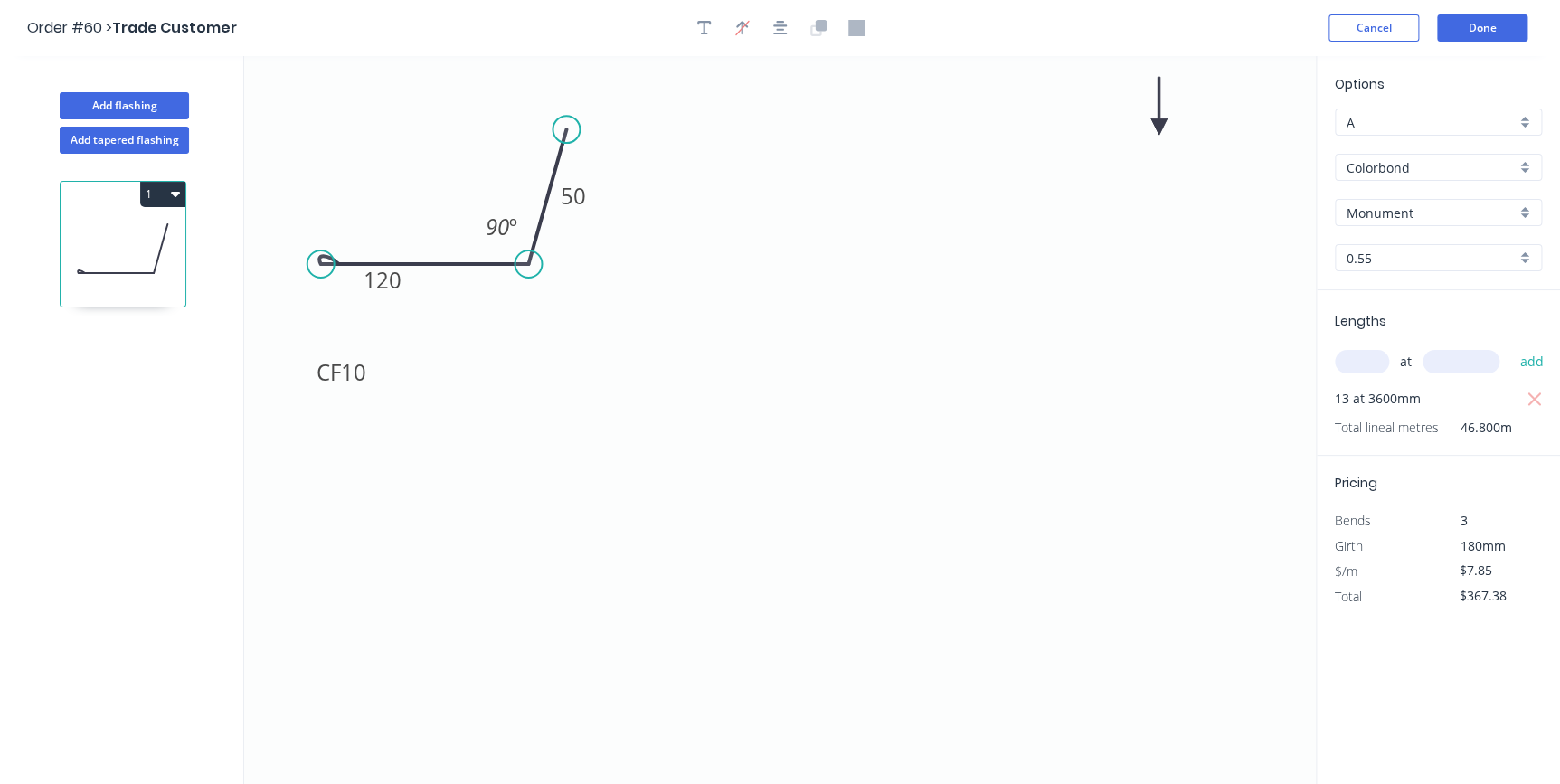
drag, startPoint x: 523, startPoint y: 493, endPoint x: 566, endPoint y: 129, distance: 366.5
click at [566, 129] on circle at bounding box center [567, 129] width 27 height 27
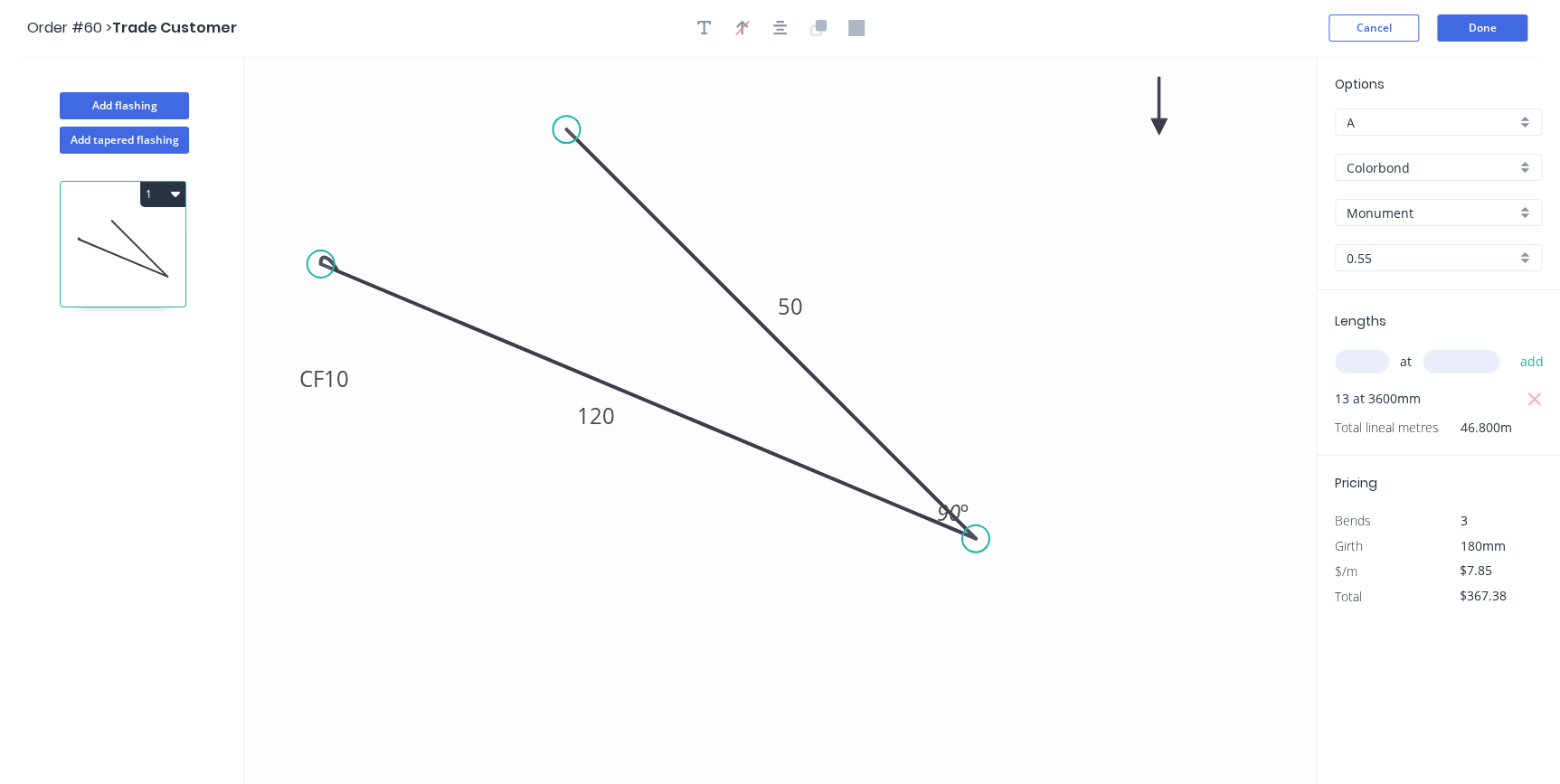
drag, startPoint x: 527, startPoint y: 271, endPoint x: 810, endPoint y: 428, distance: 323.6
click at [977, 524] on g "90 º" at bounding box center [956, 523] width 66 height 58
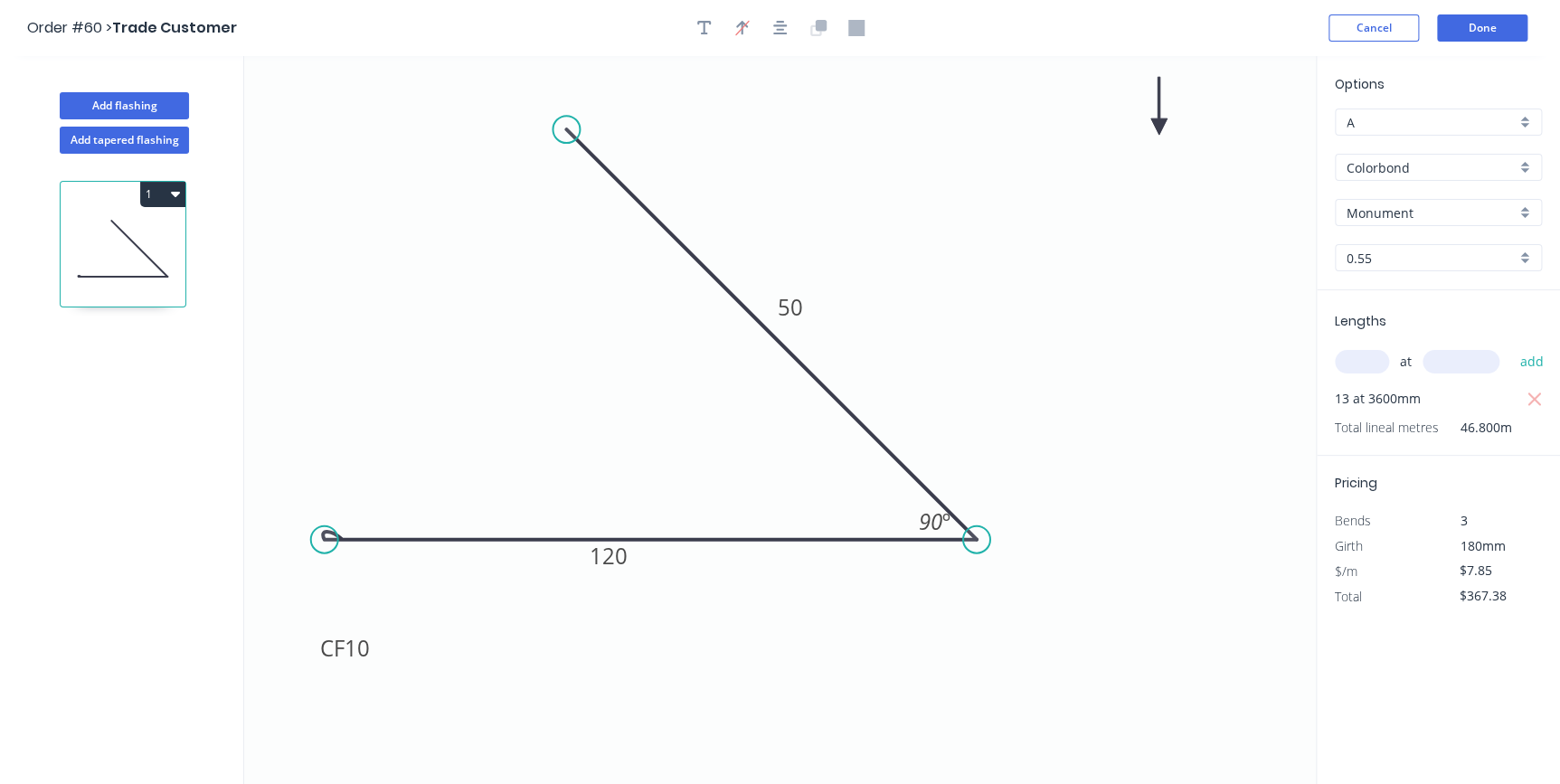
drag, startPoint x: 321, startPoint y: 258, endPoint x: 404, endPoint y: 407, distance: 170.6
click at [325, 495] on icon "0 CF 10 120 50 90 º" at bounding box center [780, 420] width 1072 height 728
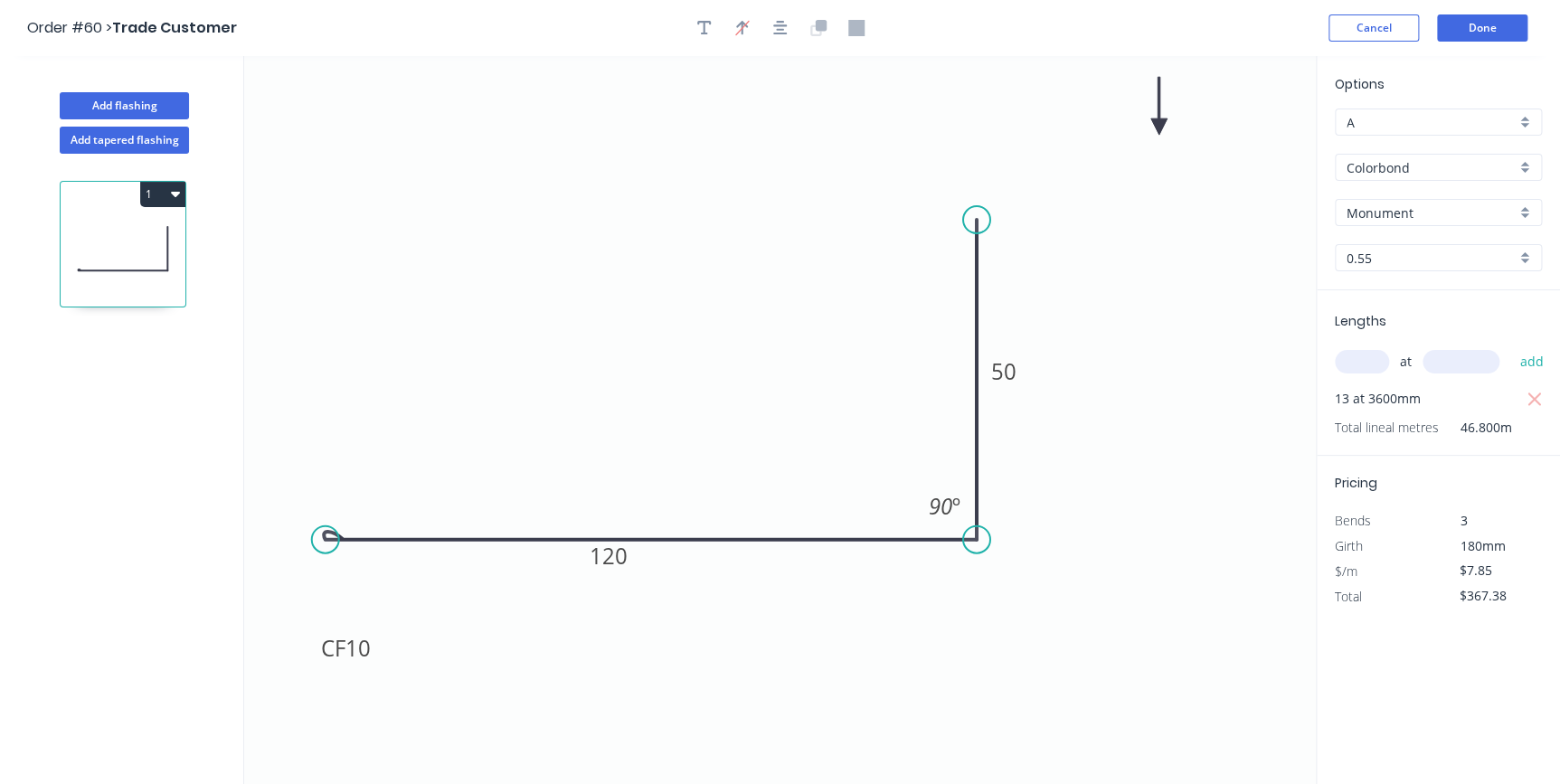
drag, startPoint x: 558, startPoint y: 123, endPoint x: 981, endPoint y: 220, distance: 434.0
click at [981, 220] on circle at bounding box center [977, 220] width 27 height 27
drag, startPoint x: 1092, startPoint y: 120, endPoint x: 677, endPoint y: 254, distance: 436.1
click at [677, 254] on icon at bounding box center [677, 232] width 17 height 58
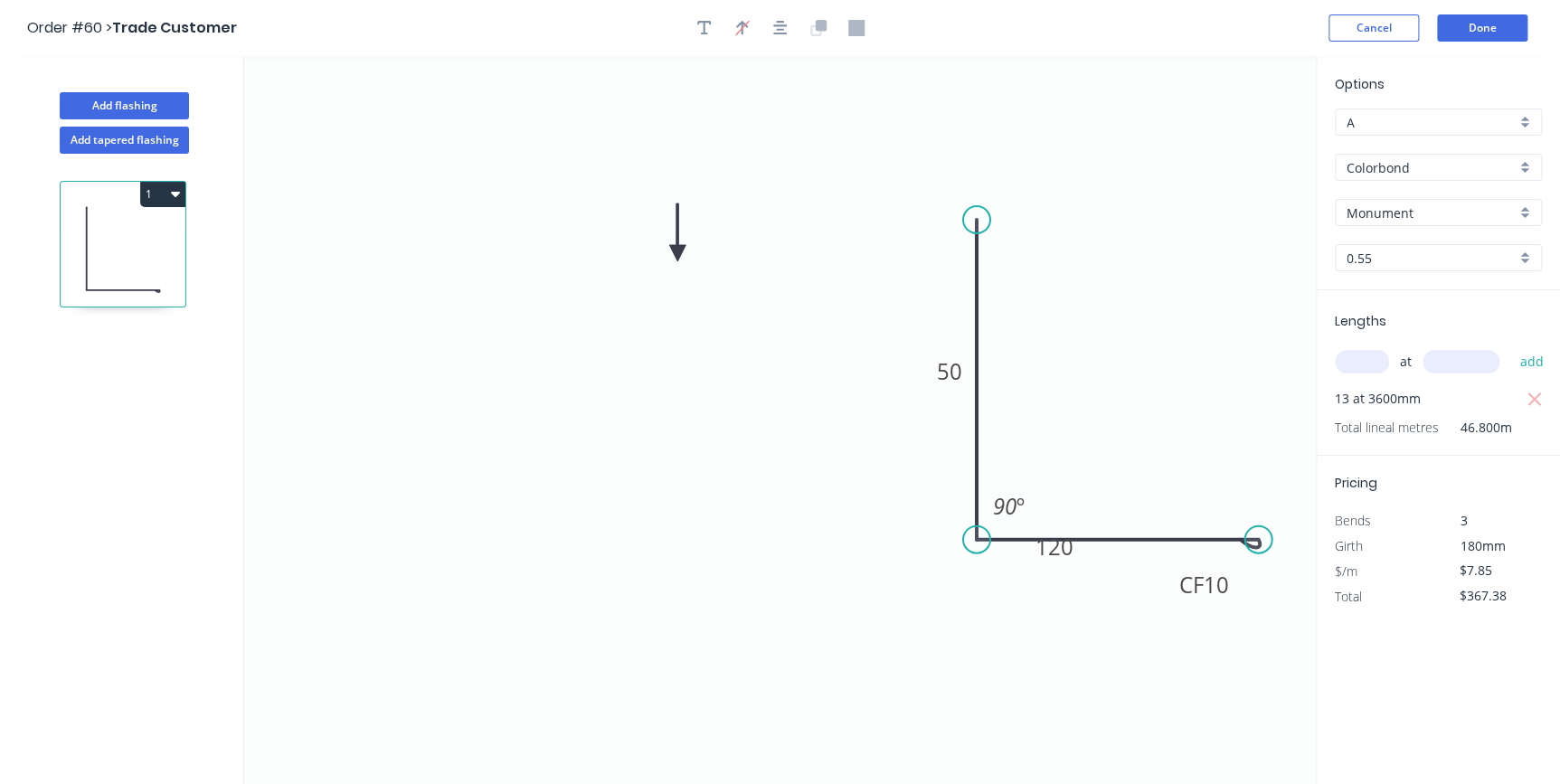
drag, startPoint x: 321, startPoint y: 539, endPoint x: 1259, endPoint y: 527, distance: 938.1
click at [1259, 527] on circle at bounding box center [1258, 540] width 27 height 27
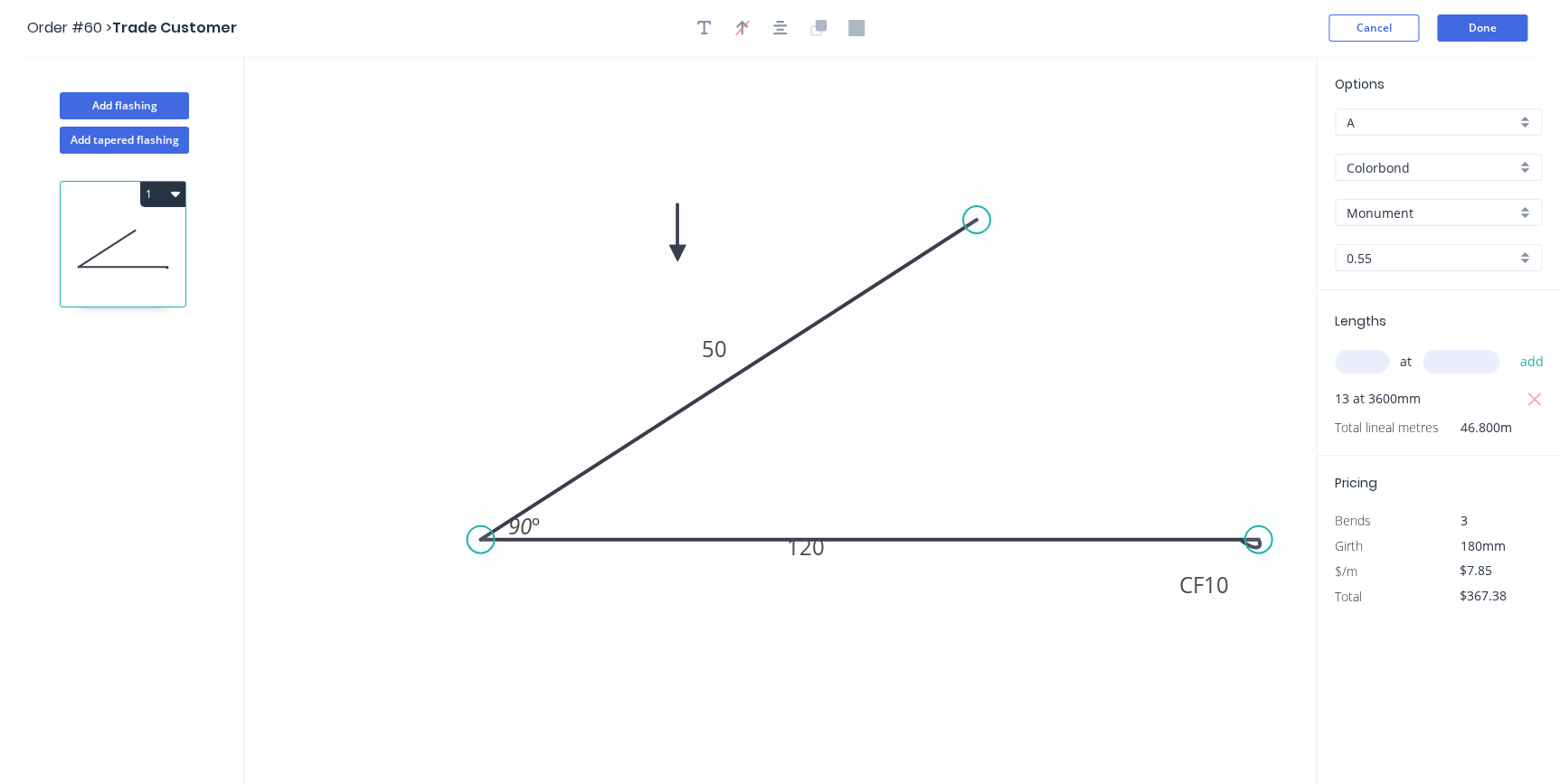
drag, startPoint x: 969, startPoint y: 534, endPoint x: 480, endPoint y: 526, distance: 489.1
click at [480, 527] on circle at bounding box center [480, 540] width 27 height 27
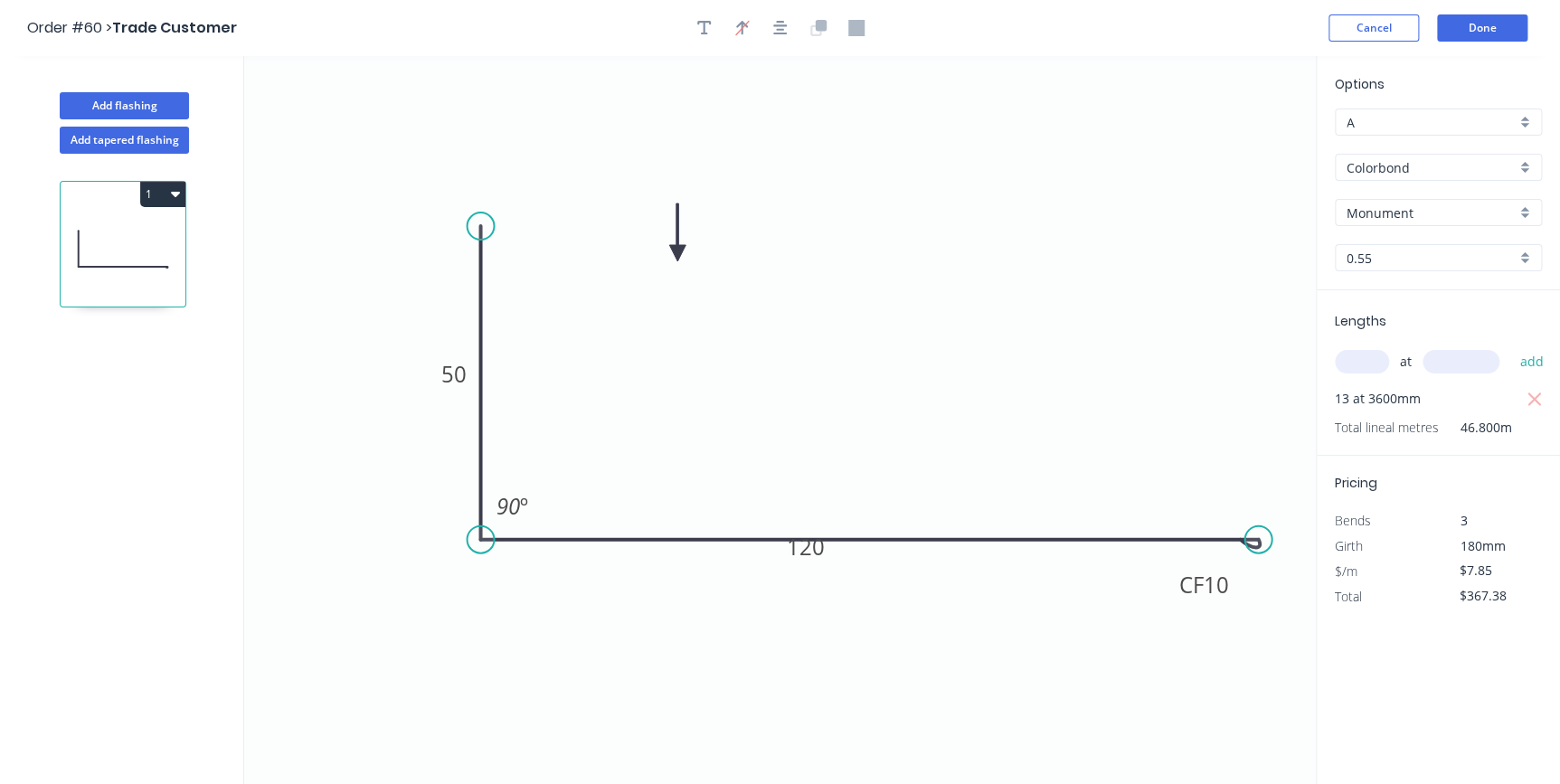
drag, startPoint x: 976, startPoint y: 215, endPoint x: 492, endPoint y: 226, distance: 484.1
click at [492, 226] on circle at bounding box center [480, 226] width 27 height 27
drag, startPoint x: 831, startPoint y: 552, endPoint x: 1026, endPoint y: 508, distance: 199.9
click at [804, 393] on icon "0 50 CF 10 120 90 º" at bounding box center [780, 420] width 1072 height 728
click at [1283, 599] on div "Flip bend" at bounding box center [1353, 591] width 182 height 37
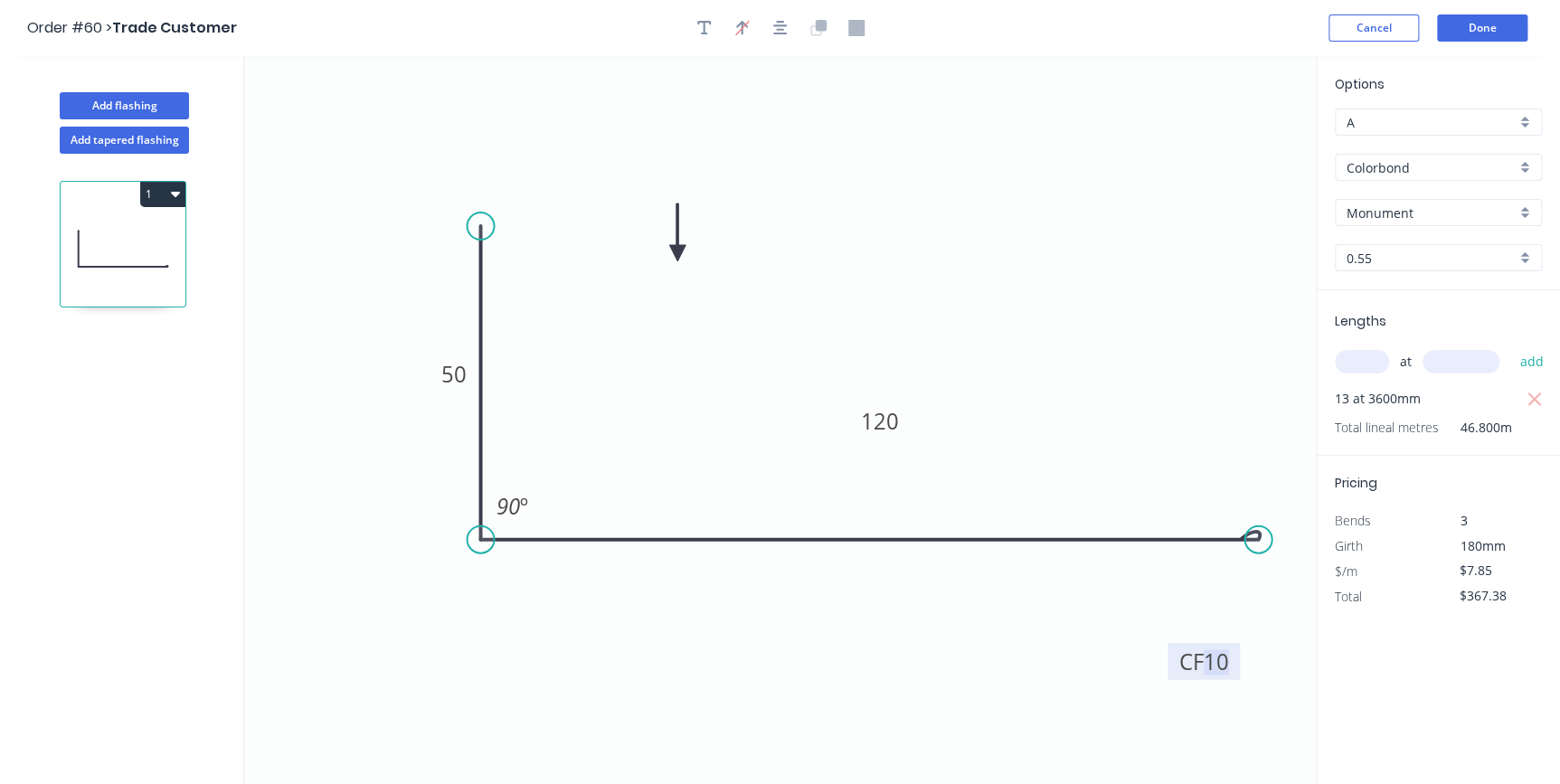
drag, startPoint x: 1226, startPoint y: 646, endPoint x: 1191, endPoint y: 343, distance: 305.0
click at [1191, 343] on icon "0 50 CF 10 120 90 º" at bounding box center [780, 420] width 1072 height 728
drag, startPoint x: 1231, startPoint y: 650, endPoint x: 1202, endPoint y: 401, distance: 250.7
click at [1202, 401] on rect at bounding box center [1174, 413] width 72 height 37
click at [1442, 29] on button "Done" at bounding box center [1482, 28] width 90 height 27
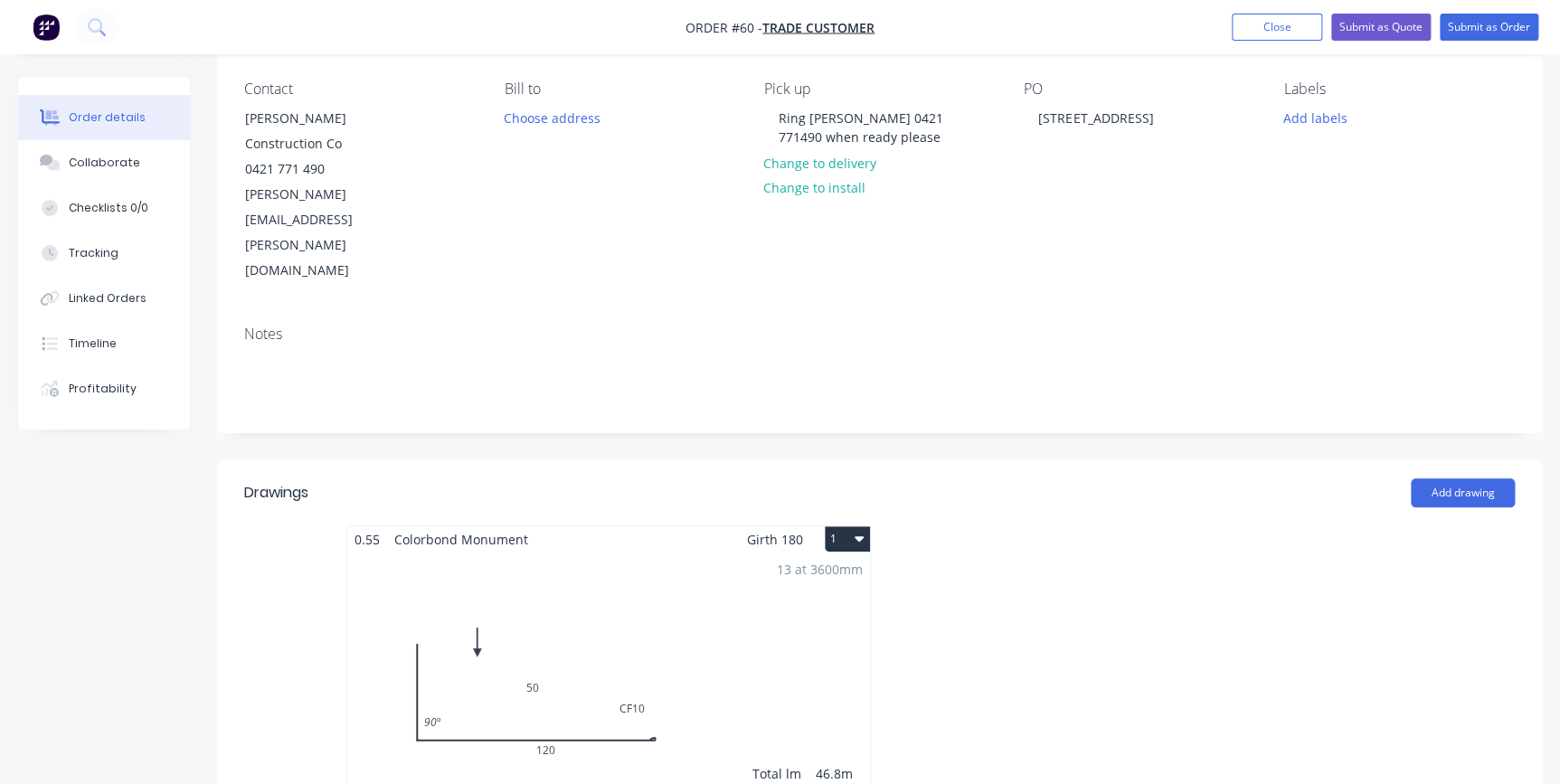
scroll to position [163, 0]
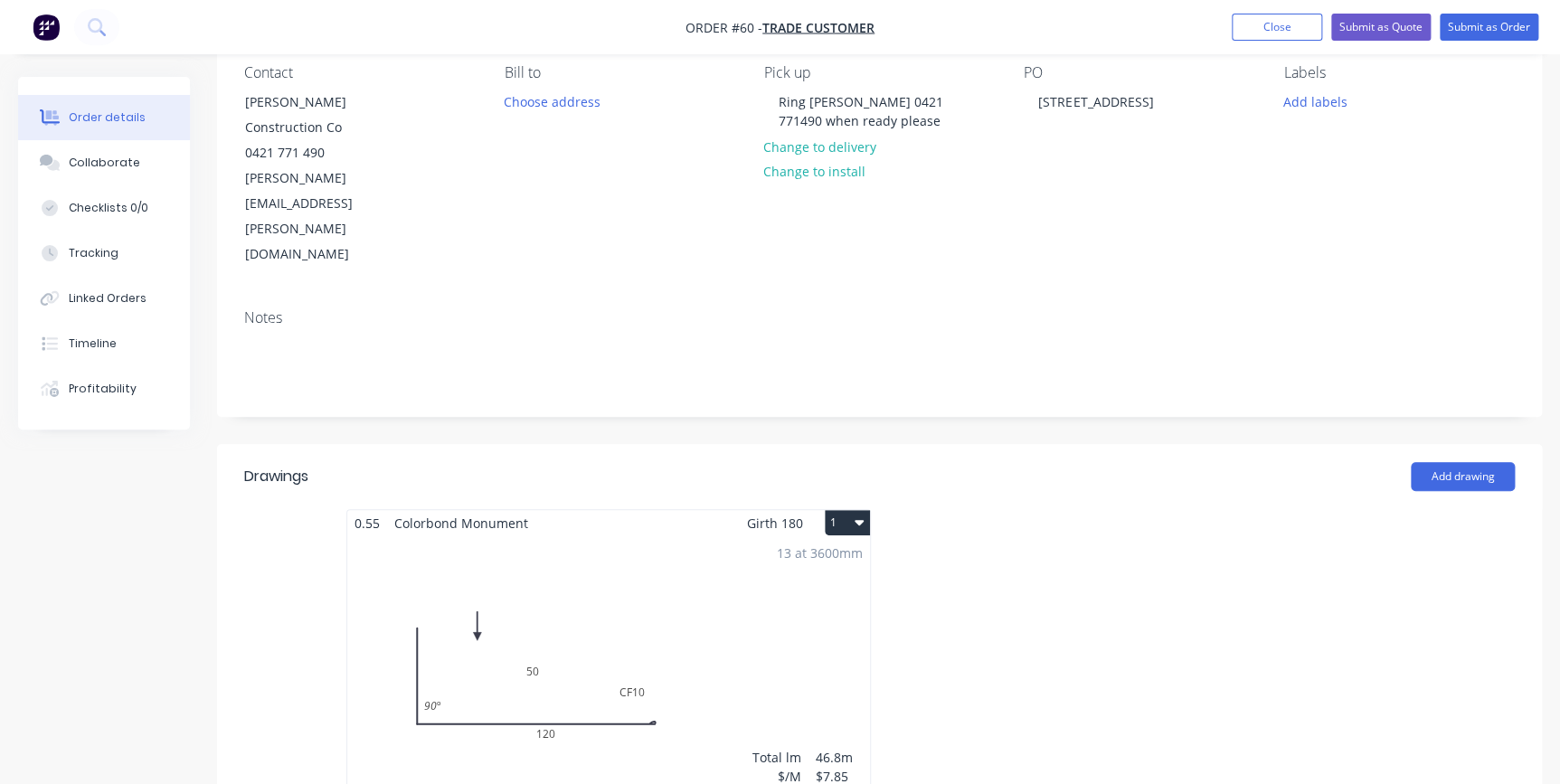
click at [682, 536] on div "13 at 3600mm Total lm $/M Total 46.8m $7.85 $367.38" at bounding box center [608, 674] width 523 height 276
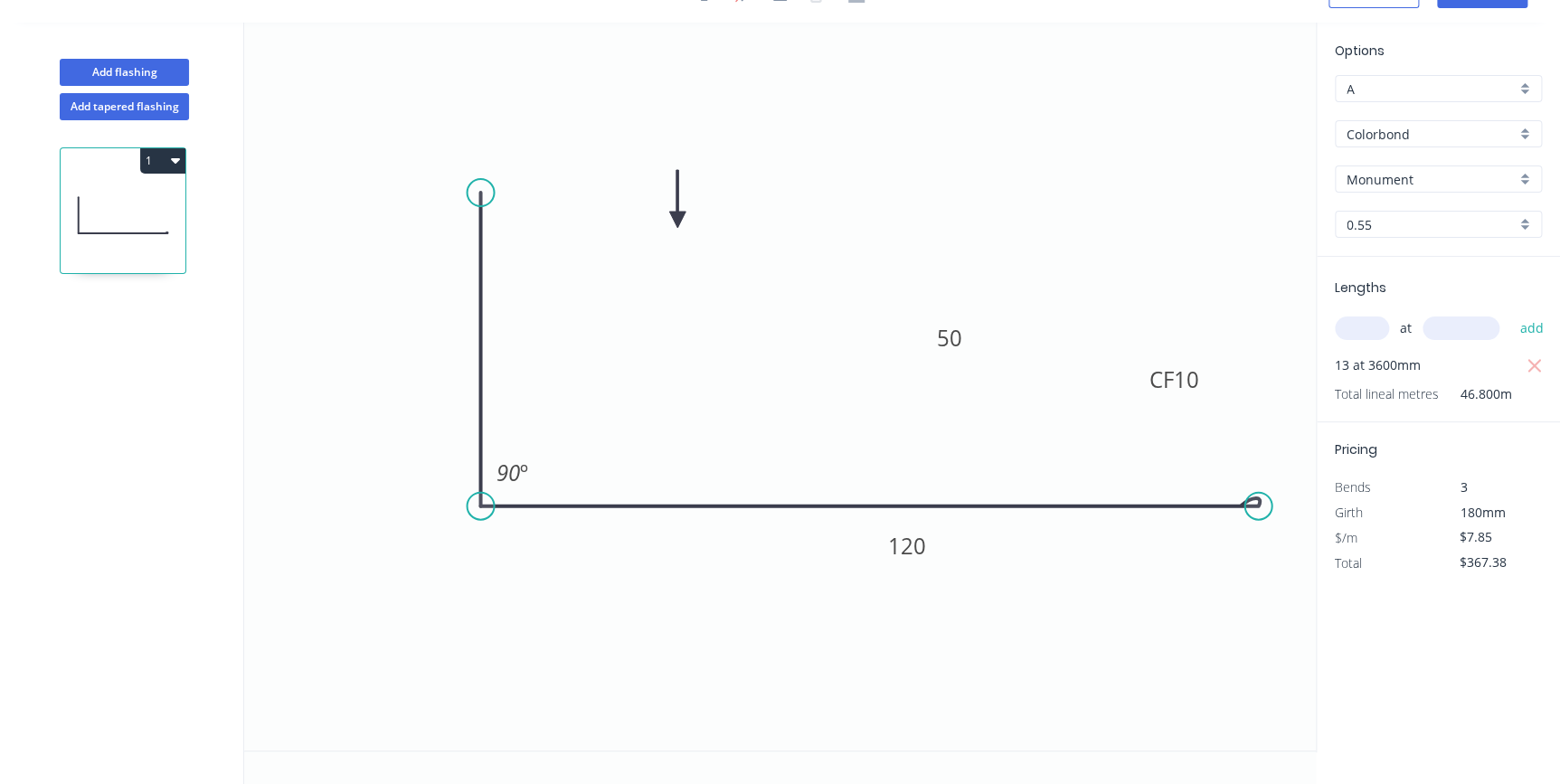
scroll to position [32, 0]
drag, startPoint x: 970, startPoint y: 329, endPoint x: 620, endPoint y: 270, distance: 354.9
click at [620, 270] on rect at bounding box center [599, 280] width 58 height 37
drag, startPoint x: 927, startPoint y: 539, endPoint x: 898, endPoint y: 310, distance: 230.8
click at [898, 310] on rect at bounding box center [878, 318] width 59 height 37
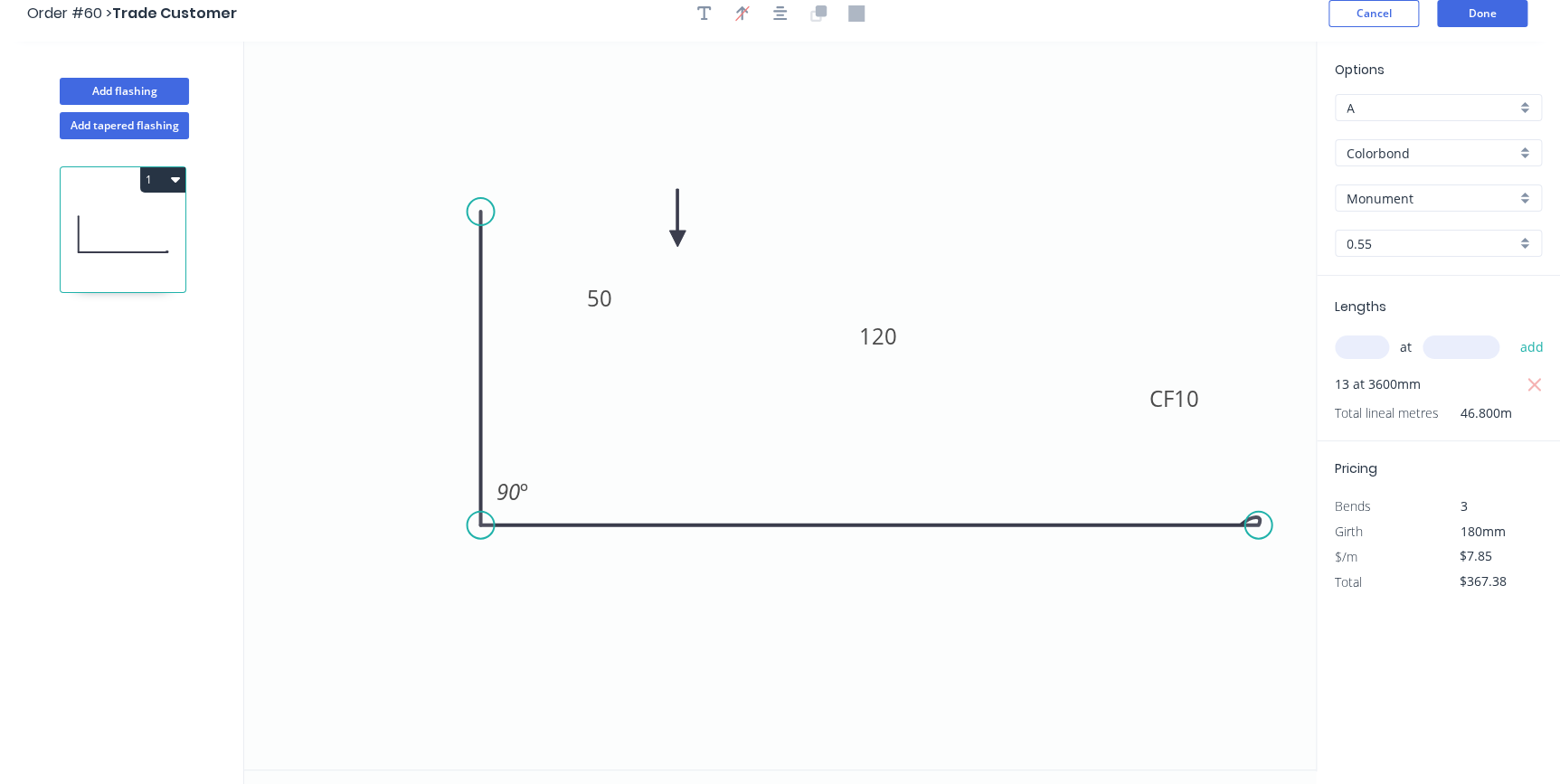
scroll to position [0, 0]
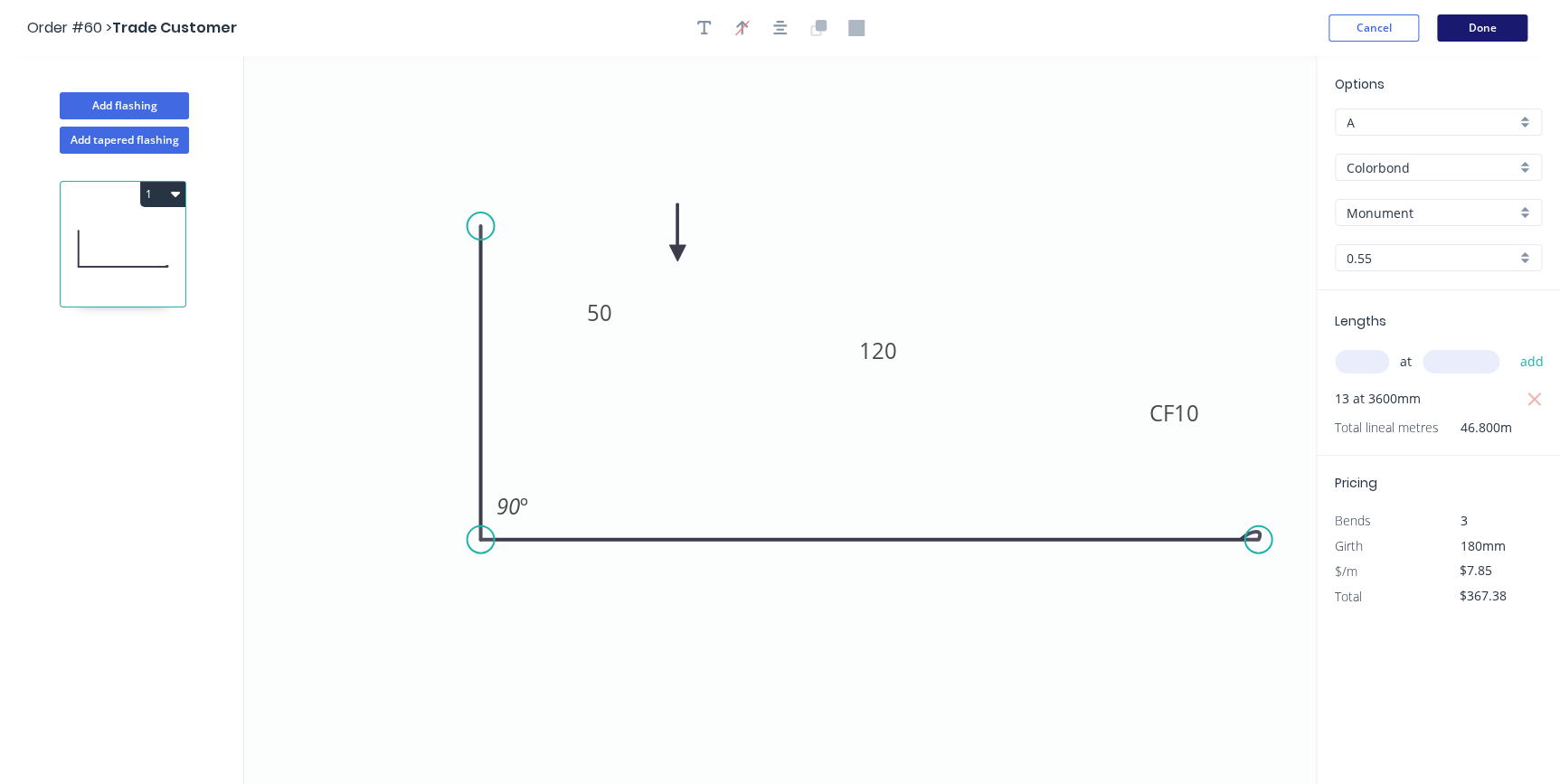
click at [1474, 36] on button "Done" at bounding box center [1482, 28] width 90 height 27
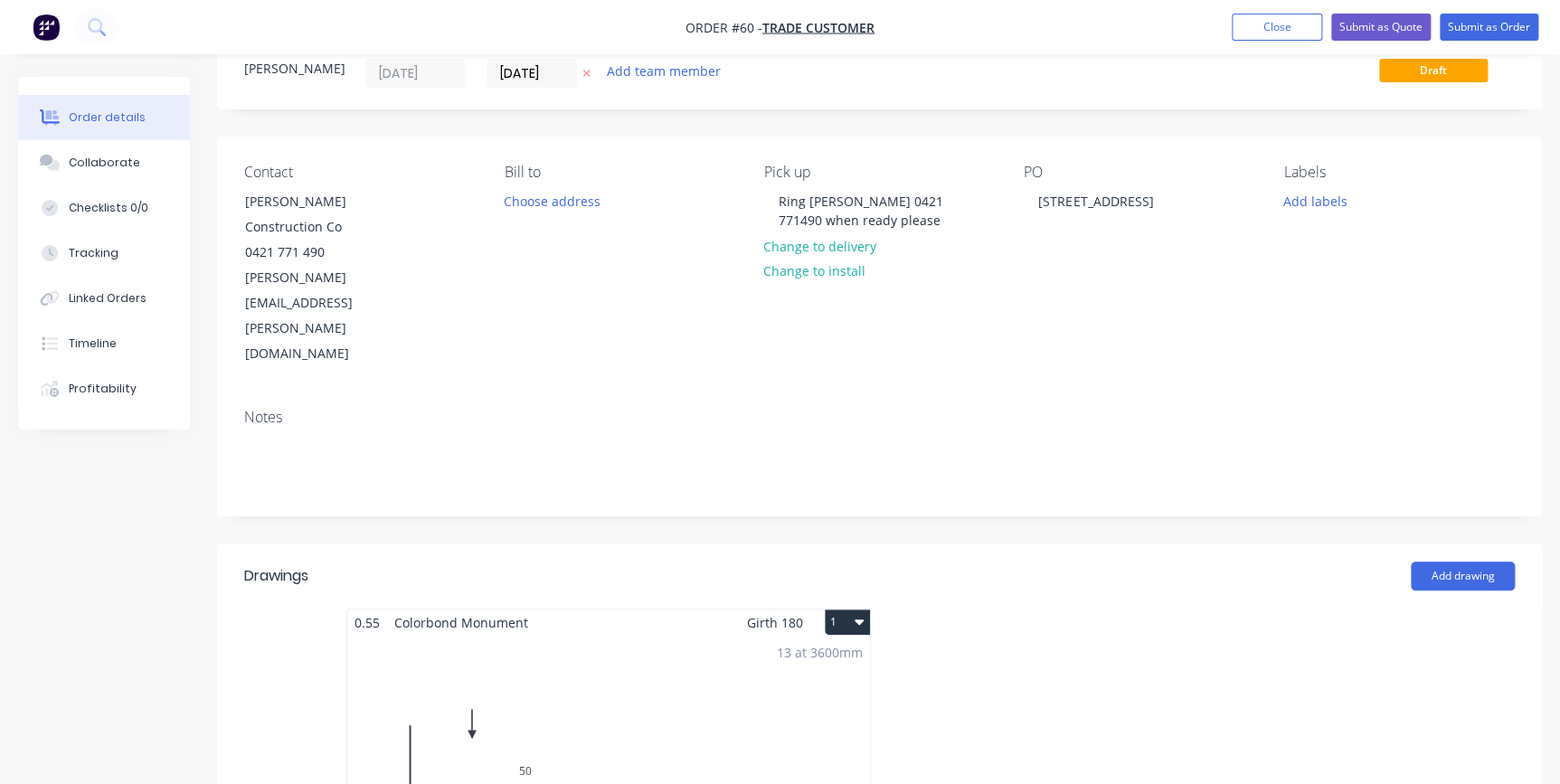
scroll to position [163, 0]
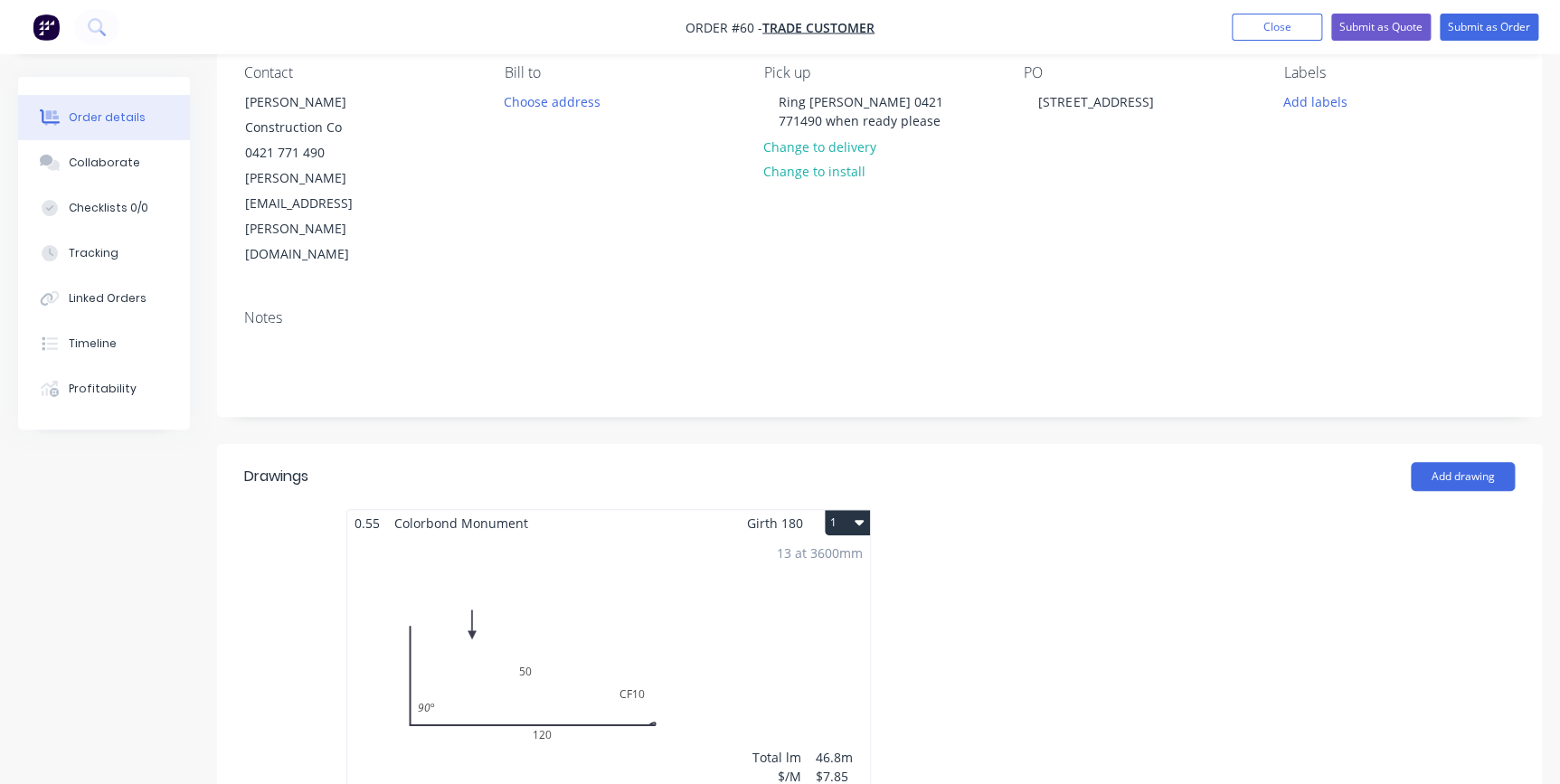
click at [834, 510] on button "1" at bounding box center [848, 523] width 46 height 25
click at [1117, 509] on div at bounding box center [1151, 669] width 542 height 322
click at [739, 536] on div "13 at 3600mm Total lm $/M Total 46.8m $7.85 $367.38" at bounding box center [608, 674] width 523 height 276
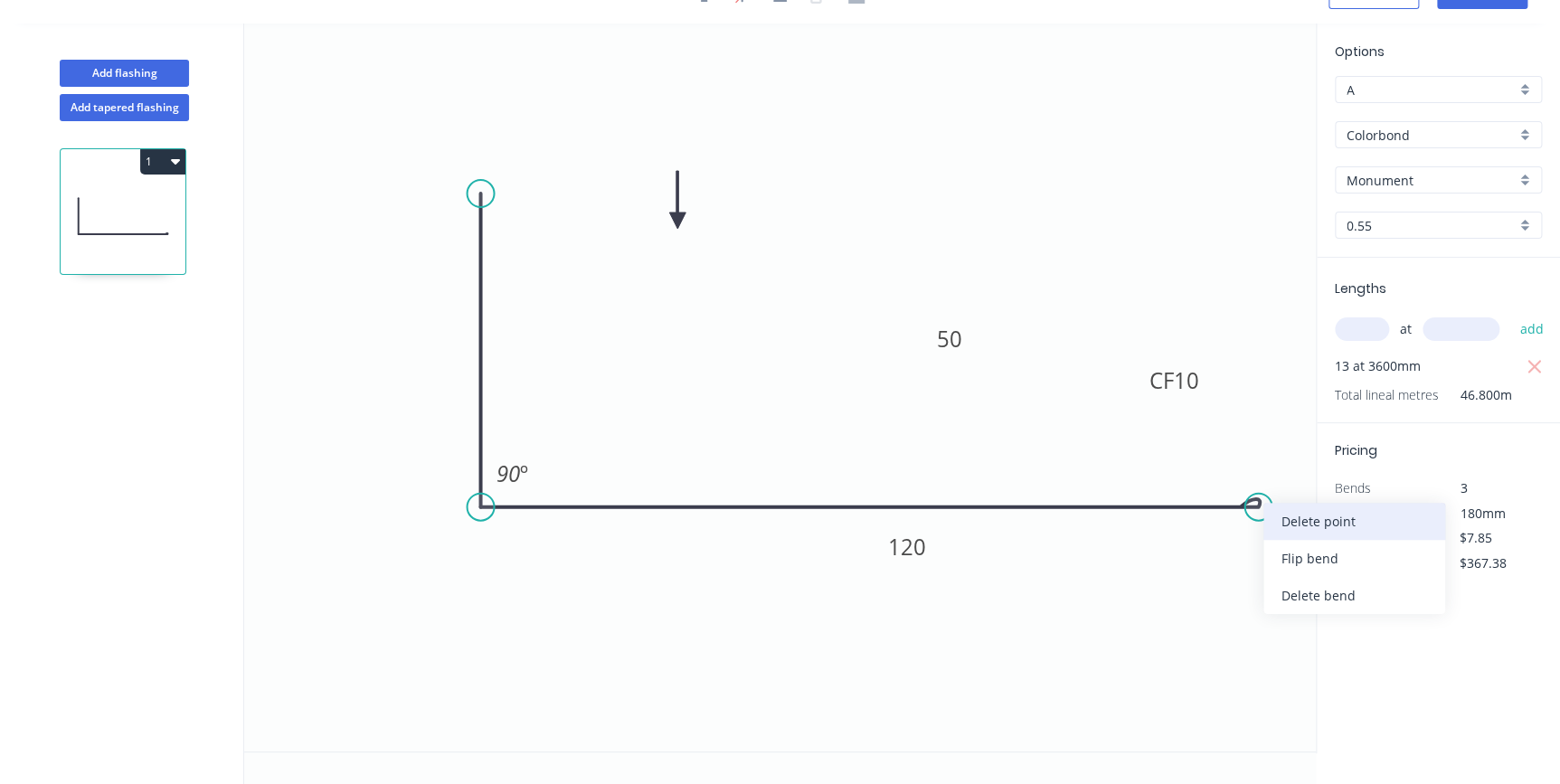
click at [1277, 517] on div "Delete point" at bounding box center [1354, 521] width 182 height 37
type input "$0.00"
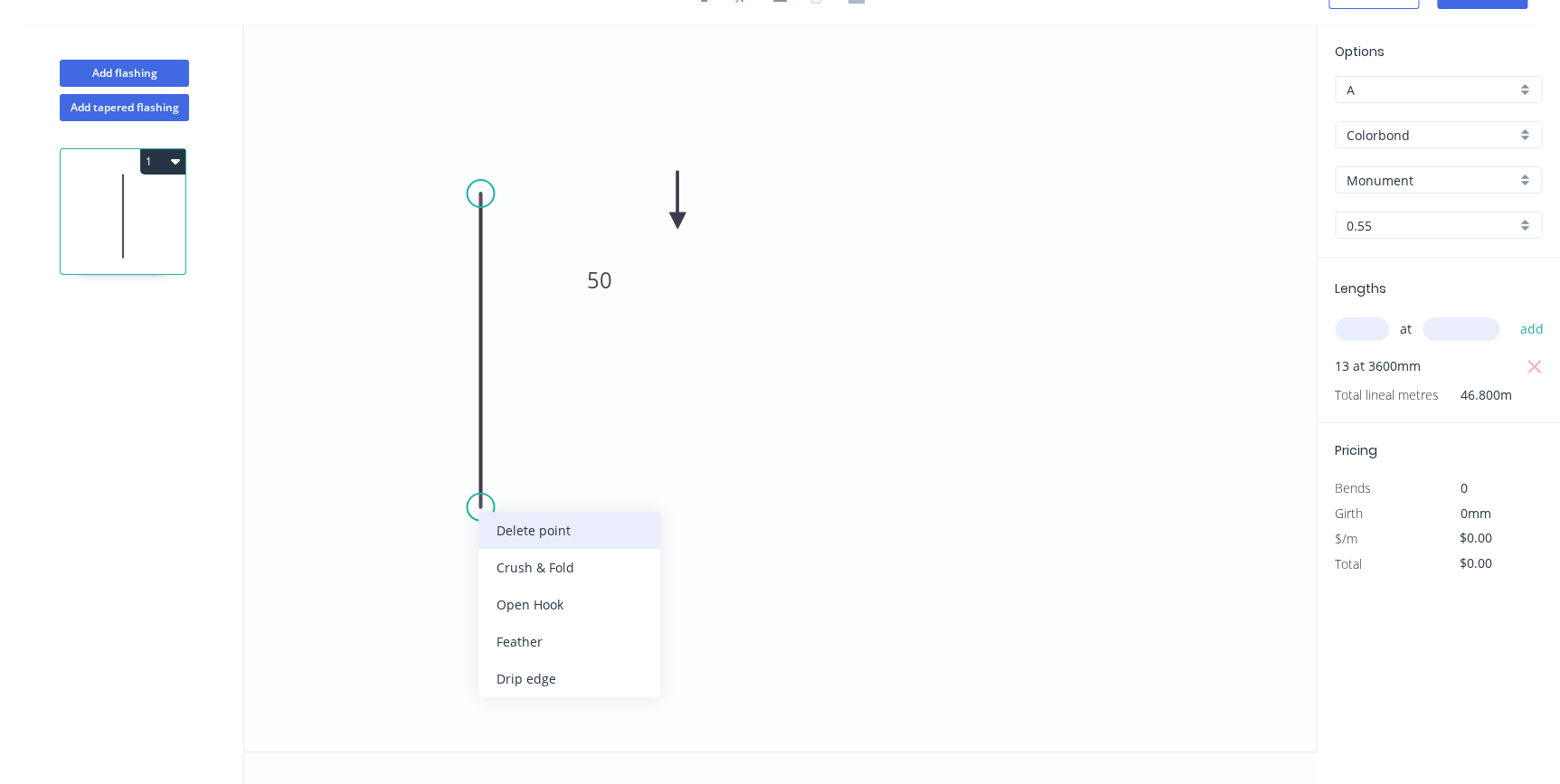
click at [512, 533] on div "Delete point" at bounding box center [569, 530] width 182 height 37
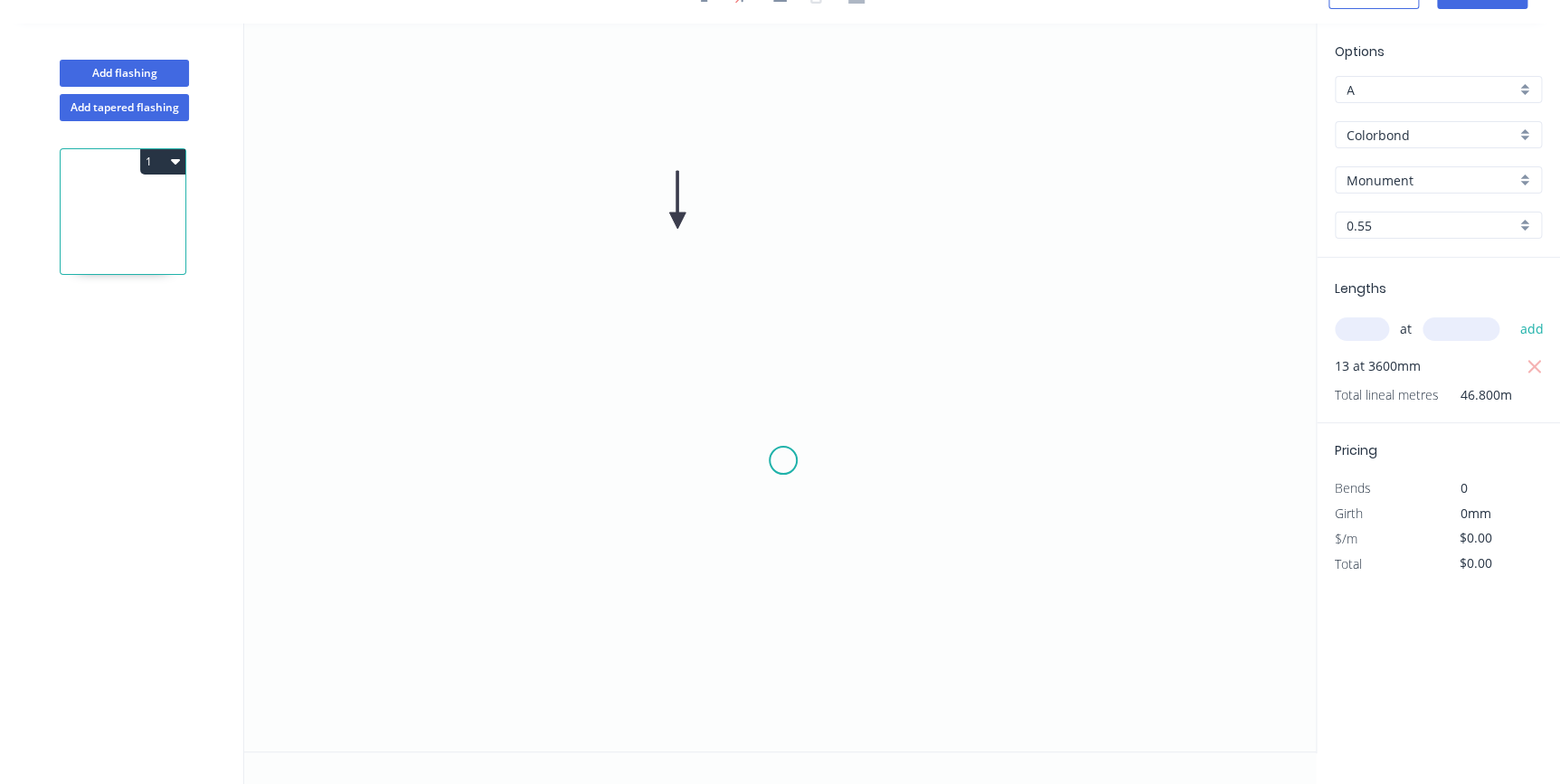
click at [783, 460] on icon "0" at bounding box center [780, 387] width 1072 height 728
click at [778, 462] on circle at bounding box center [783, 460] width 27 height 27
click at [796, 479] on div "Delete point" at bounding box center [868, 487] width 182 height 37
click at [439, 225] on icon "0" at bounding box center [780, 387] width 1072 height 728
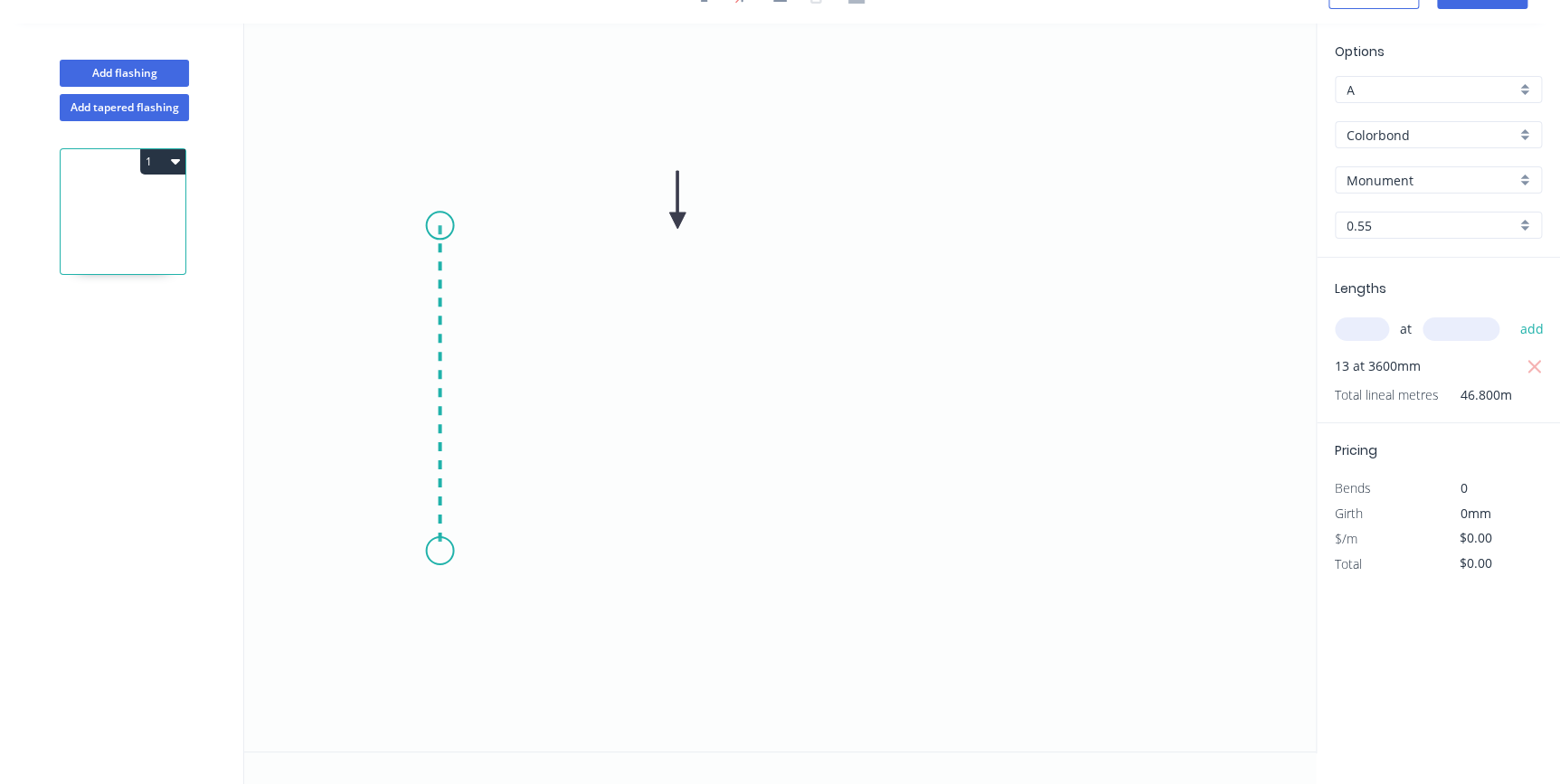
click at [446, 551] on icon "0" at bounding box center [780, 387] width 1072 height 728
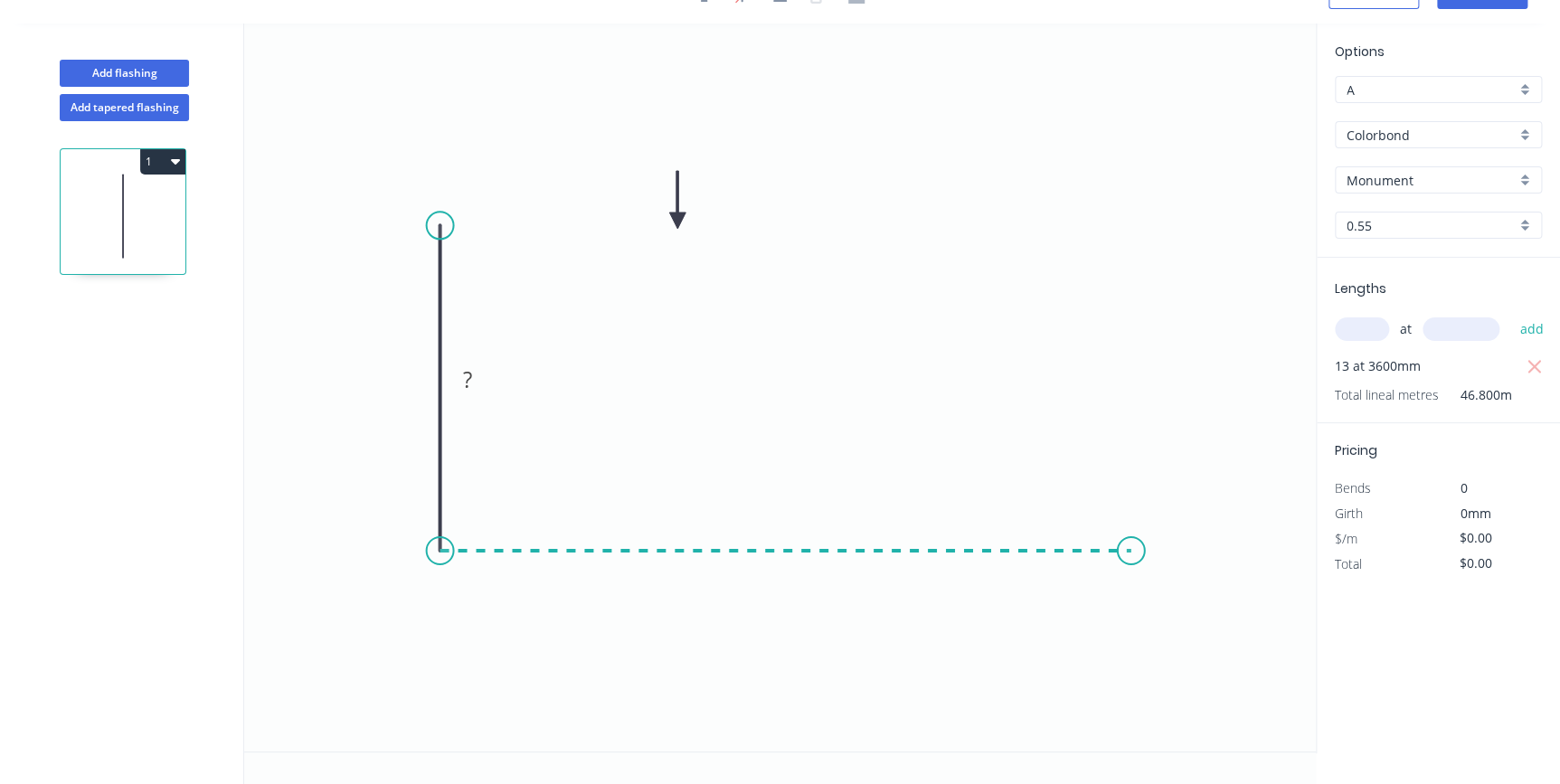
click at [1131, 528] on icon "0 ?" at bounding box center [780, 387] width 1072 height 728
click at [1131, 528] on icon "0 ? ?" at bounding box center [780, 387] width 1072 height 728
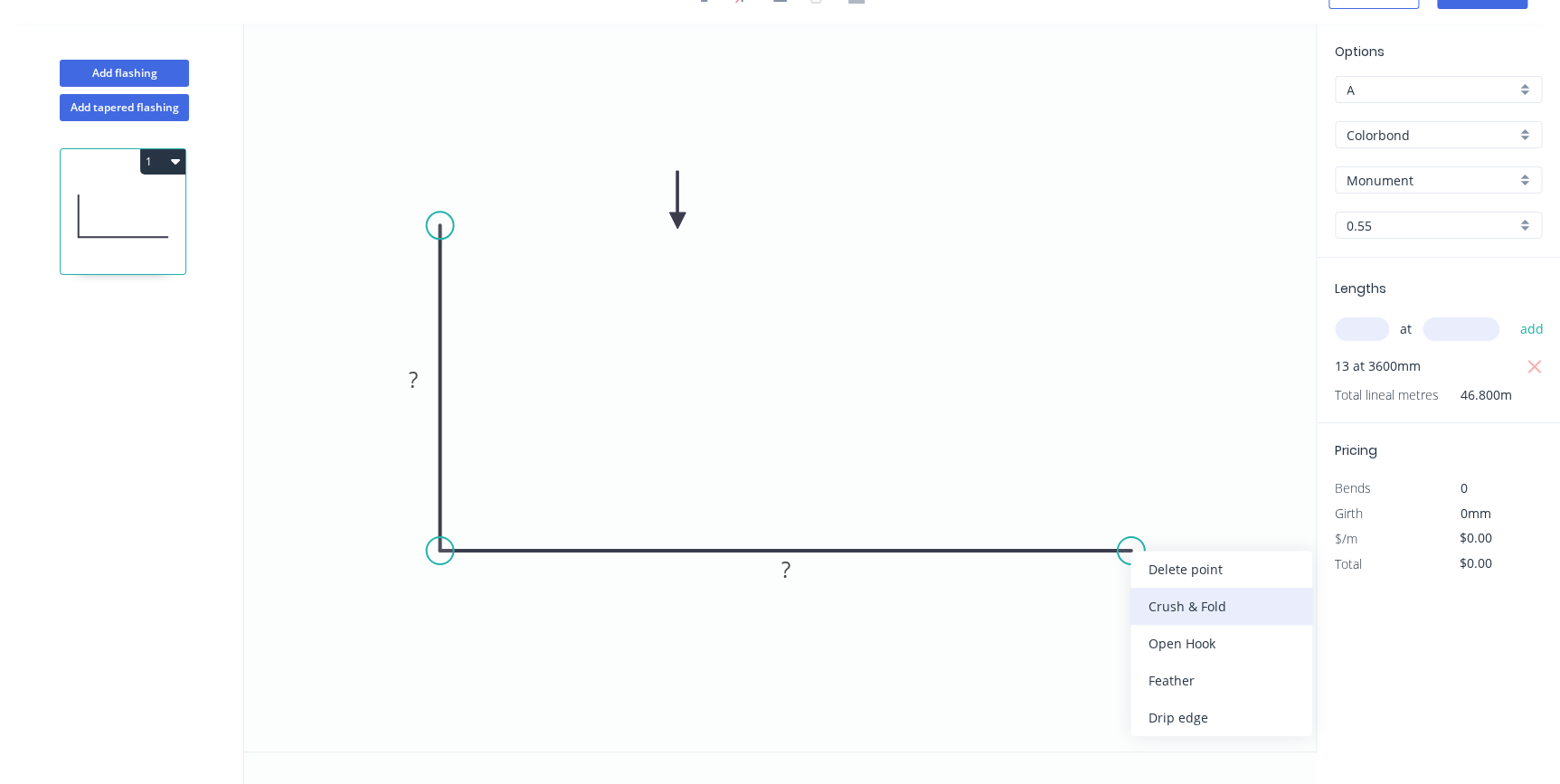
click at [1139, 599] on div "Crush & Fold" at bounding box center [1221, 606] width 182 height 37
drag, startPoint x: 802, startPoint y: 564, endPoint x: 843, endPoint y: 456, distance: 115.5
click at [843, 456] on icon "0 ? CF 10 ?" at bounding box center [780, 387] width 1072 height 728
drag, startPoint x: 804, startPoint y: 551, endPoint x: 856, endPoint y: 422, distance: 139.1
click at [856, 422] on rect at bounding box center [838, 440] width 58 height 37
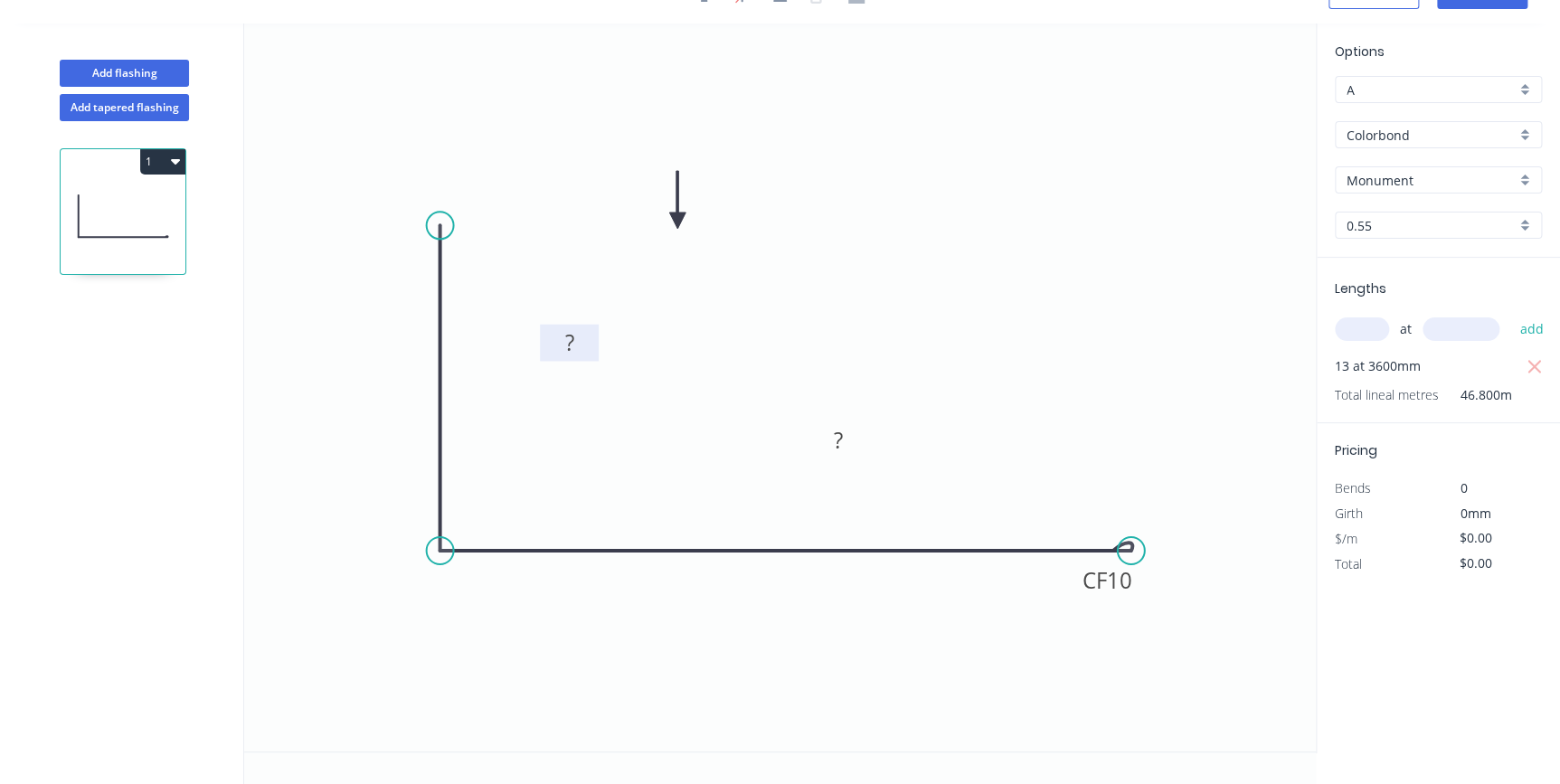
drag, startPoint x: 425, startPoint y: 366, endPoint x: 581, endPoint y: 329, distance: 160.3
click at [581, 329] on rect at bounding box center [569, 343] width 58 height 37
click at [475, 589] on div "Show angle" at bounding box center [536, 597] width 182 height 37
click at [581, 339] on rect at bounding box center [570, 344] width 36 height 25
type input "$7.85"
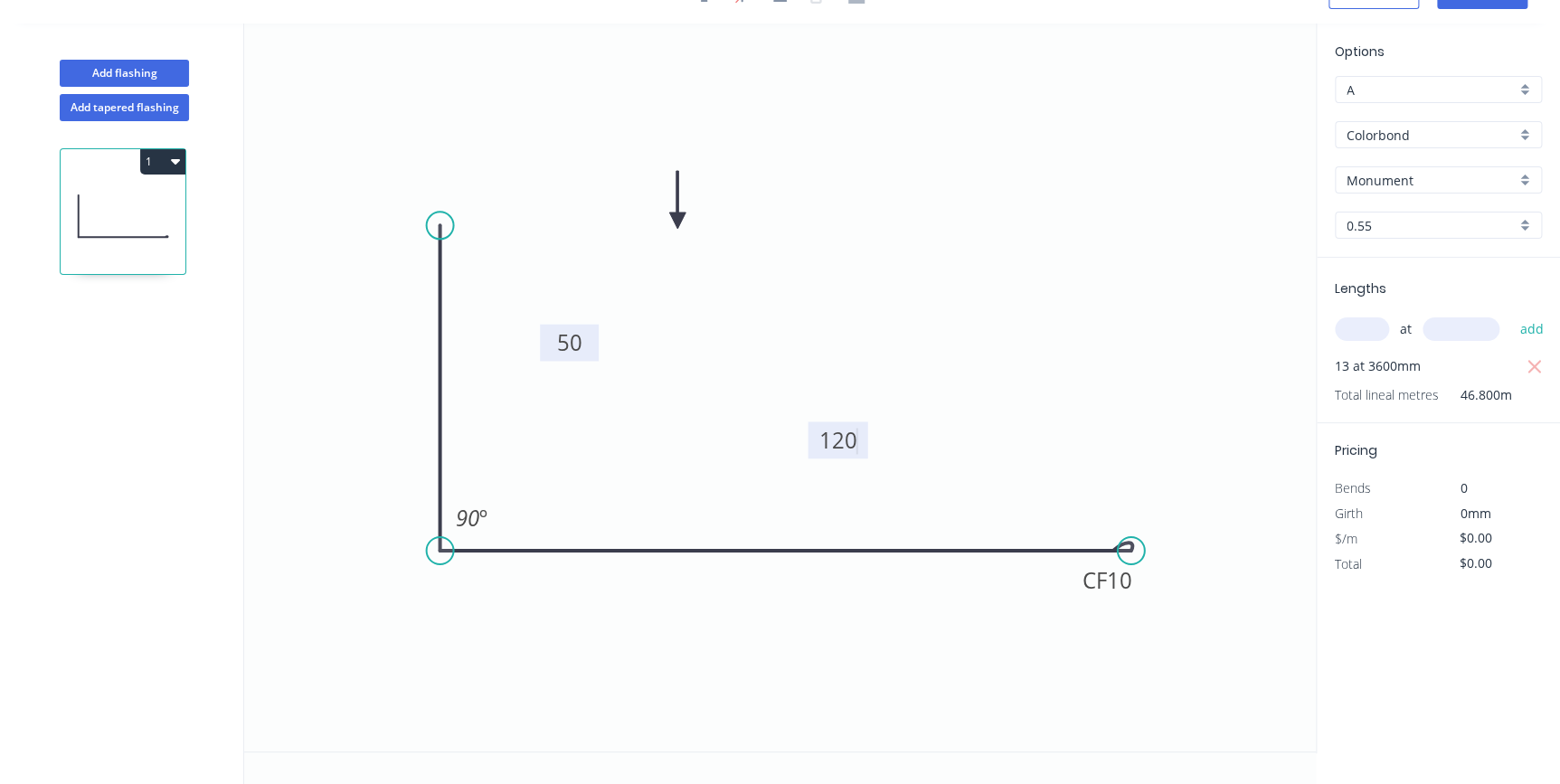
type input "$367.38"
drag, startPoint x: 674, startPoint y: 220, endPoint x: 840, endPoint y: 308, distance: 187.9
click at [799, 297] on icon at bounding box center [790, 269] width 17 height 58
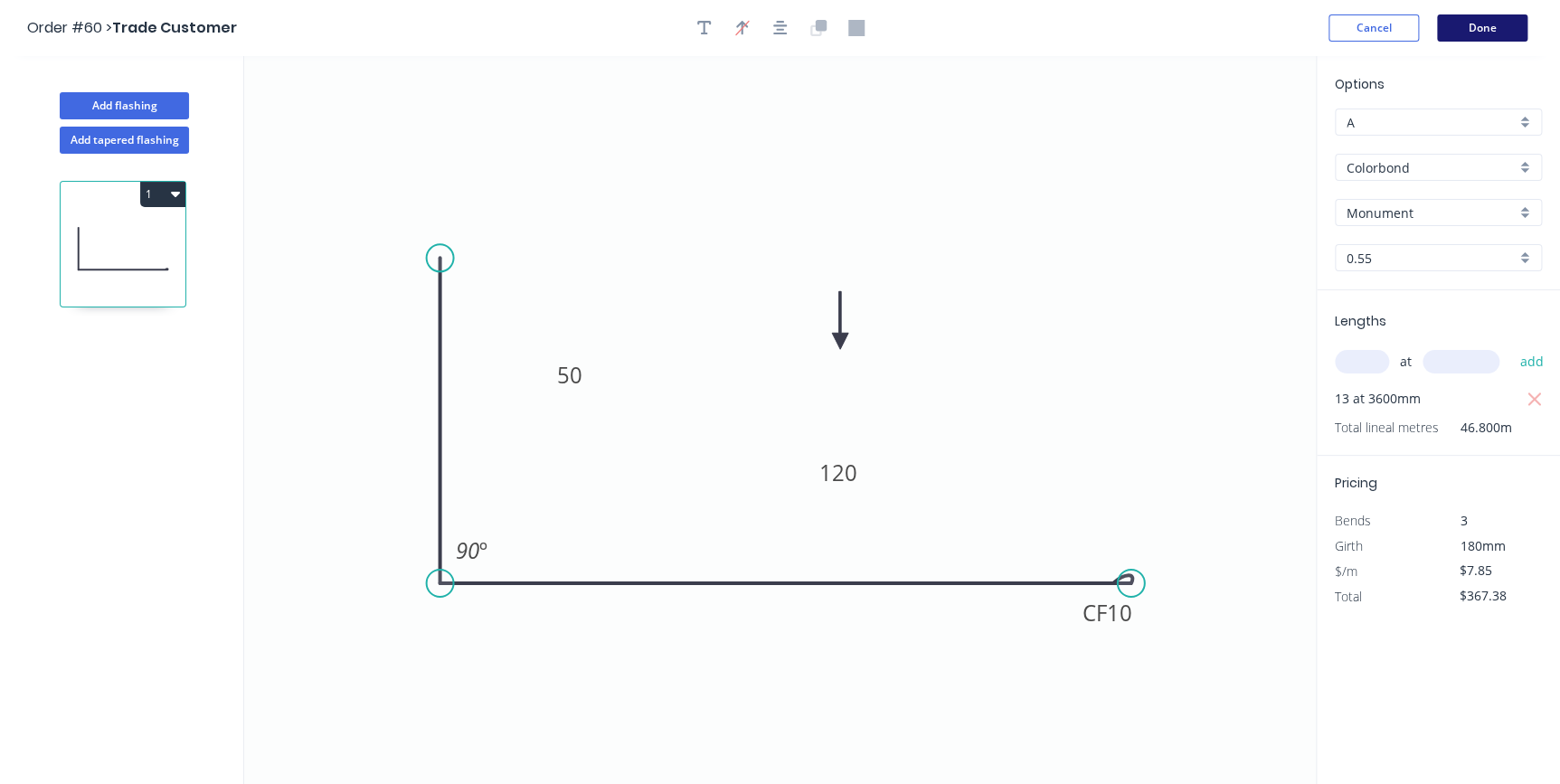
click at [1477, 32] on button "Done" at bounding box center [1482, 28] width 90 height 27
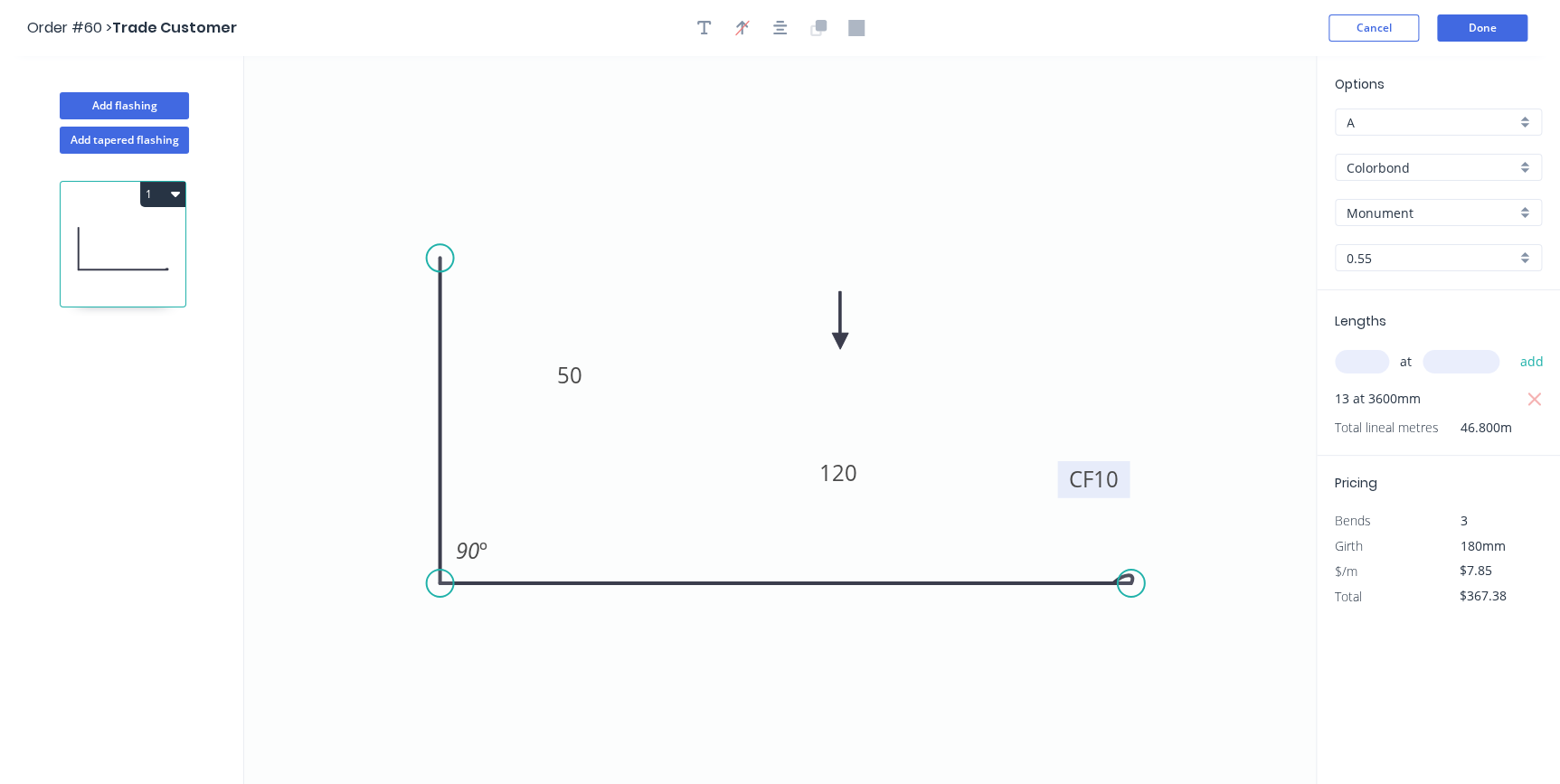
drag, startPoint x: 1137, startPoint y: 604, endPoint x: 1124, endPoint y: 470, distance: 134.6
click at [1124, 470] on rect at bounding box center [1093, 480] width 72 height 37
click at [1471, 36] on button "Done" at bounding box center [1482, 28] width 90 height 27
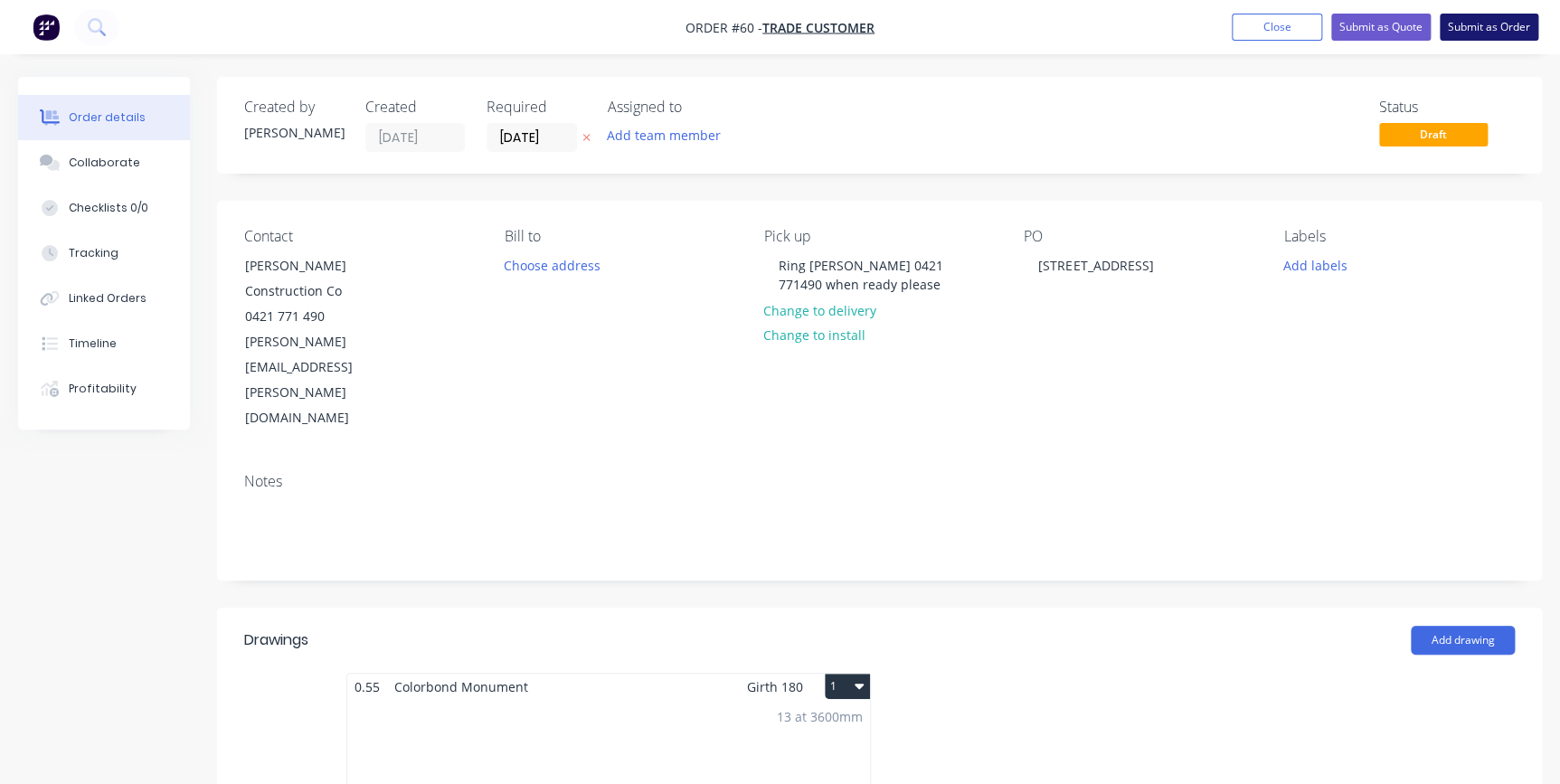
click at [1475, 32] on button "Submit as Order" at bounding box center [1488, 27] width 98 height 27
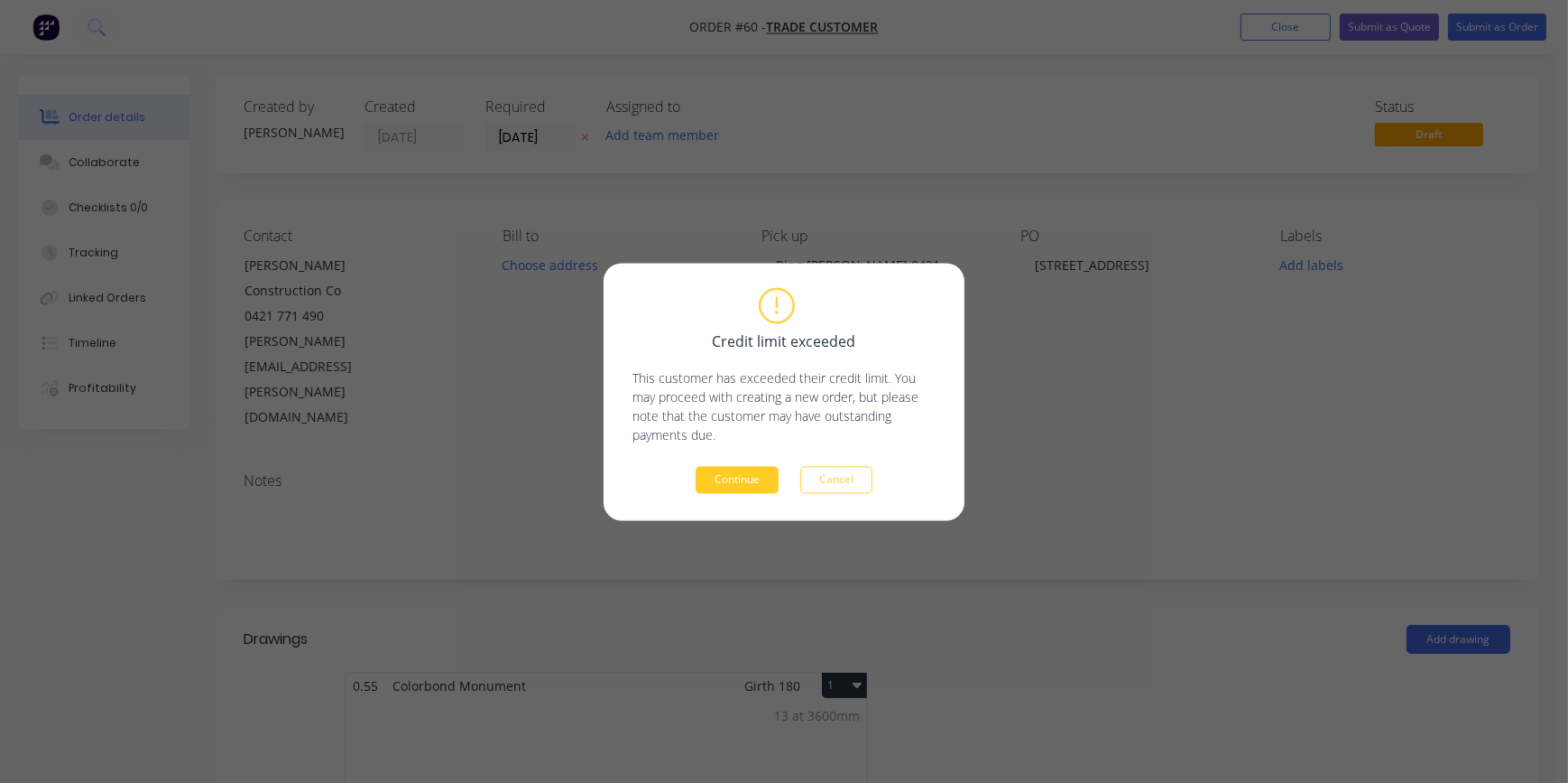
click at [747, 470] on button "Continue" at bounding box center [737, 479] width 83 height 27
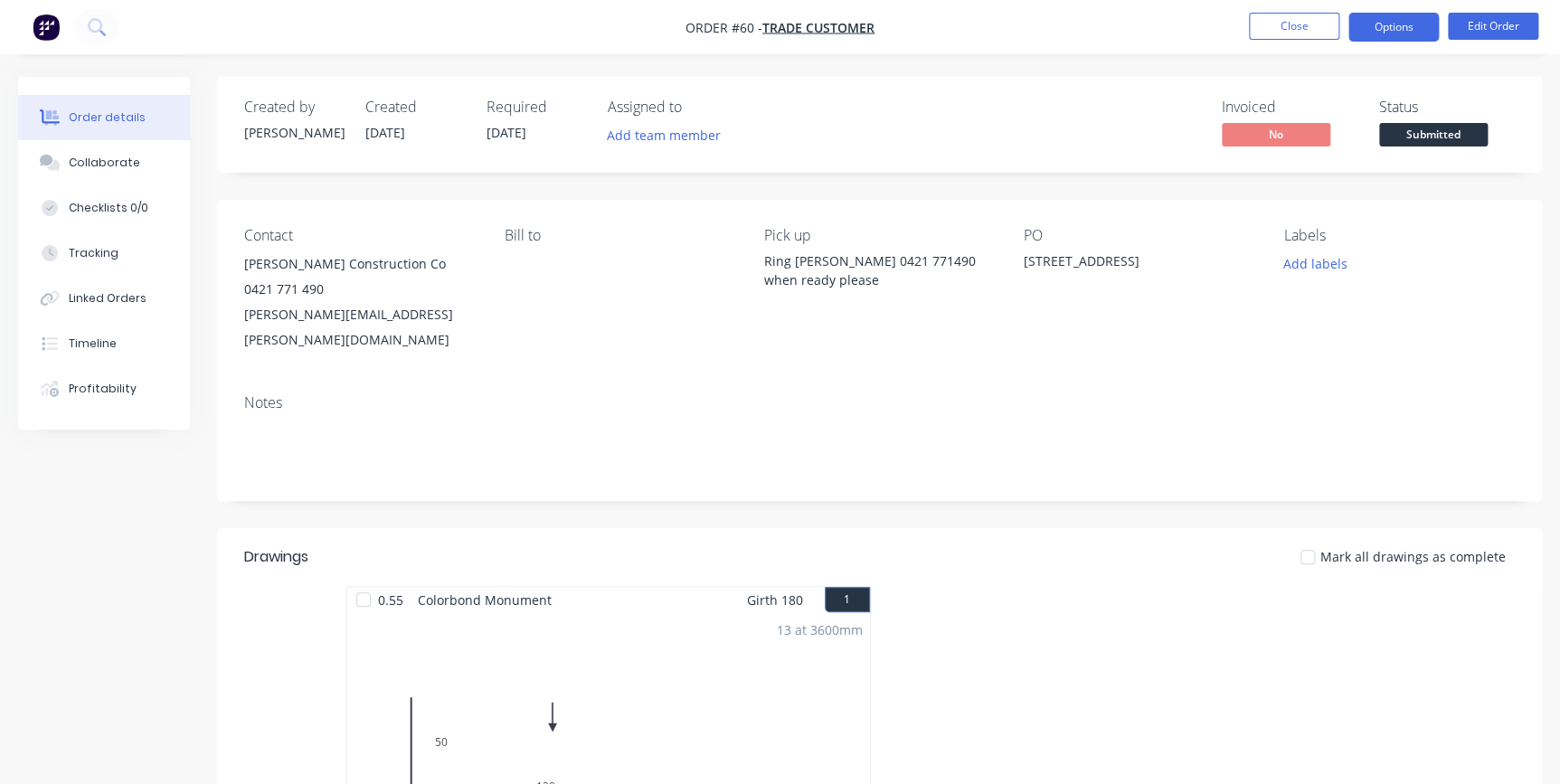
click at [1392, 18] on button "Options" at bounding box center [1393, 27] width 90 height 29
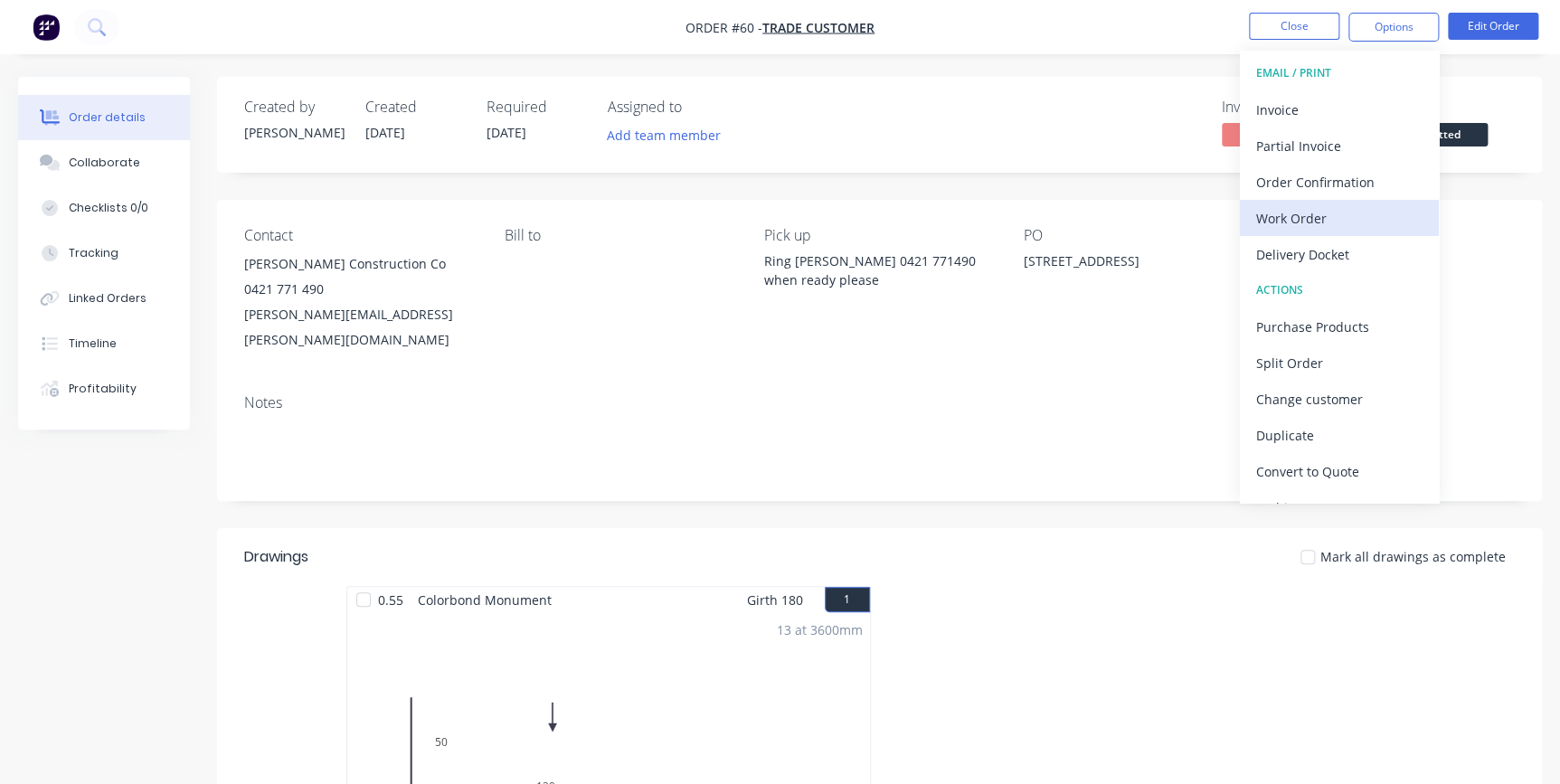
click at [1327, 209] on div "Work Order" at bounding box center [1338, 218] width 166 height 26
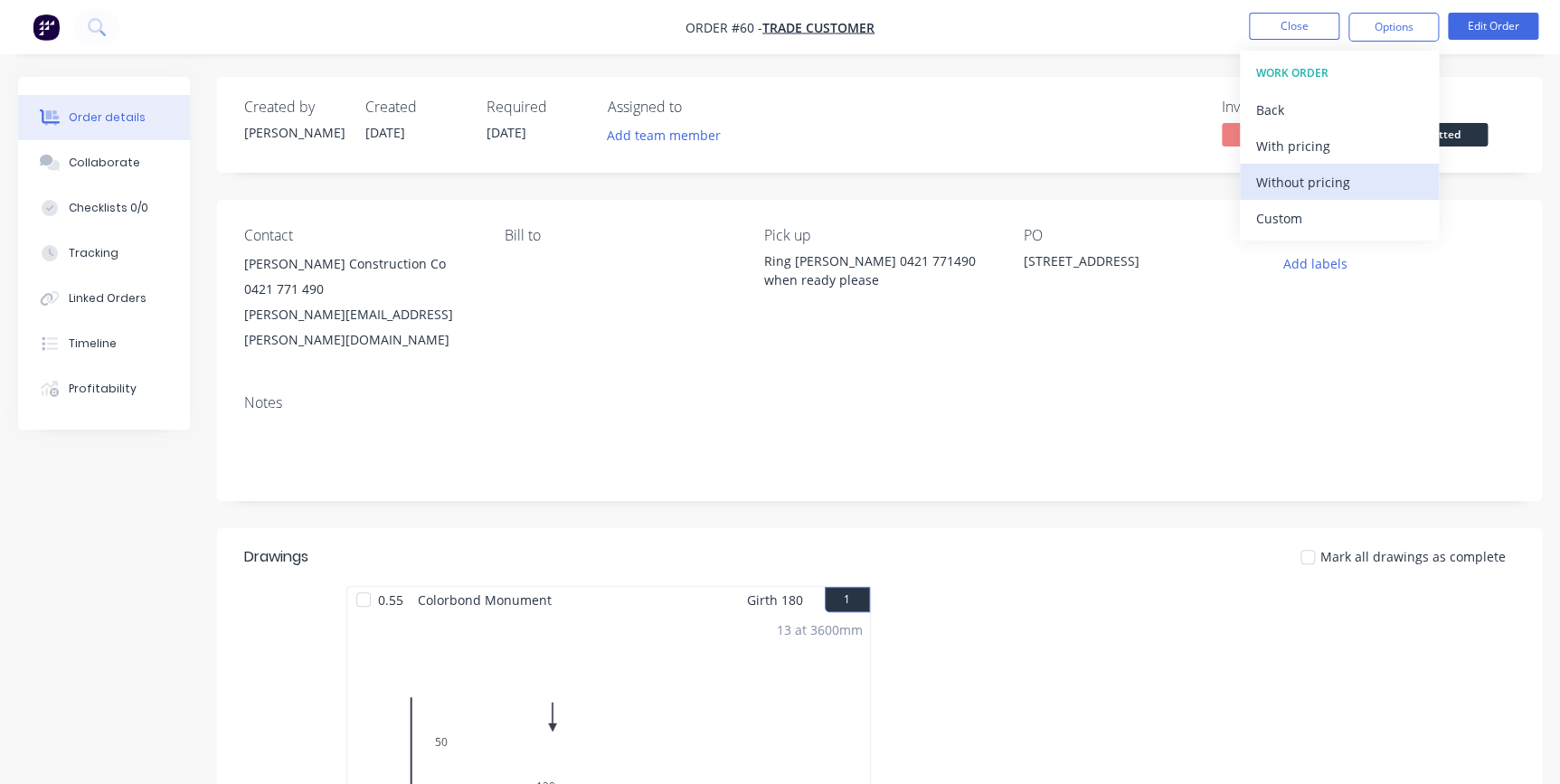
click at [1323, 191] on div "Without pricing" at bounding box center [1338, 182] width 166 height 26
